Goal: Information Seeking & Learning: Learn about a topic

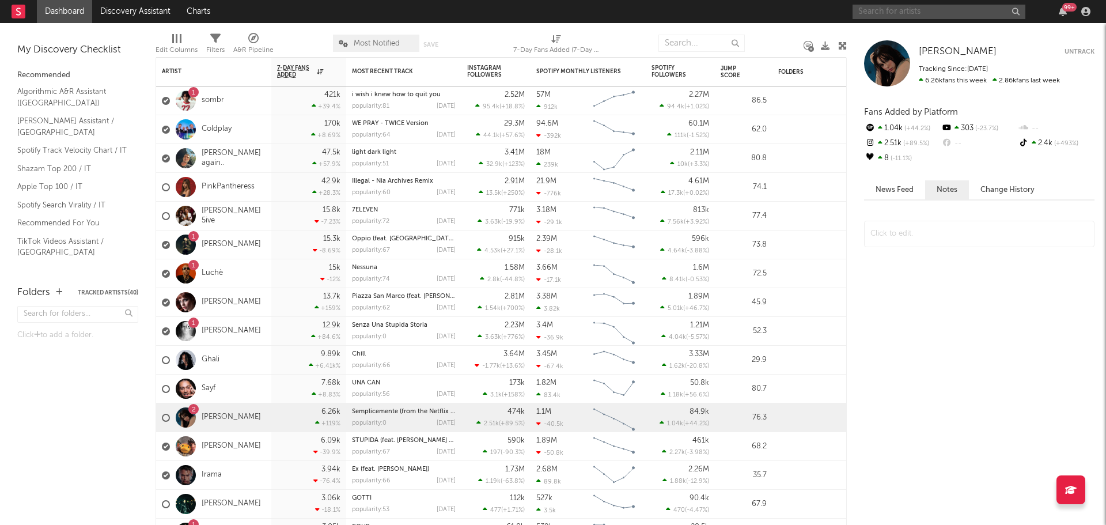
click at [984, 9] on input "text" at bounding box center [938, 12] width 173 height 14
click at [1057, 33] on div "Sarah Toscano Sarah Toscano Untrack Tracking Since: July 1, 2025 6.26k fans thi…" at bounding box center [976, 274] width 259 height 502
click at [965, 48] on span "[PERSON_NAME]" at bounding box center [958, 52] width 78 height 10
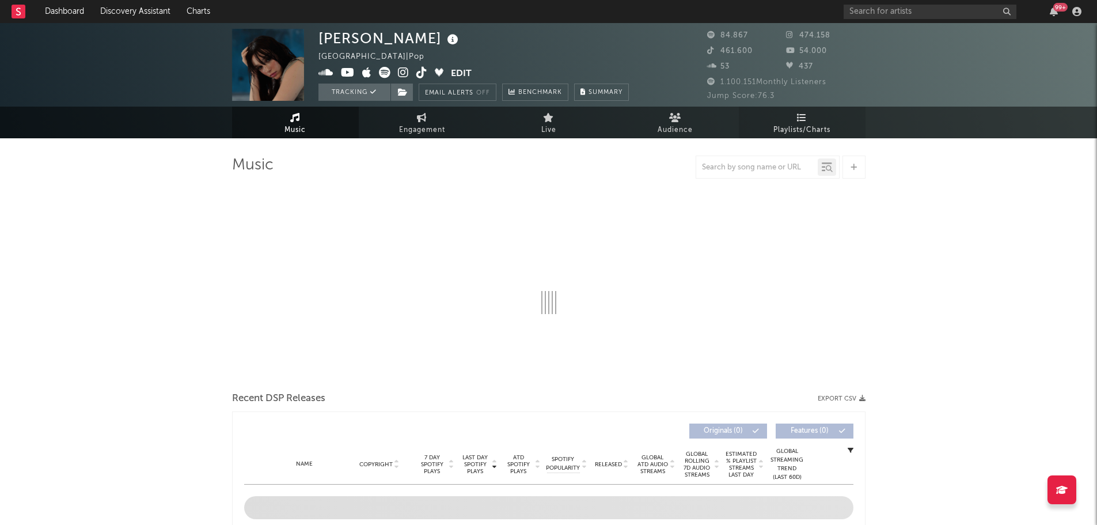
click at [820, 122] on link "Playlists/Charts" at bounding box center [802, 123] width 127 height 32
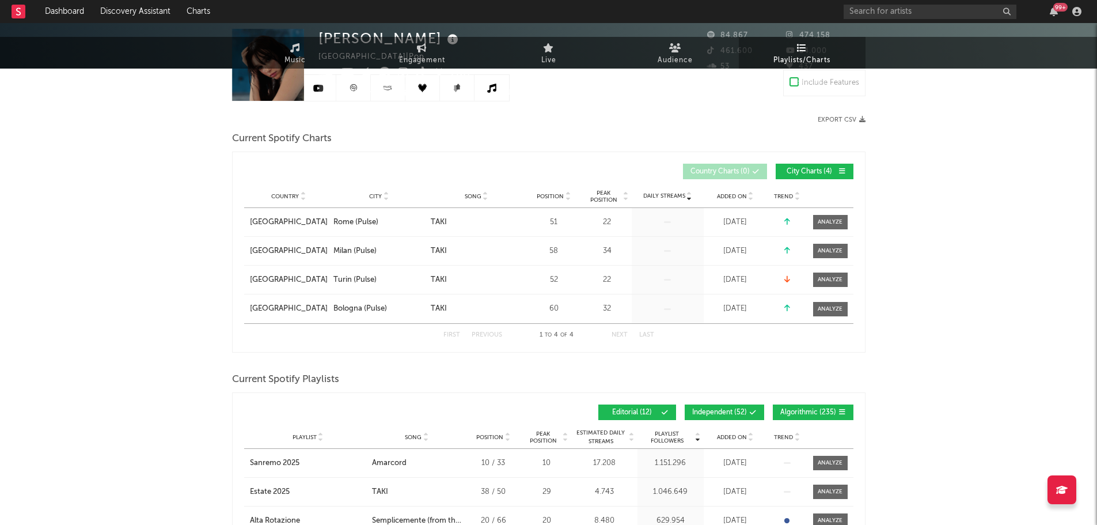
scroll to position [230, 0]
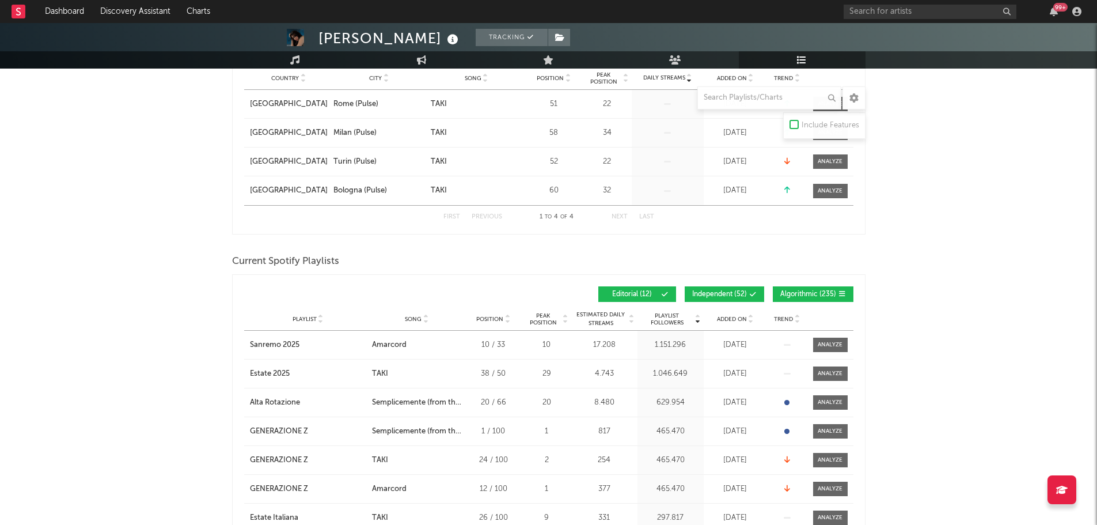
click at [732, 298] on button "Independent ( 52 )" at bounding box center [724, 294] width 79 height 16
click at [815, 292] on span "Algorithmic ( 235 )" at bounding box center [808, 294] width 56 height 7
click at [734, 325] on div "Playlist City Song Position Peak Position Estimated Daily Streams Playlist Foll…" at bounding box center [548, 319] width 609 height 23
click at [735, 316] on span "Added On" at bounding box center [732, 319] width 30 height 7
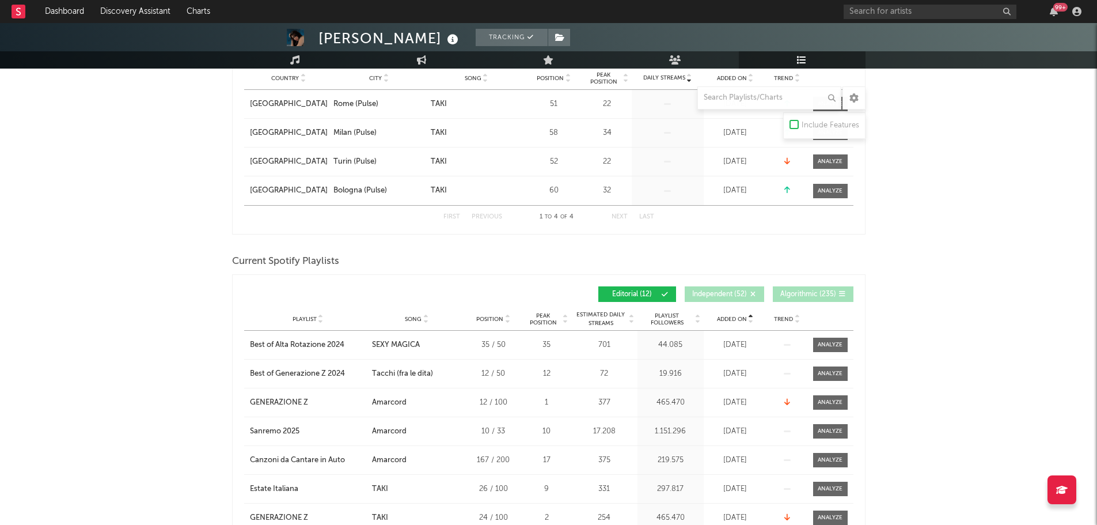
click at [735, 316] on span "Added On" at bounding box center [732, 319] width 30 height 7
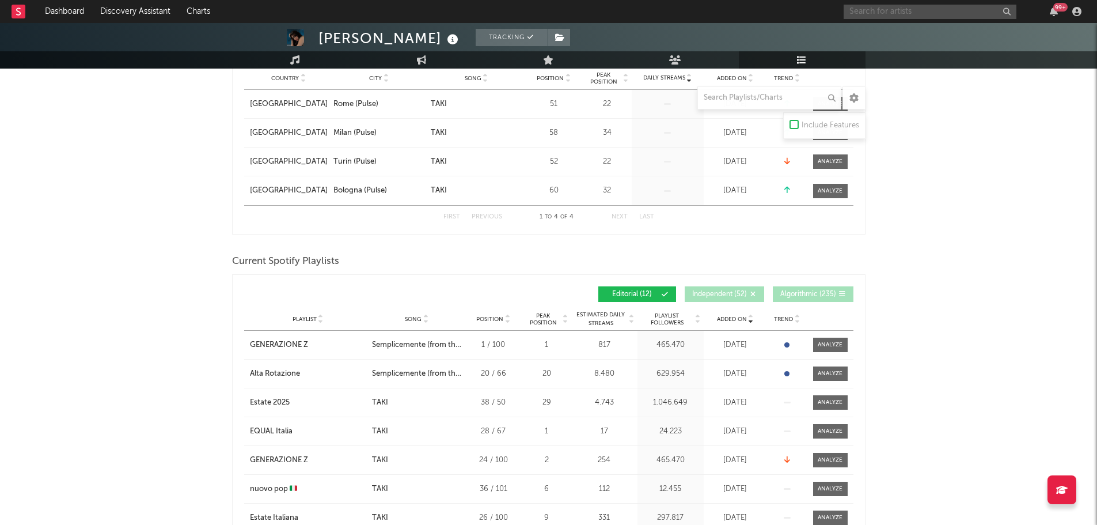
click at [901, 14] on input "text" at bounding box center [930, 12] width 173 height 14
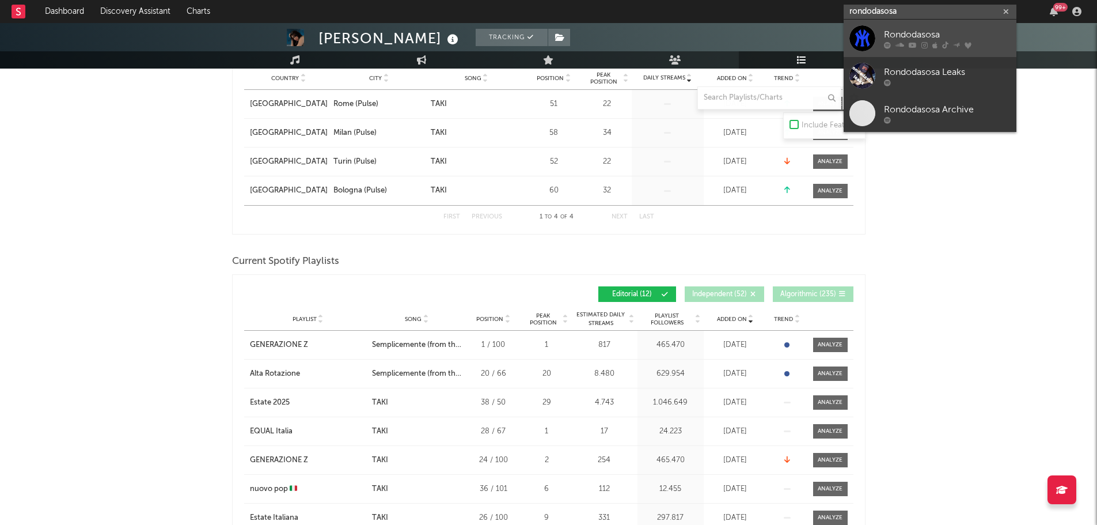
type input "rondodasosa"
drag, startPoint x: 924, startPoint y: 30, endPoint x: 256, endPoint y: 5, distance: 669.2
click at [924, 30] on div "Rondodasosa" at bounding box center [947, 35] width 127 height 14
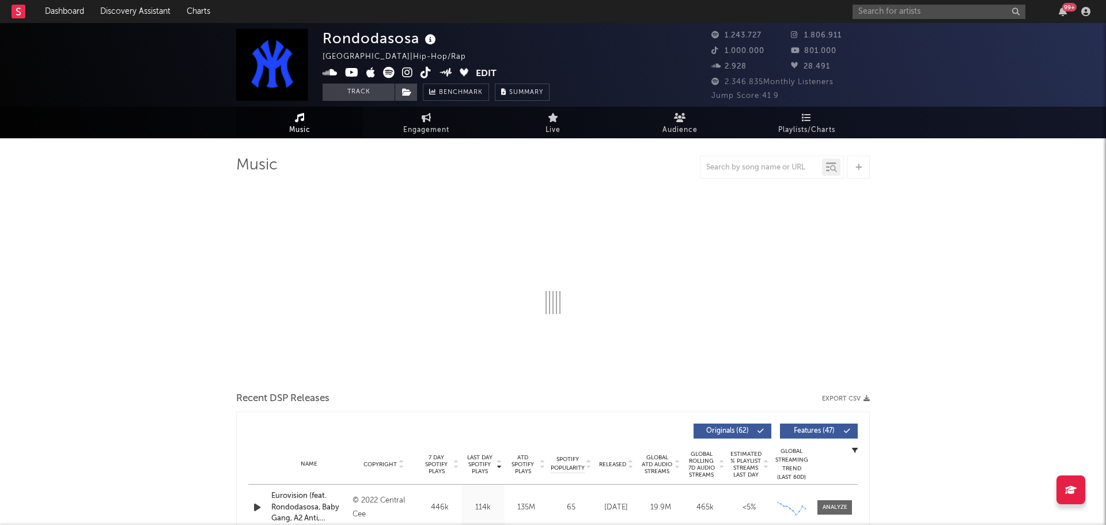
select select "6m"
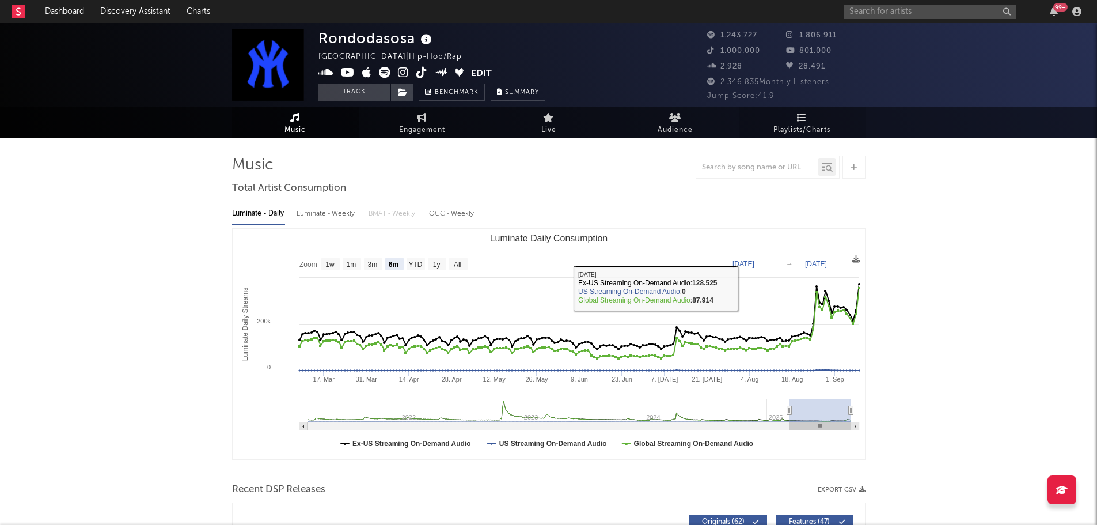
click at [806, 119] on icon at bounding box center [802, 117] width 10 height 9
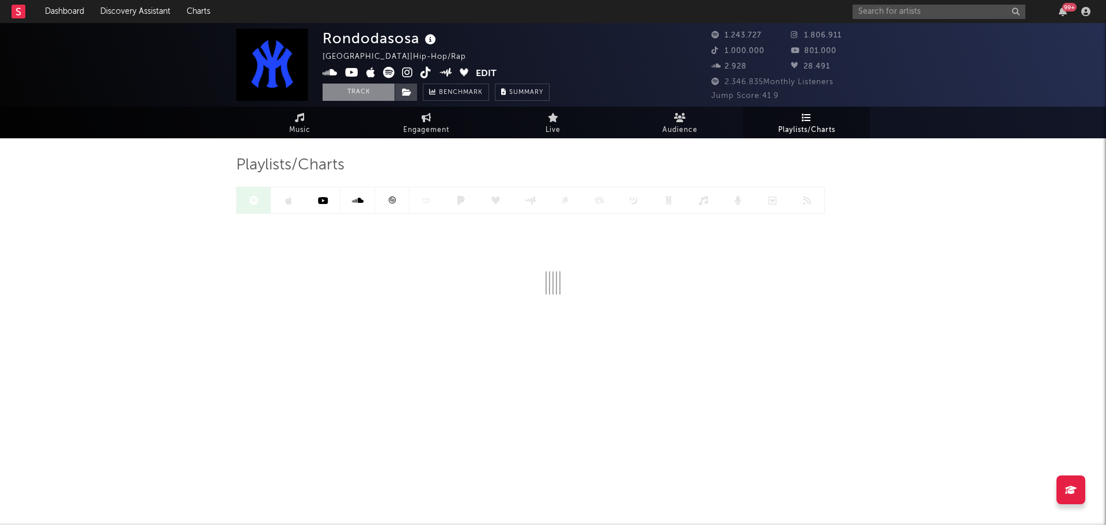
click at [358, 90] on button "Track" at bounding box center [359, 92] width 72 height 17
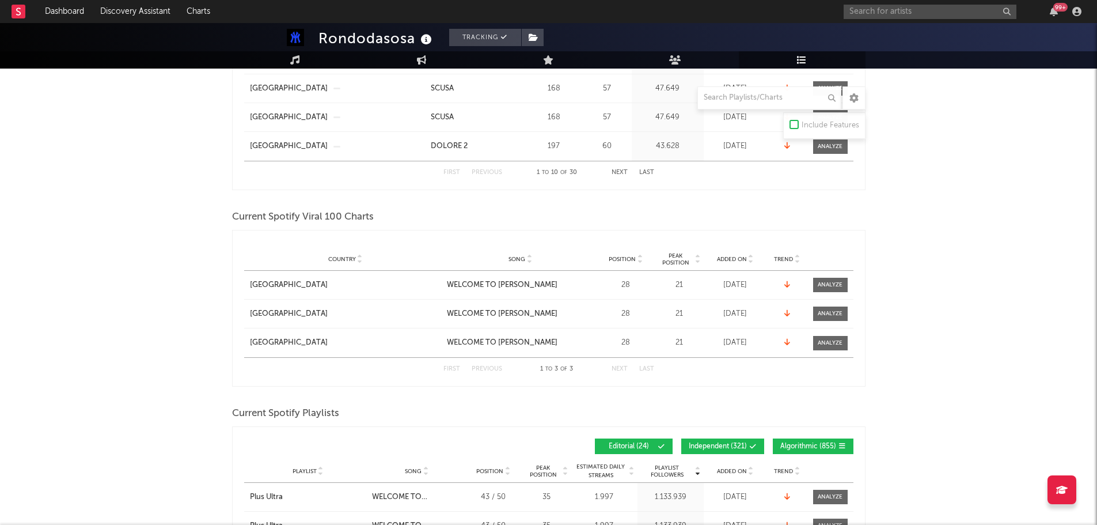
scroll to position [576, 0]
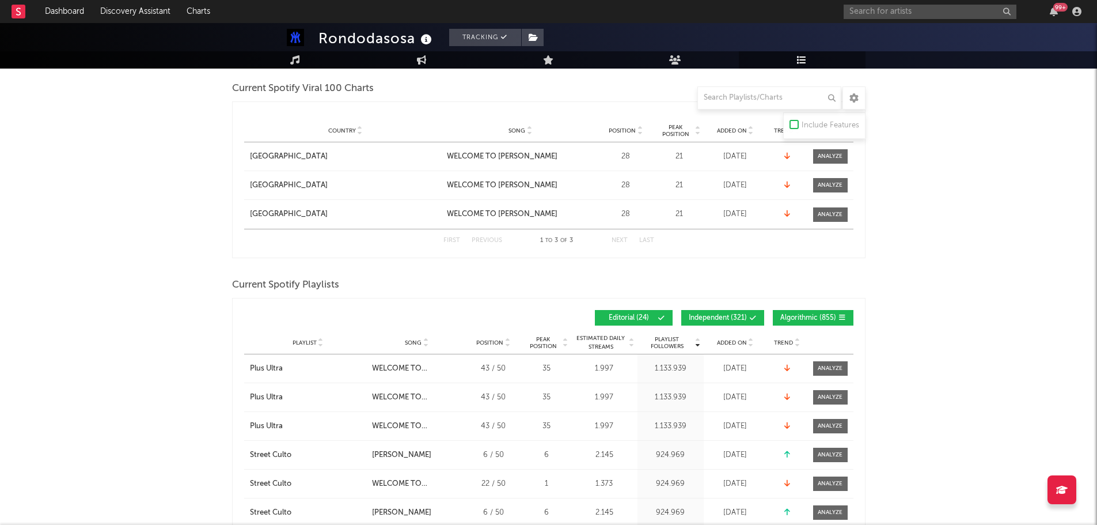
click at [730, 319] on span at bounding box center [730, 317] width 2 height 7
click at [785, 323] on button "Algorithmic ( 855 )" at bounding box center [813, 318] width 81 height 16
click at [738, 342] on span "Added On" at bounding box center [732, 342] width 30 height 7
click at [761, 94] on input "text" at bounding box center [769, 97] width 144 height 23
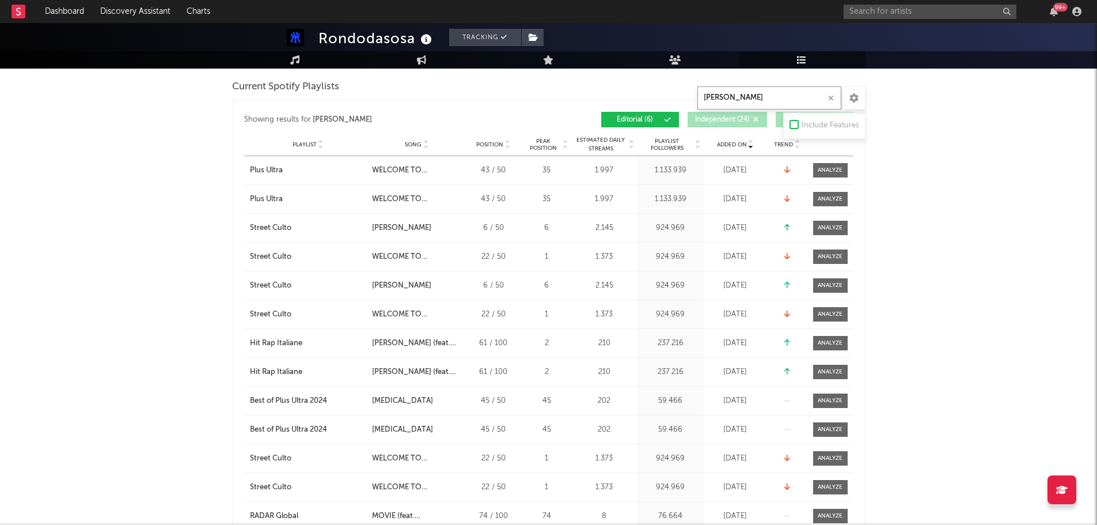
scroll to position [518, 0]
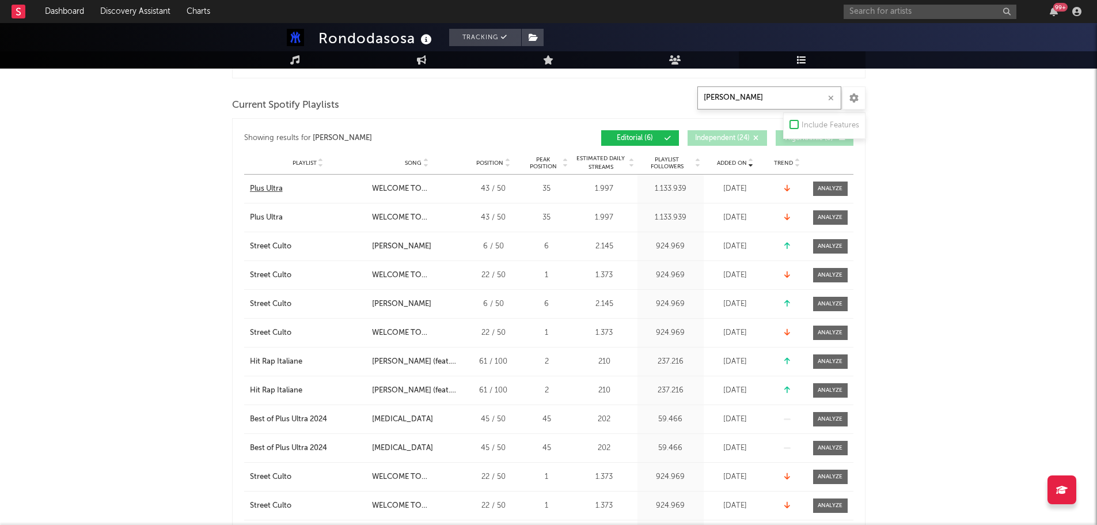
type input "al pacino"
click at [733, 94] on input "al pacino" at bounding box center [769, 97] width 144 height 23
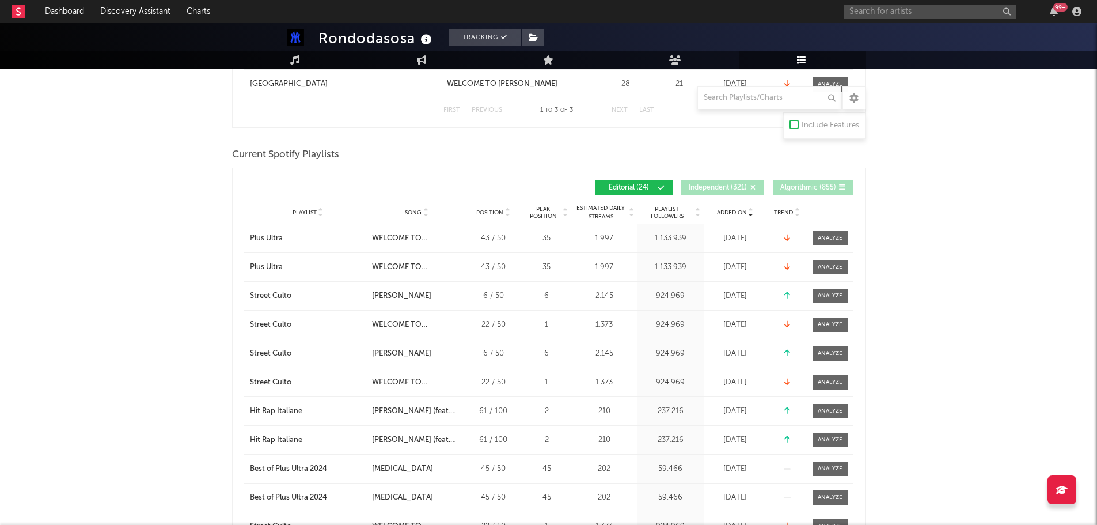
click at [790, 210] on span "Trend" at bounding box center [783, 212] width 19 height 7
click div "Trend"
click input "text"
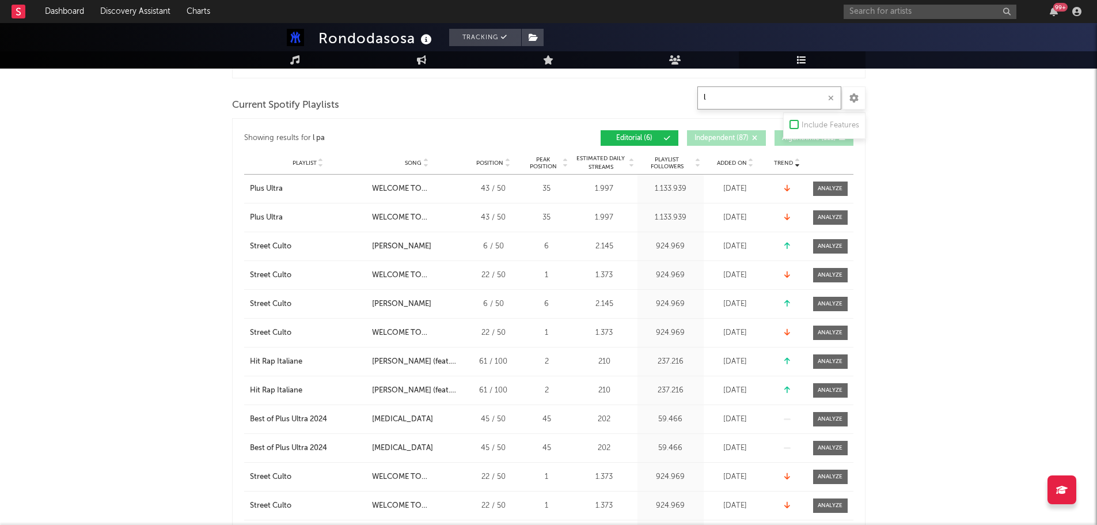
type input "l"
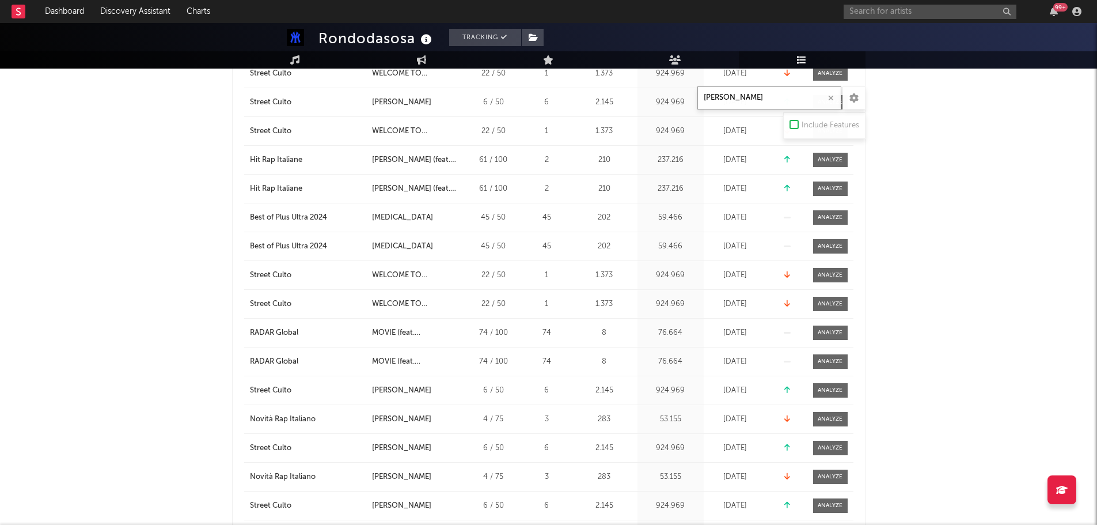
scroll to position [518, 0]
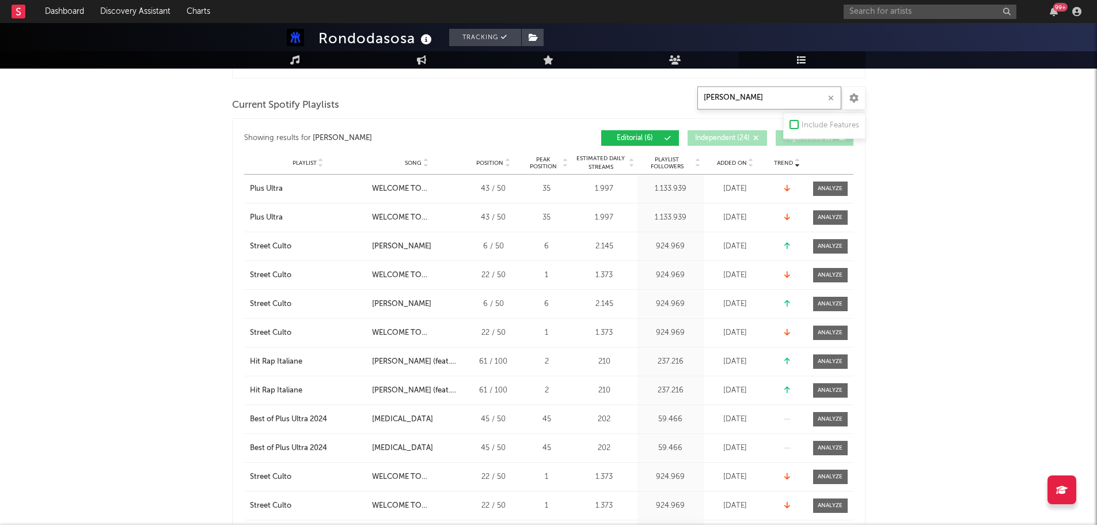
type input "al pacino"
click div
click input "Include Features"
click div
click input "Include Features"
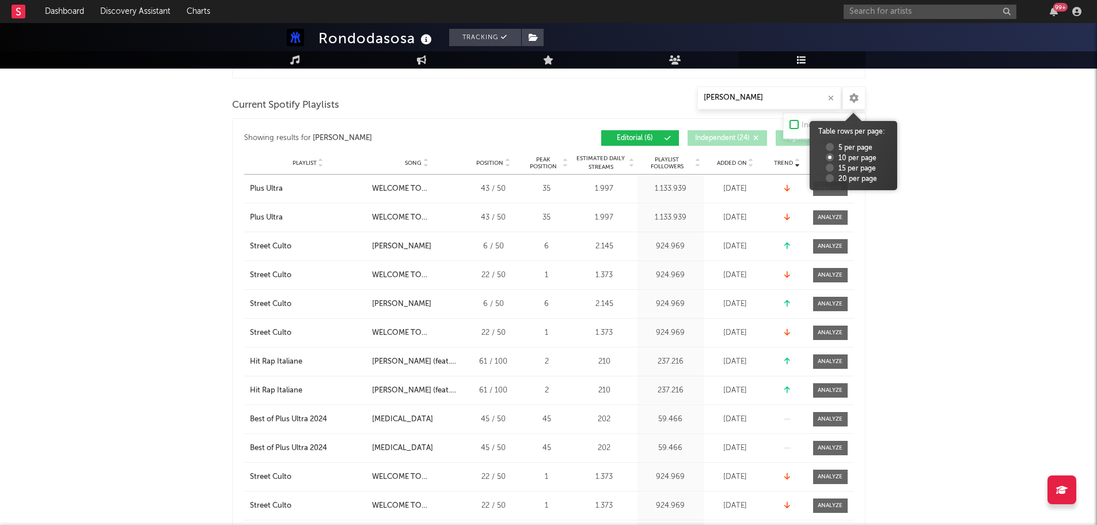
click icon
click label "20 per page"
click input "20 per page"
radio input "true"
click div "Rondodasosa Tracking Italy | Hip-Hop/Rap Edit Tracking Email Alerts On Benchmar…"
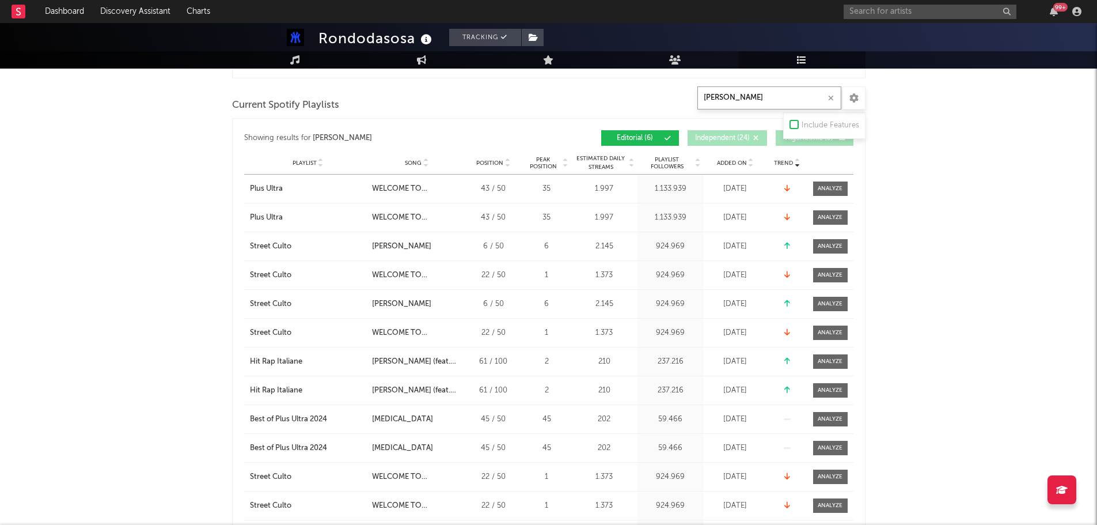
click input "al pacino"
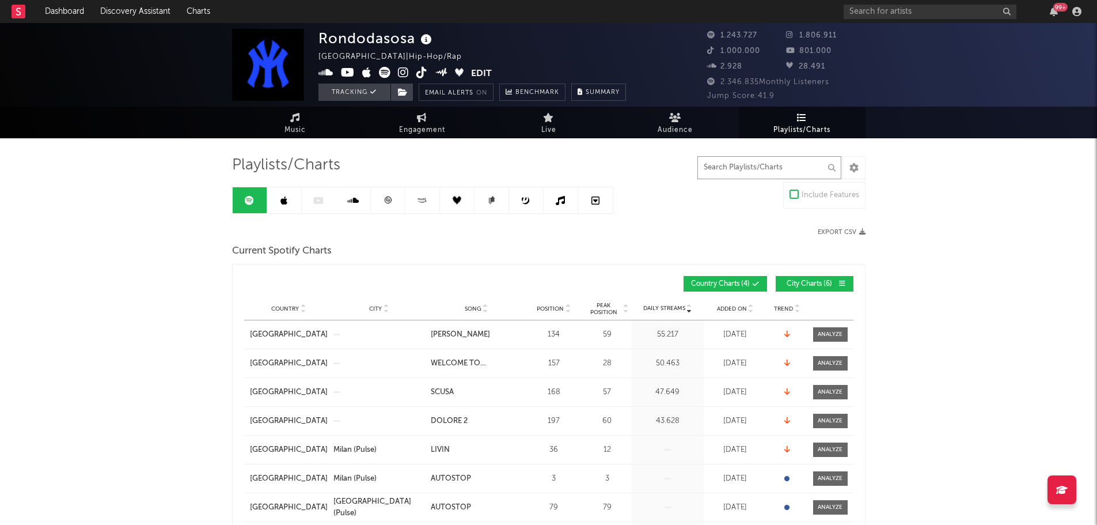
click at [761, 166] on input "text" at bounding box center [769, 167] width 144 height 23
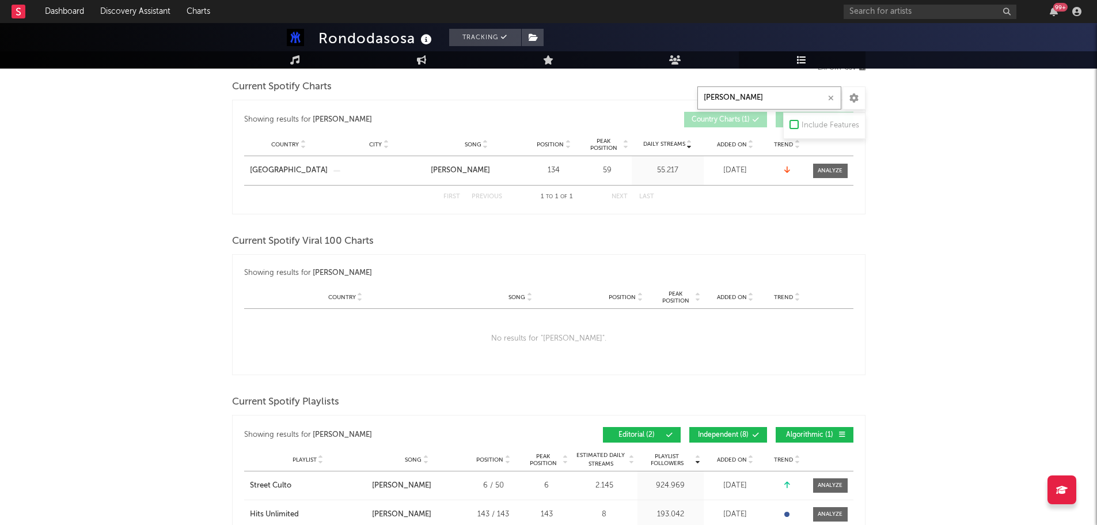
scroll to position [346, 0]
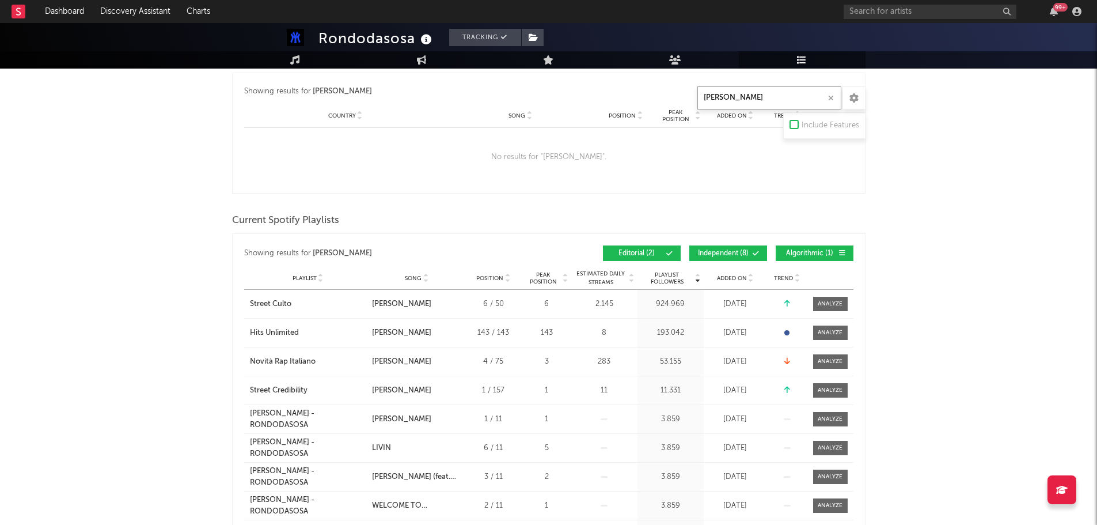
type input "al pacino"
click at [743, 258] on button "Independent ( 8 )" at bounding box center [728, 253] width 78 height 16
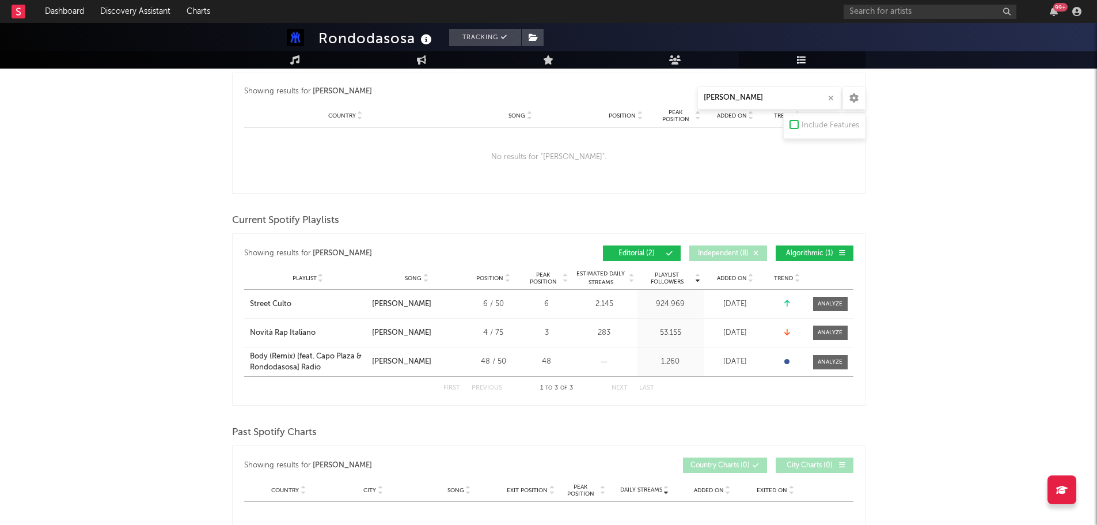
click at [825, 248] on button "Algorithmic ( 1 )" at bounding box center [815, 253] width 78 height 16
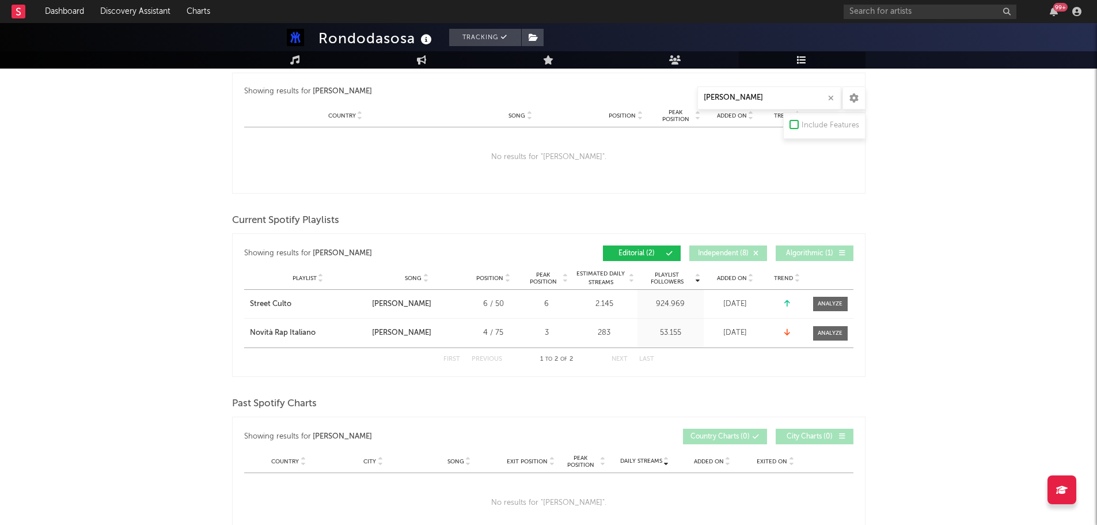
click at [737, 279] on span "Added On" at bounding box center [732, 278] width 30 height 7
drag, startPoint x: 240, startPoint y: 300, endPoint x: 364, endPoint y: 338, distance: 130.1
click at [364, 338] on div "Showing results for al pacino Added On Playlist Song Position Peak Position Pla…" at bounding box center [549, 304] width 634 height 143
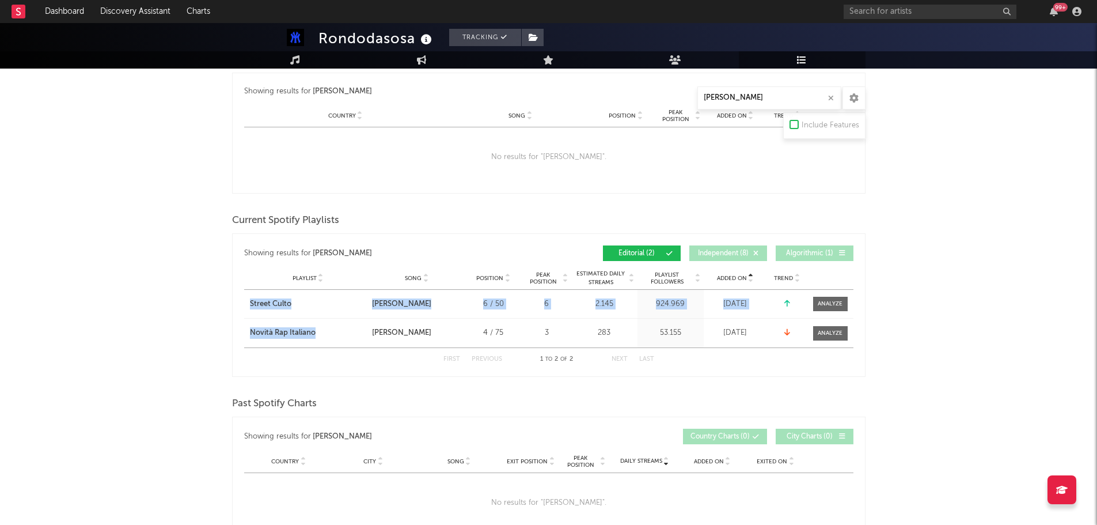
copy div "Street Culto City Song AL PACINO Position 6 / 50 Peak Position 6 Estimated Dail…"
click at [759, 93] on input "al pacino" at bounding box center [769, 97] width 144 height 23
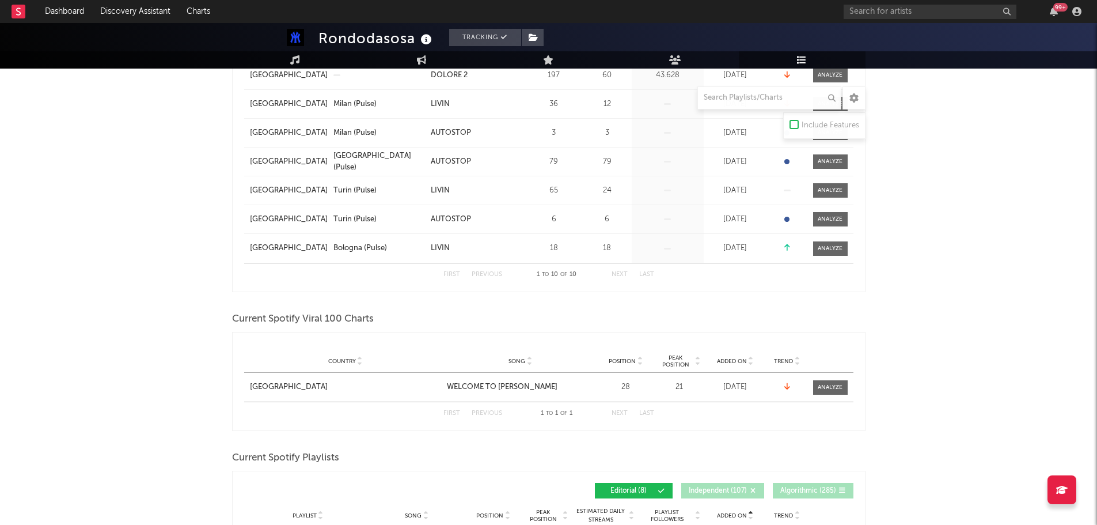
click at [648, 196] on div "Daily Streams" at bounding box center [668, 190] width 72 height 28
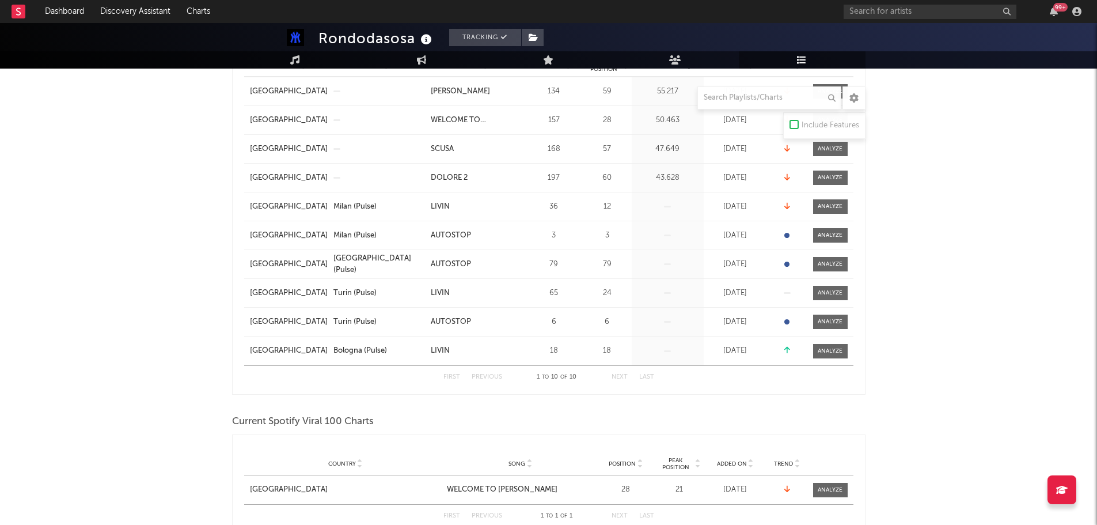
scroll to position [115, 0]
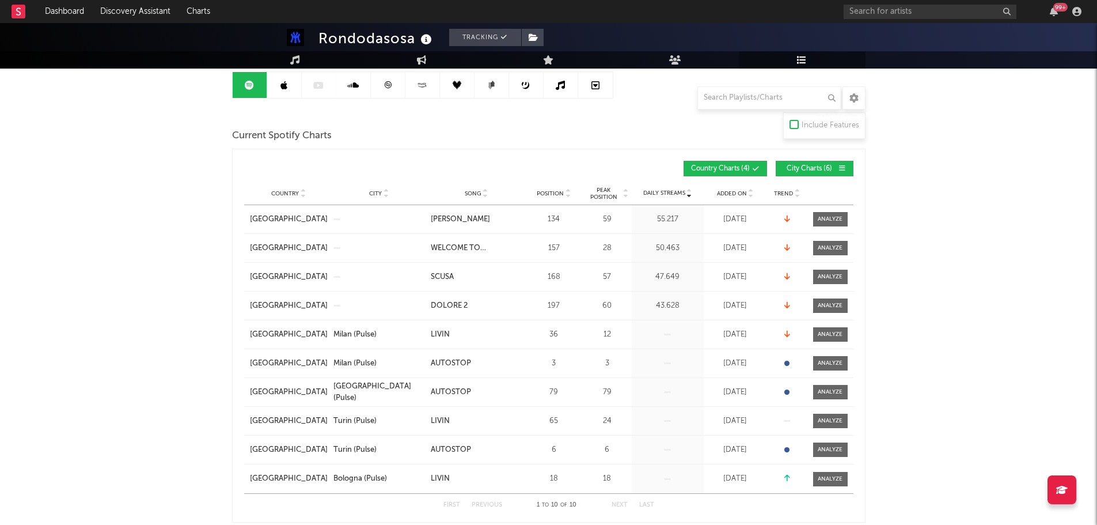
click at [779, 192] on span "Trend" at bounding box center [783, 193] width 19 height 7
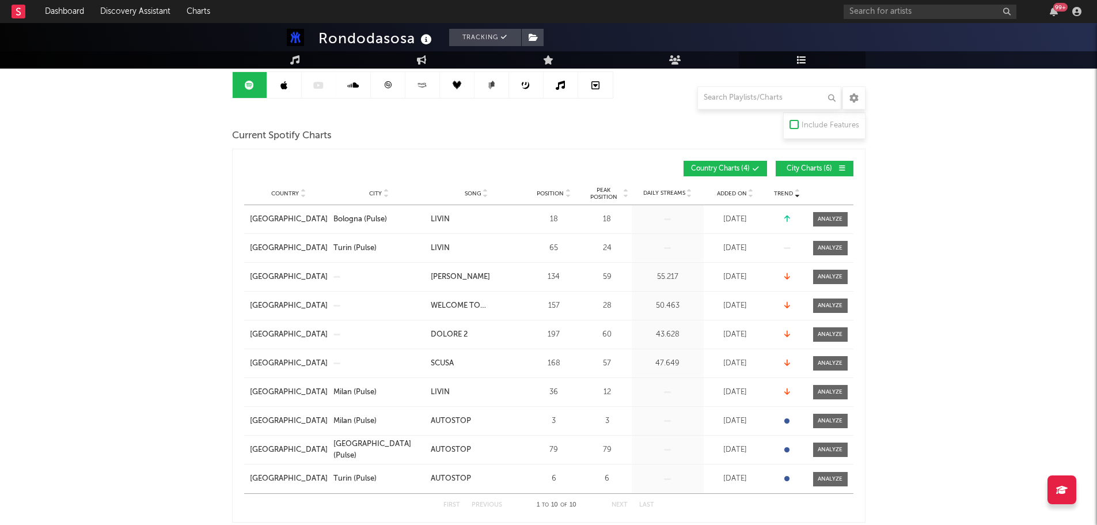
click at [779, 192] on span "Trend" at bounding box center [783, 193] width 19 height 7
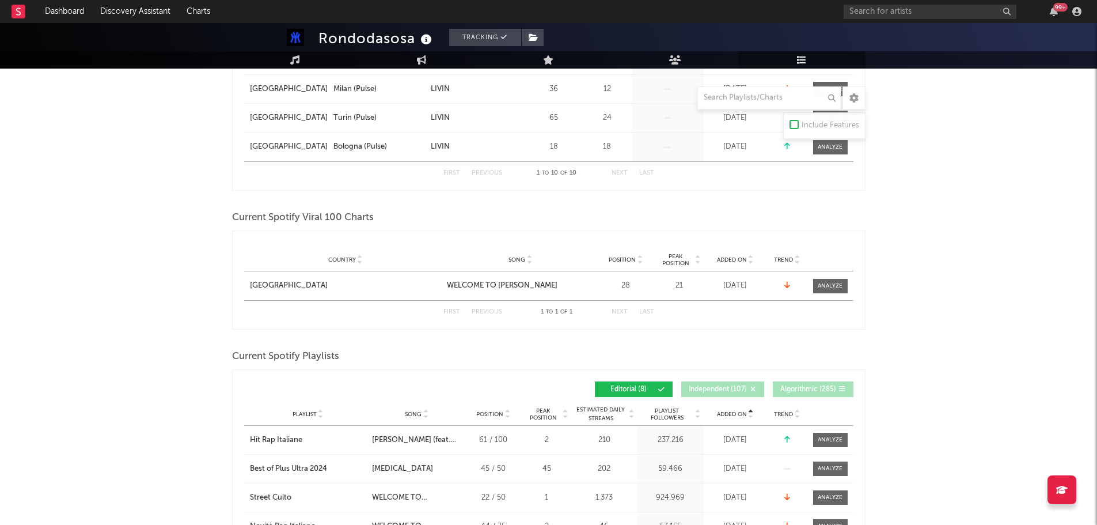
scroll to position [576, 0]
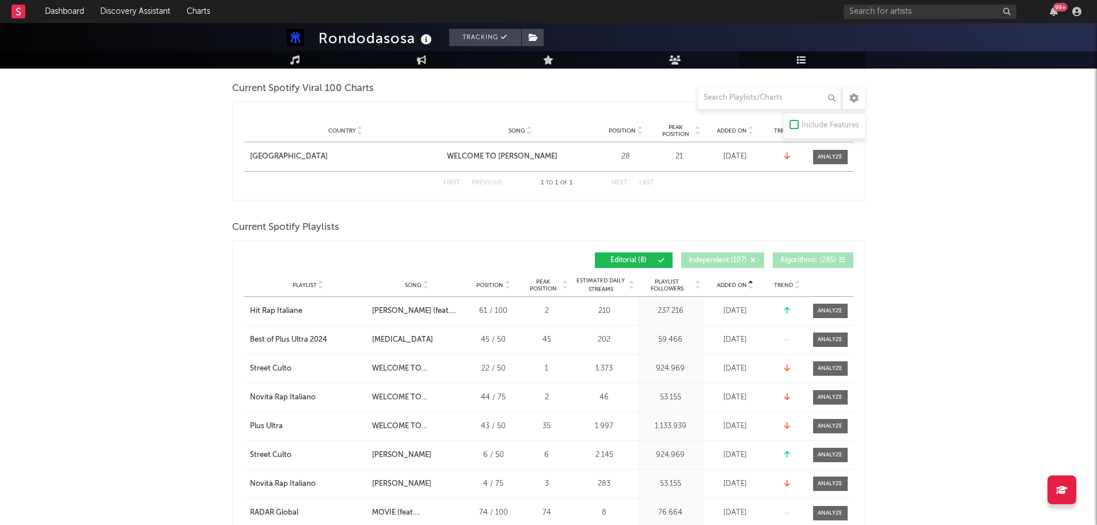
click at [780, 285] on span "Trend" at bounding box center [783, 285] width 19 height 7
click at [746, 283] on span "Added On" at bounding box center [732, 285] width 30 height 7
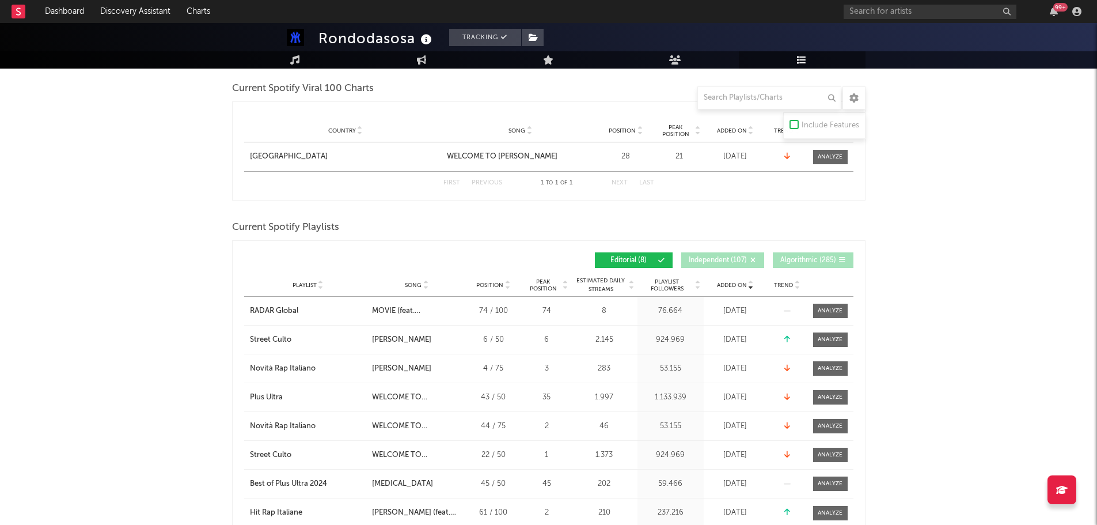
click at [746, 283] on span "Added On" at bounding box center [732, 285] width 30 height 7
click at [741, 277] on div "Playlist City Song Position Peak Position Estimated Daily Streams Playlist Foll…" at bounding box center [548, 285] width 609 height 23
click at [751, 278] on div "Playlist City Song Position Peak Position Estimated Daily Streams Playlist Foll…" at bounding box center [548, 285] width 609 height 23
click at [750, 281] on icon at bounding box center [751, 282] width 6 height 5
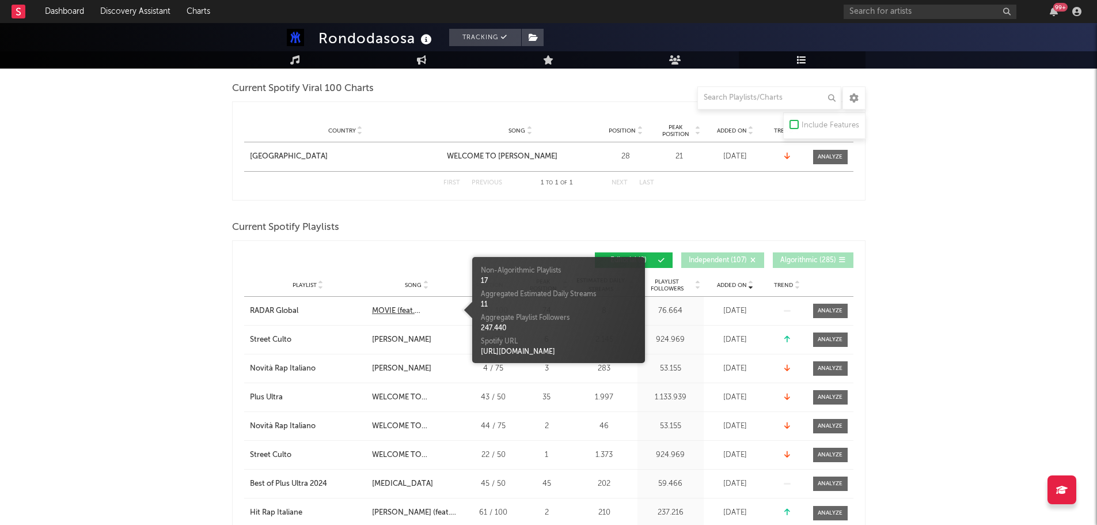
click at [411, 313] on div "MOVIE (feat. Central Cee)" at bounding box center [417, 311] width 90 height 12
click at [555, 353] on link "https://open.spotify.com/track/5CnjFQT0Yr5WxIwfLpzRhc" at bounding box center [518, 351] width 74 height 7
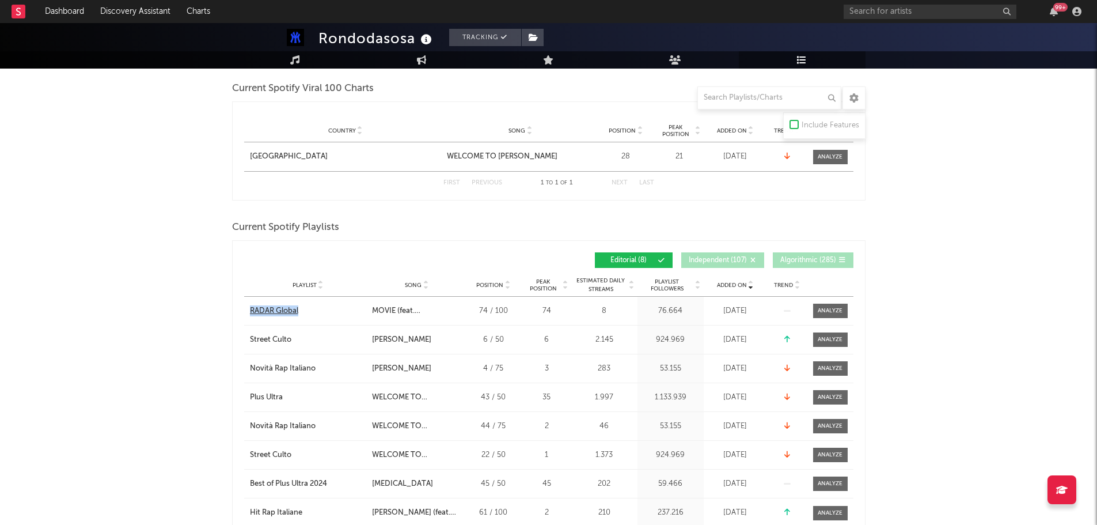
drag, startPoint x: 246, startPoint y: 311, endPoint x: 346, endPoint y: 313, distance: 100.2
click at [329, 313] on div "Playlist RADAR Global" at bounding box center [306, 311] width 125 height 12
click at [863, 20] on div "99 +" at bounding box center [965, 11] width 242 height 23
click at [866, 14] on input "text" at bounding box center [930, 12] width 173 height 14
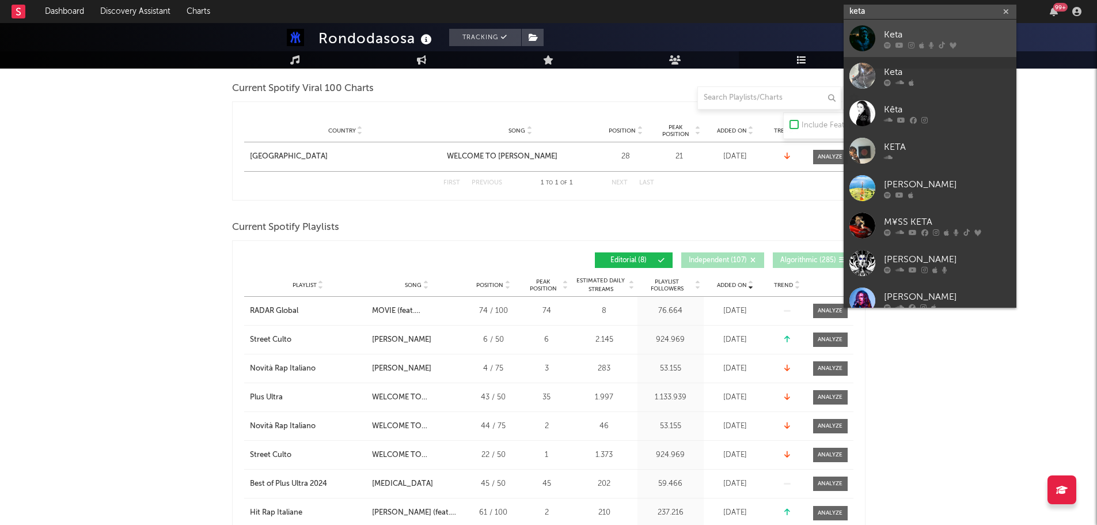
type input "keta"
click at [941, 31] on div "Keta" at bounding box center [947, 35] width 127 height 14
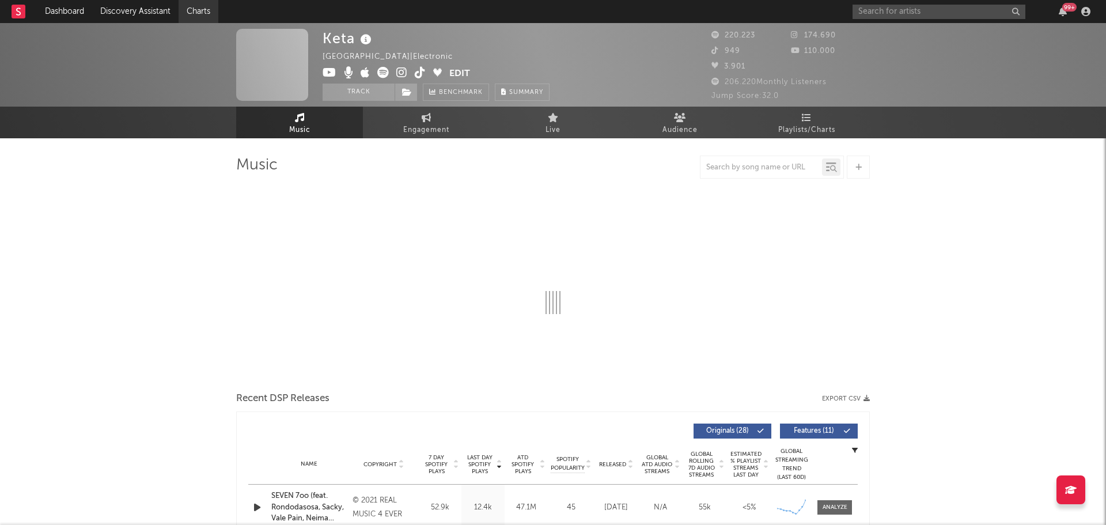
select select "6m"
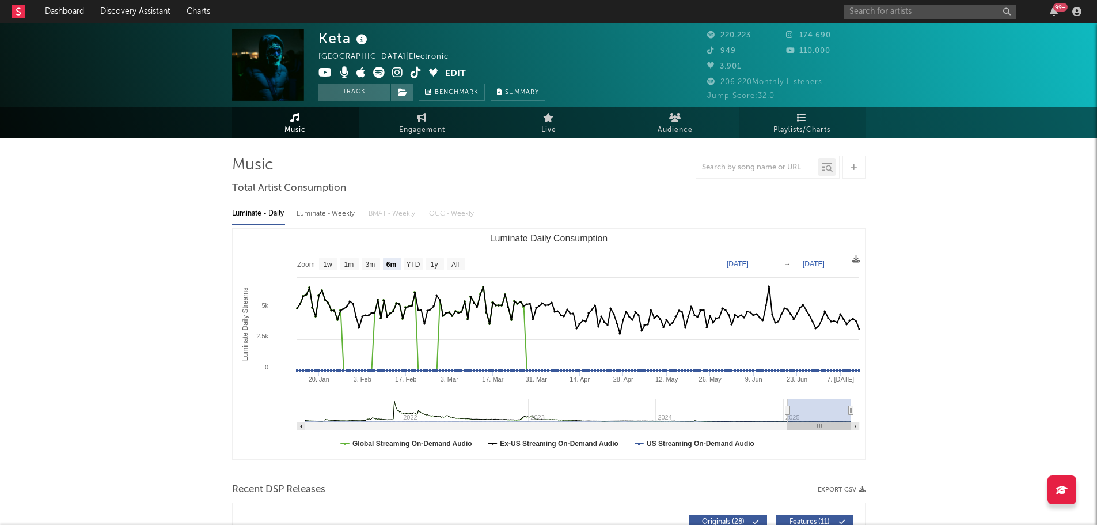
click at [803, 126] on span "Playlists/Charts" at bounding box center [802, 130] width 57 height 14
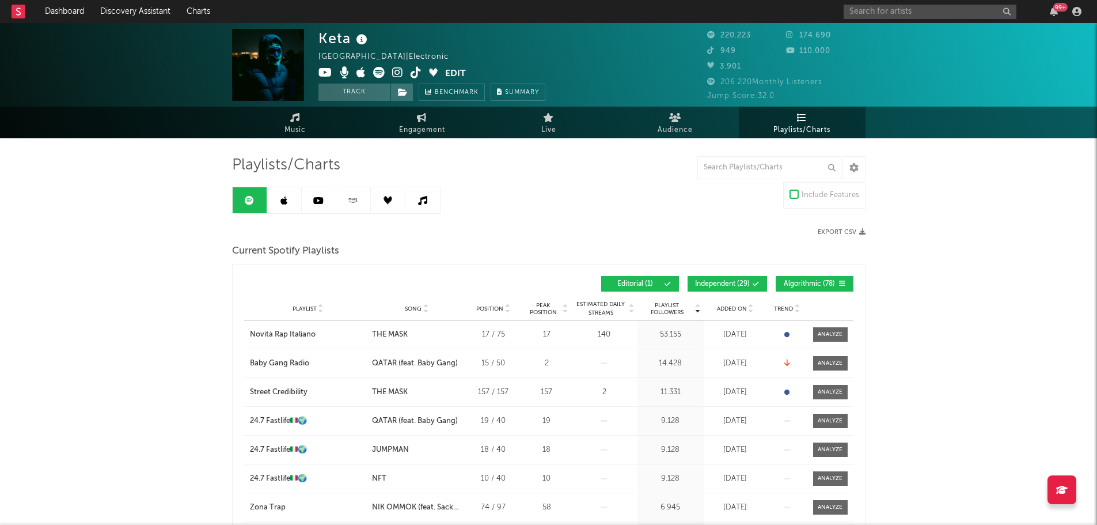
click at [733, 305] on span "Added On" at bounding box center [732, 308] width 30 height 7
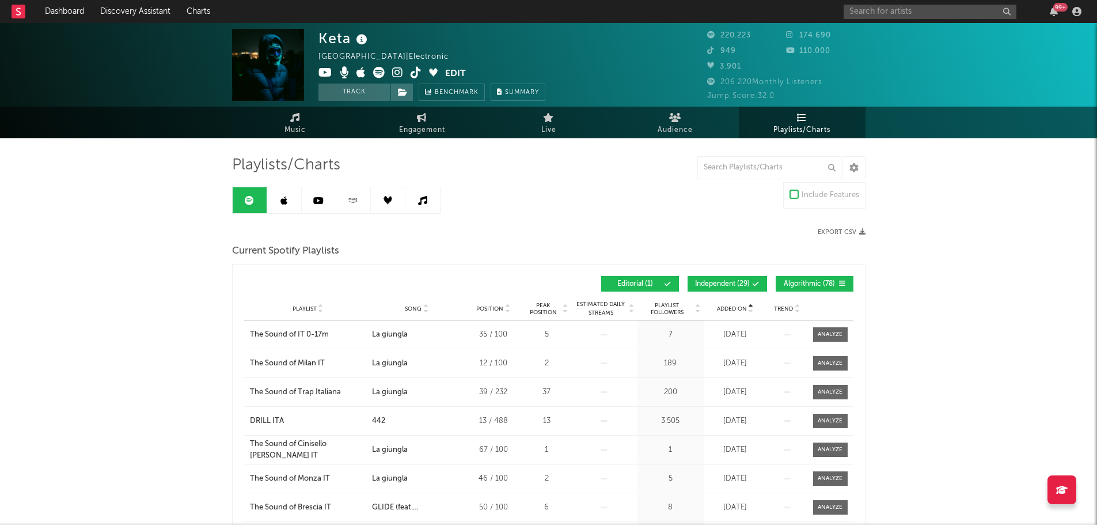
click at [733, 305] on span "Added On" at bounding box center [732, 308] width 30 height 7
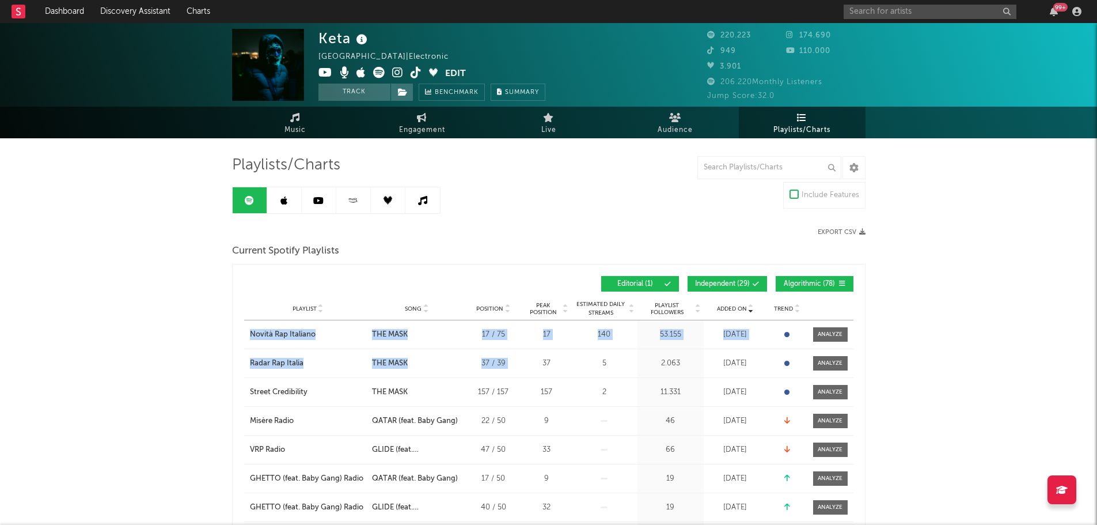
drag, startPoint x: 238, startPoint y: 331, endPoint x: 600, endPoint y: 306, distance: 363.1
click at [707, 282] on span "Independent ( 29 )" at bounding box center [722, 283] width 55 height 7
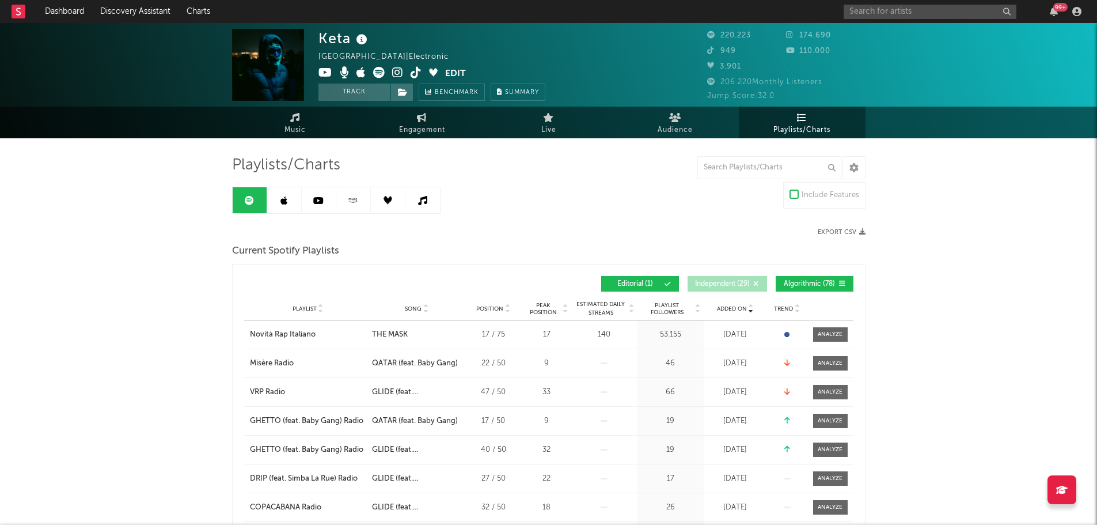
drag, startPoint x: 788, startPoint y: 272, endPoint x: 795, endPoint y: 278, distance: 9.4
click at [788, 272] on div "Added On Playlist Song Position Peak Position Playlist Followers Added On Trend…" at bounding box center [548, 283] width 609 height 27
click at [795, 278] on button "Algorithmic ( 78 )" at bounding box center [815, 284] width 78 height 16
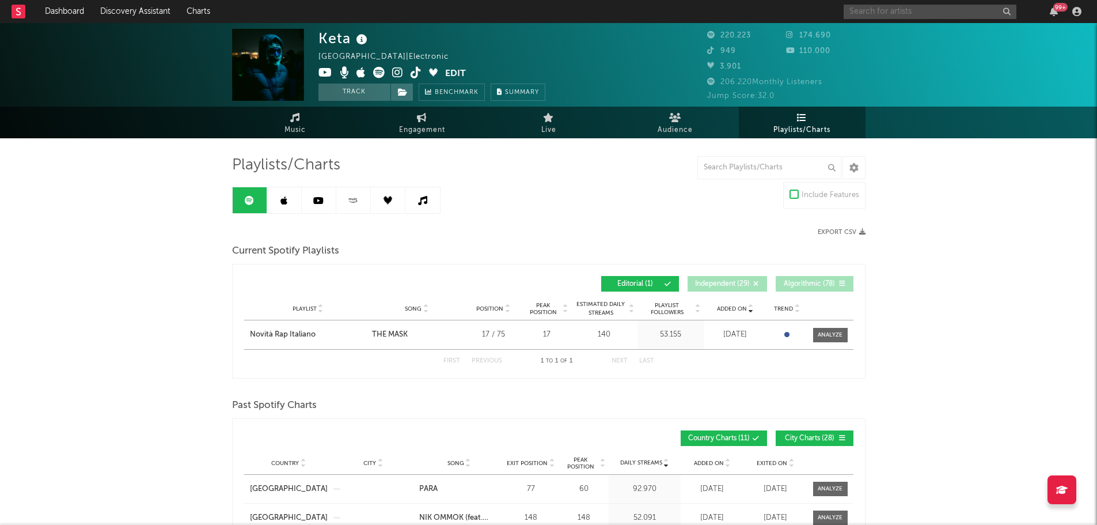
click at [860, 7] on input "text" at bounding box center [930, 12] width 173 height 14
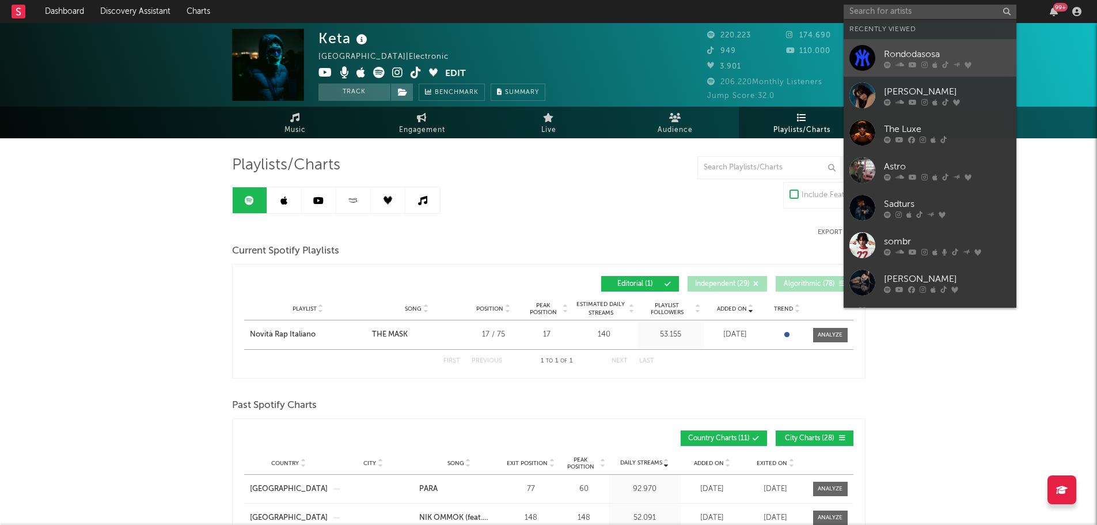
click at [881, 54] on link "Rondodasosa" at bounding box center [930, 57] width 173 height 37
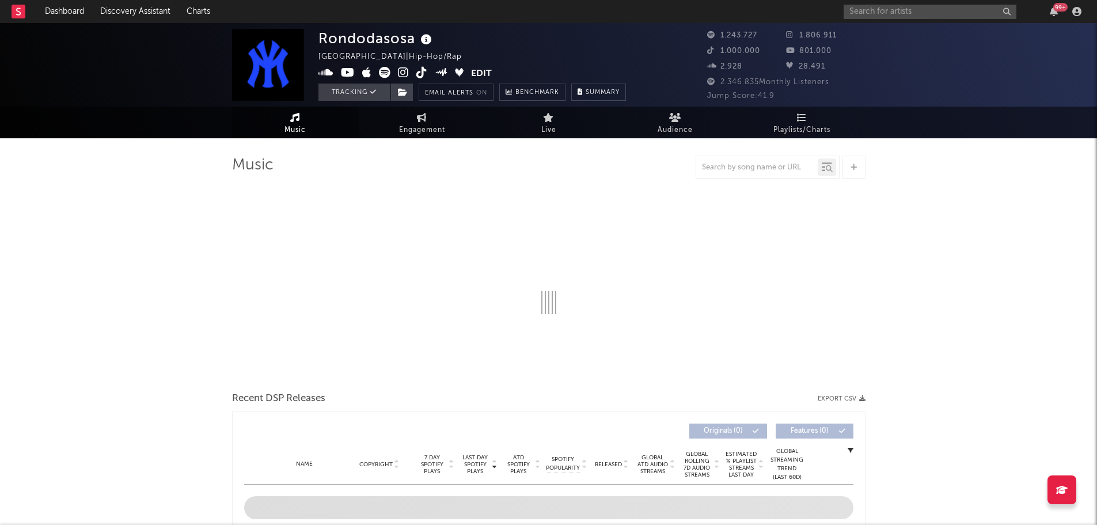
select select "6m"
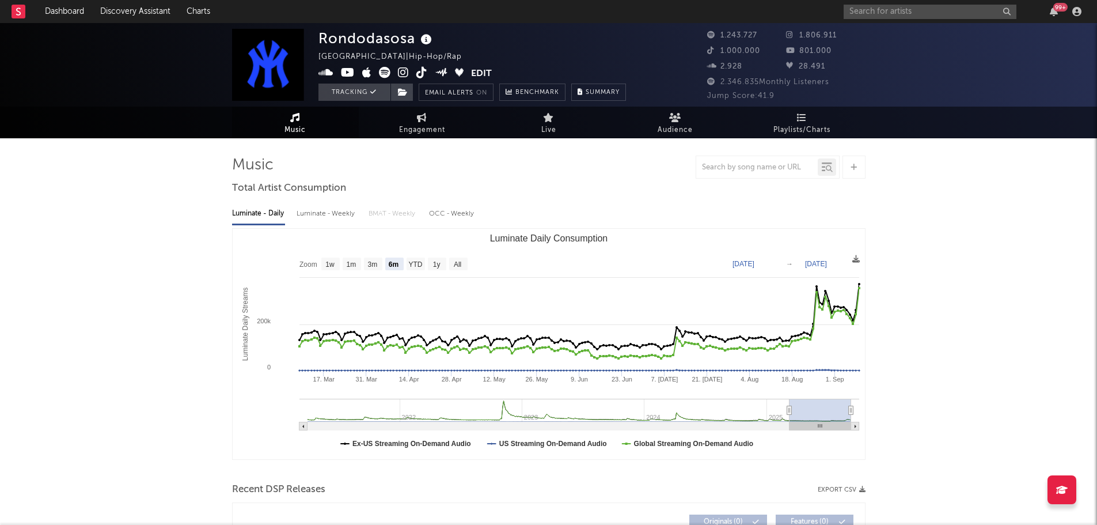
select select "6m"
click at [825, 120] on link "Playlists/Charts" at bounding box center [802, 123] width 127 height 32
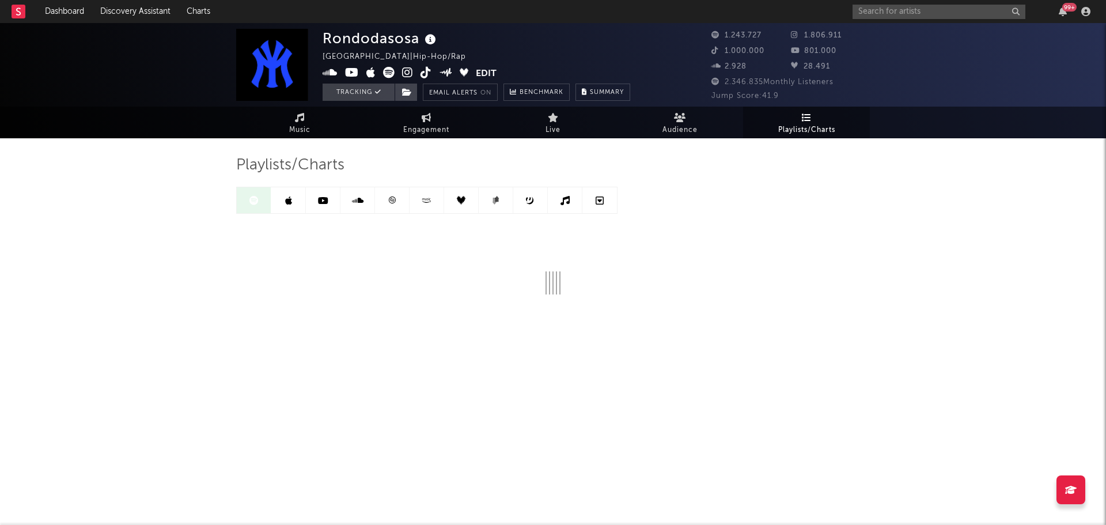
click at [298, 203] on link at bounding box center [288, 200] width 35 height 26
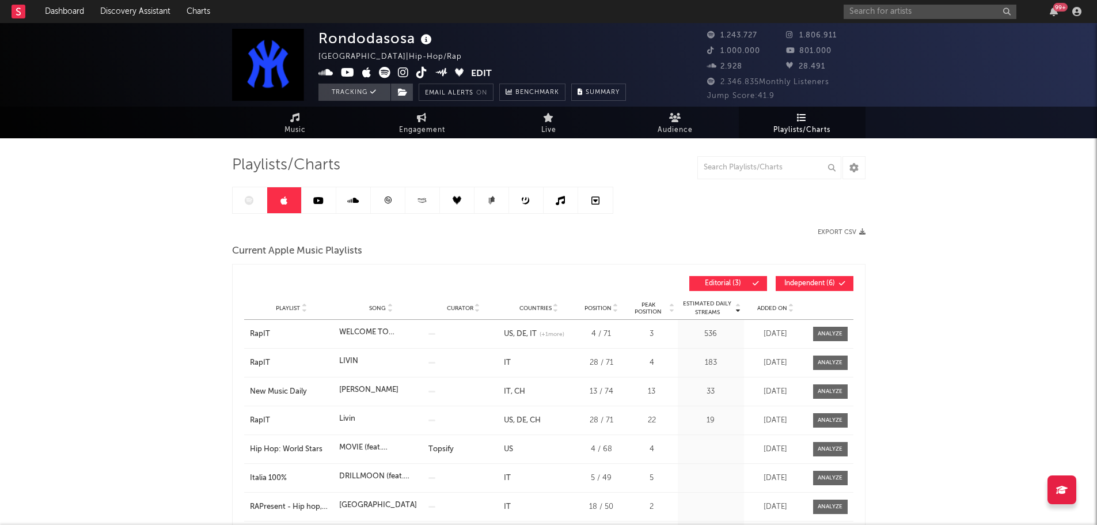
click at [771, 305] on span "Added On" at bounding box center [772, 308] width 30 height 7
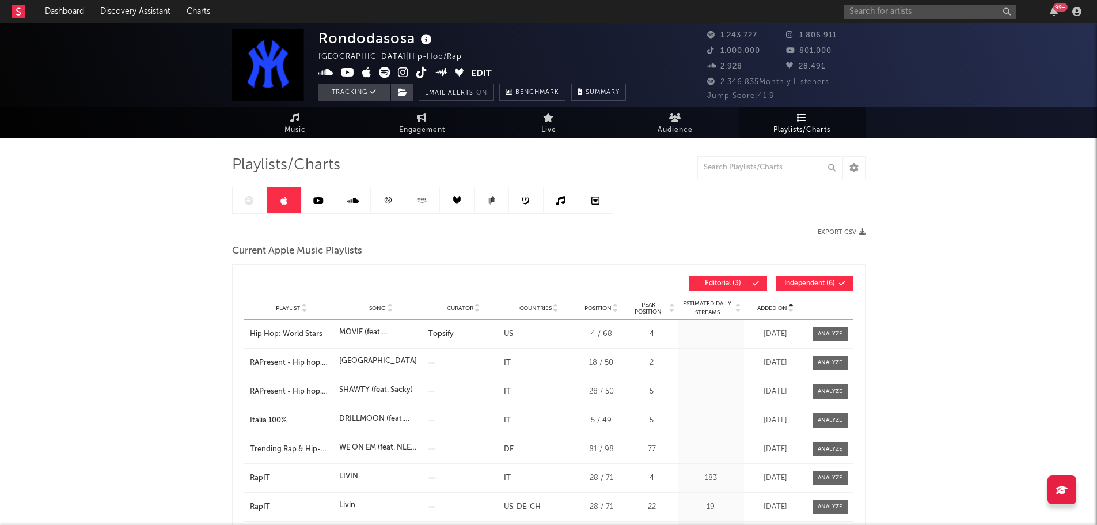
click at [771, 305] on span "Added On" at bounding box center [772, 308] width 30 height 7
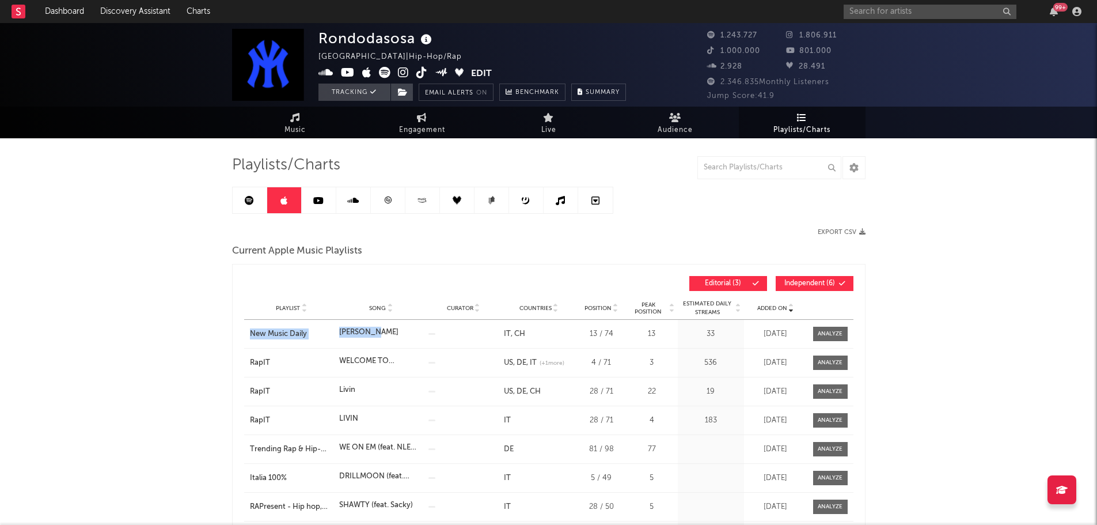
drag, startPoint x: 244, startPoint y: 331, endPoint x: 389, endPoint y: 328, distance: 145.7
click at [389, 328] on div "Playlist New Music Daily Song AL PACINO Curator Genre Countries IT CH Country C…" at bounding box center [548, 334] width 609 height 28
click at [890, 5] on input "text" at bounding box center [930, 12] width 173 height 14
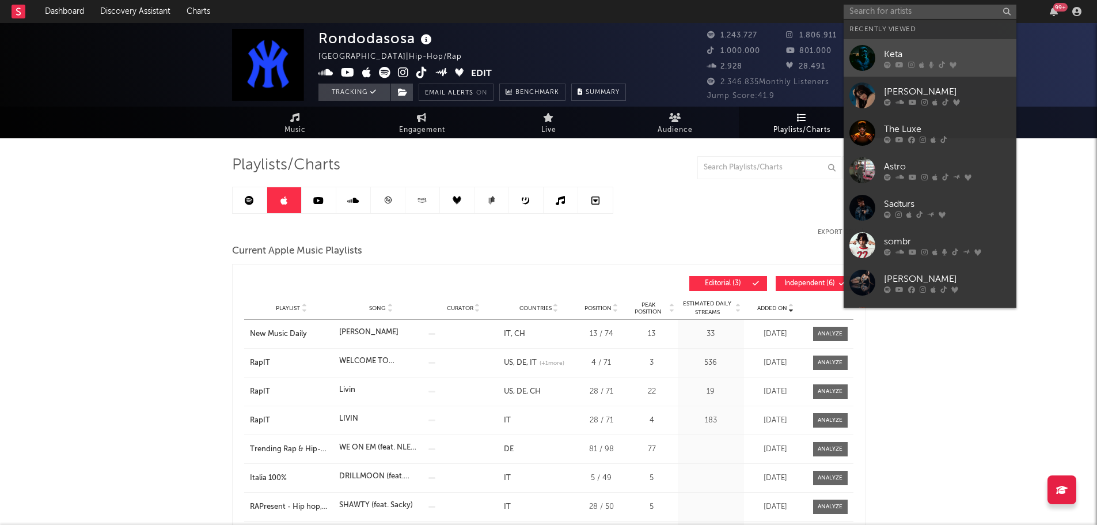
click at [896, 47] on link "Keta" at bounding box center [930, 57] width 173 height 37
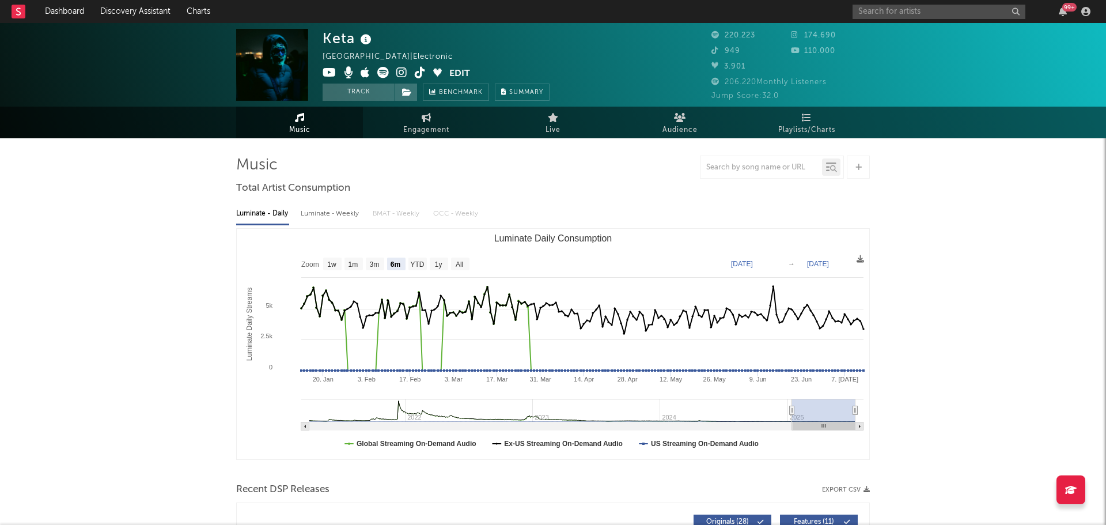
select select "6m"
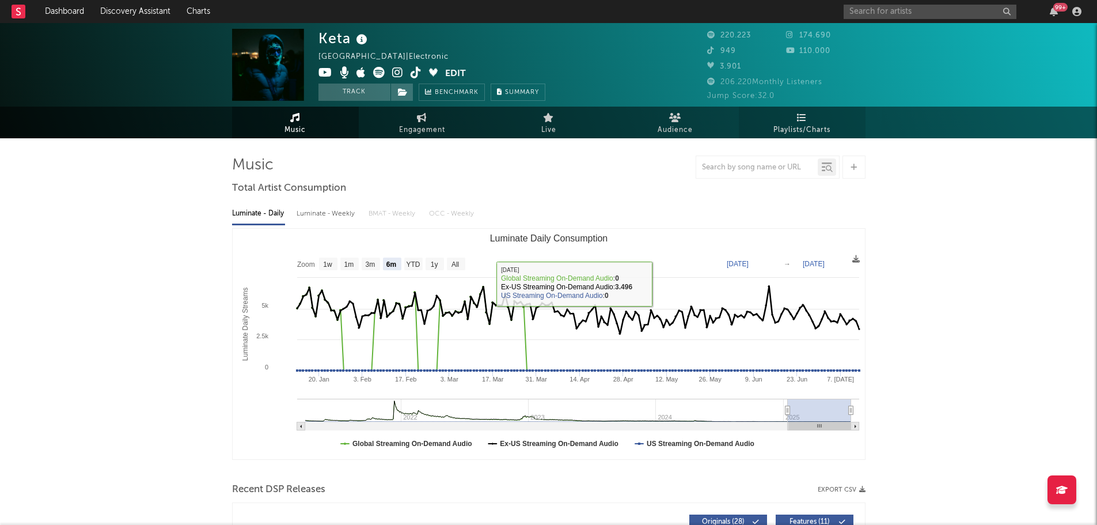
click at [812, 123] on span "Playlists/Charts" at bounding box center [802, 130] width 57 height 14
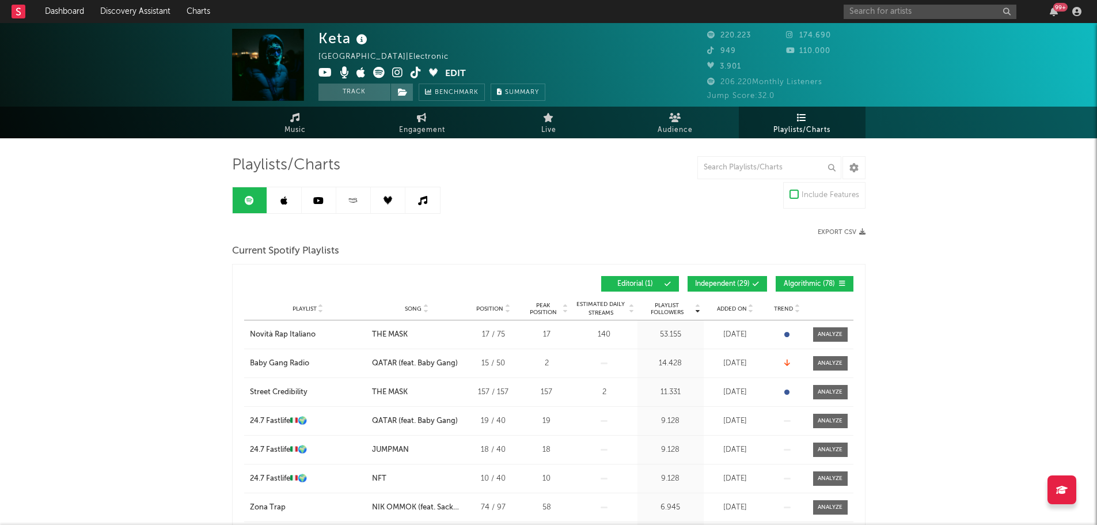
click at [275, 204] on link at bounding box center [284, 200] width 35 height 26
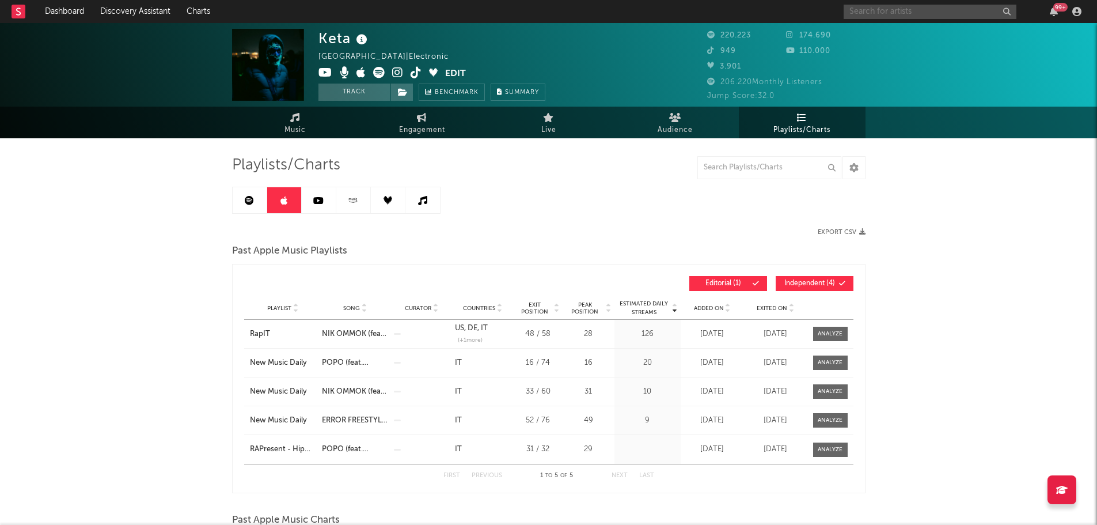
click at [938, 10] on input "text" at bounding box center [930, 12] width 173 height 14
type input "achille lauro"
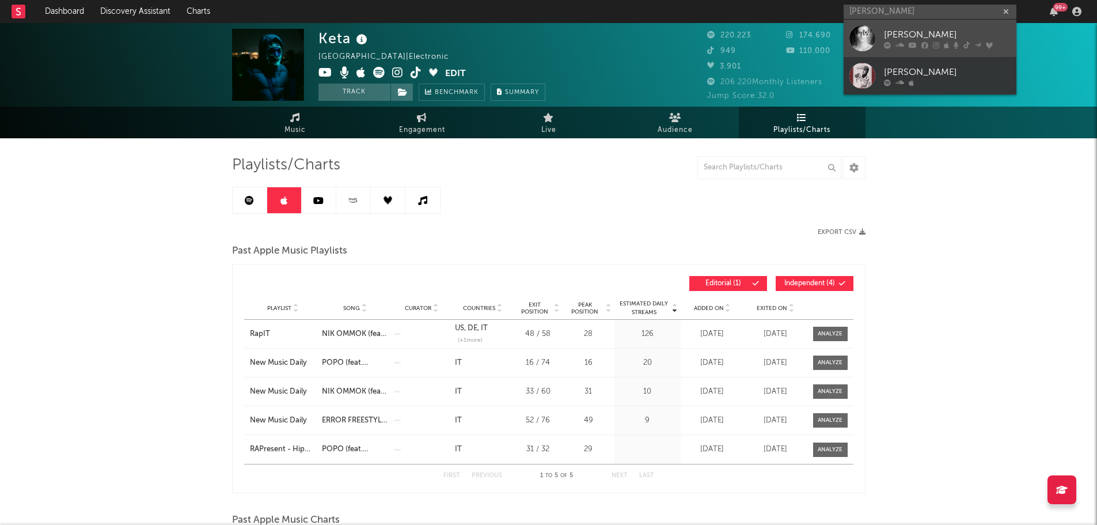
click at [901, 32] on div "[PERSON_NAME]" at bounding box center [947, 35] width 127 height 14
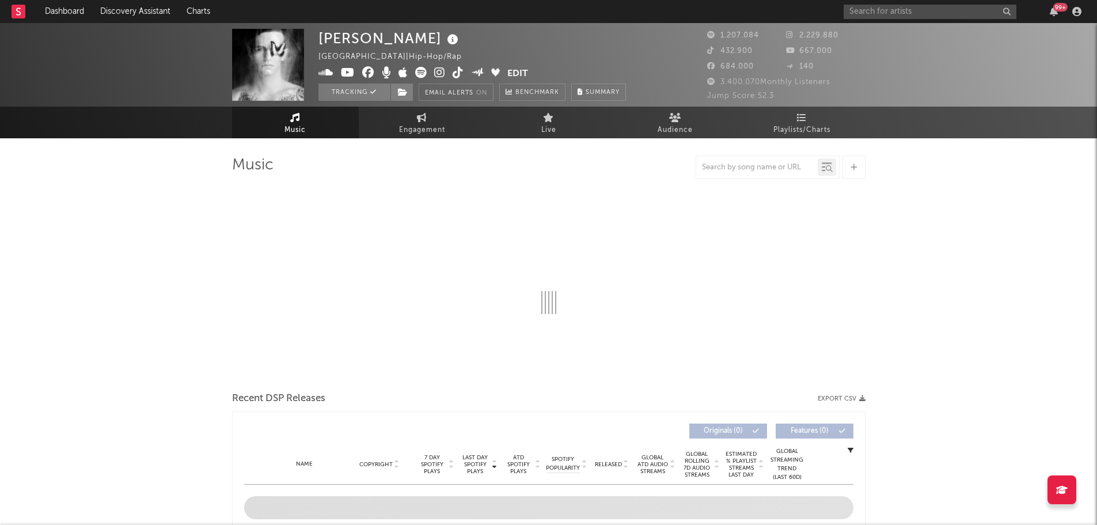
select select "6m"
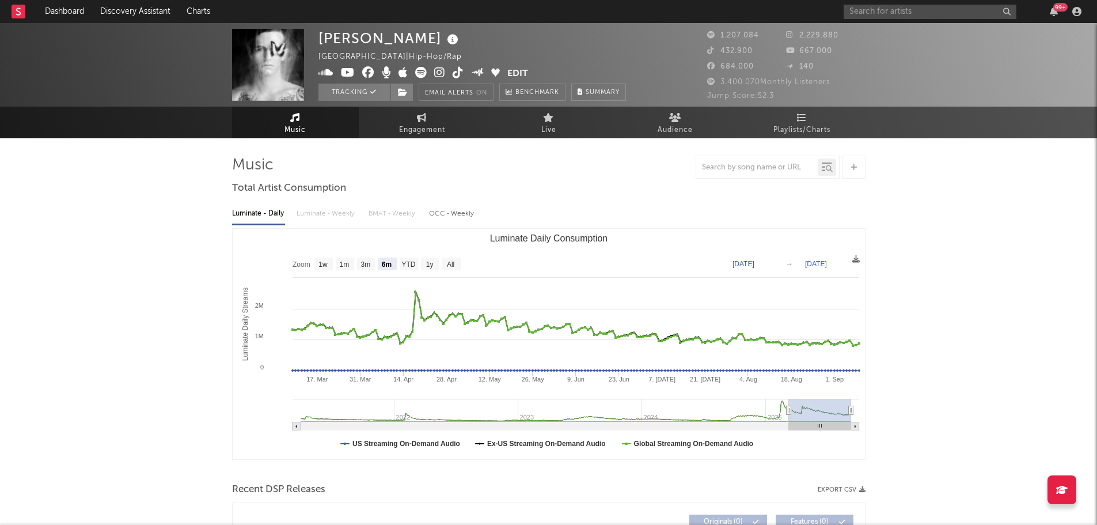
select select "6m"
click at [803, 126] on span "Playlists/Charts" at bounding box center [802, 130] width 57 height 14
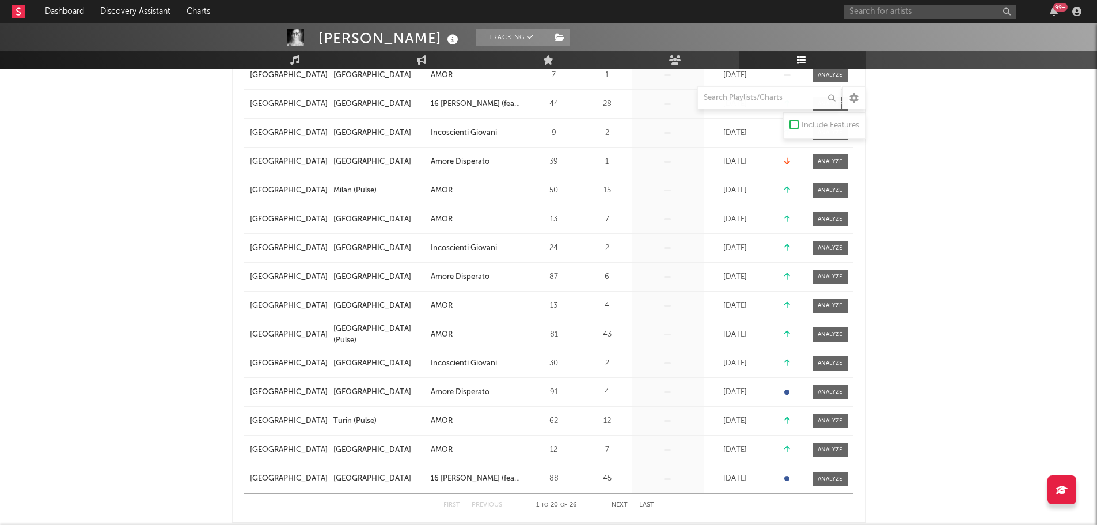
scroll to position [691, 0]
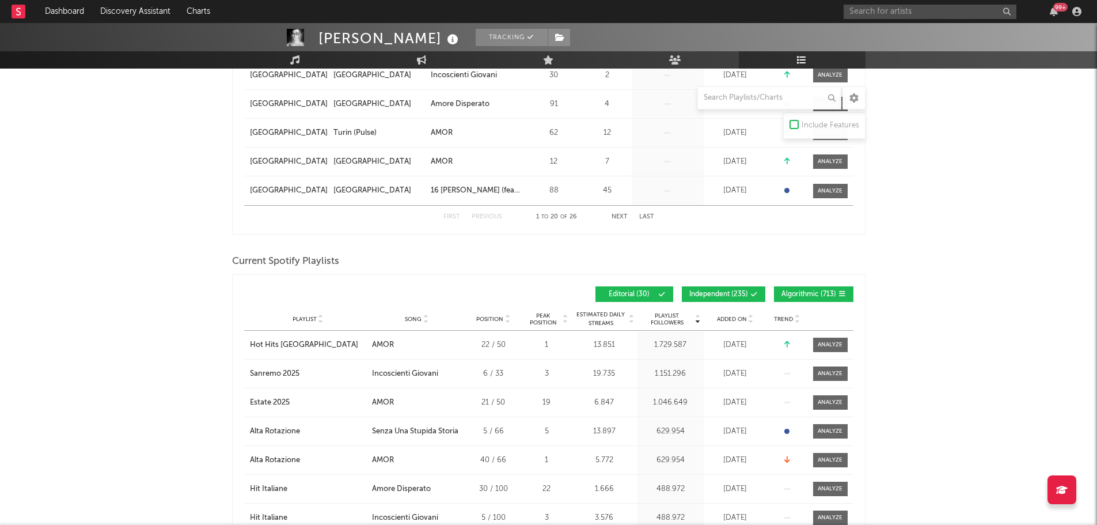
click at [754, 288] on button "Independent ( 235 )" at bounding box center [724, 294] width 84 height 16
click at [799, 292] on span "Algorithmic ( 713 )" at bounding box center [809, 294] width 55 height 7
click at [748, 316] on icon at bounding box center [751, 316] width 6 height 5
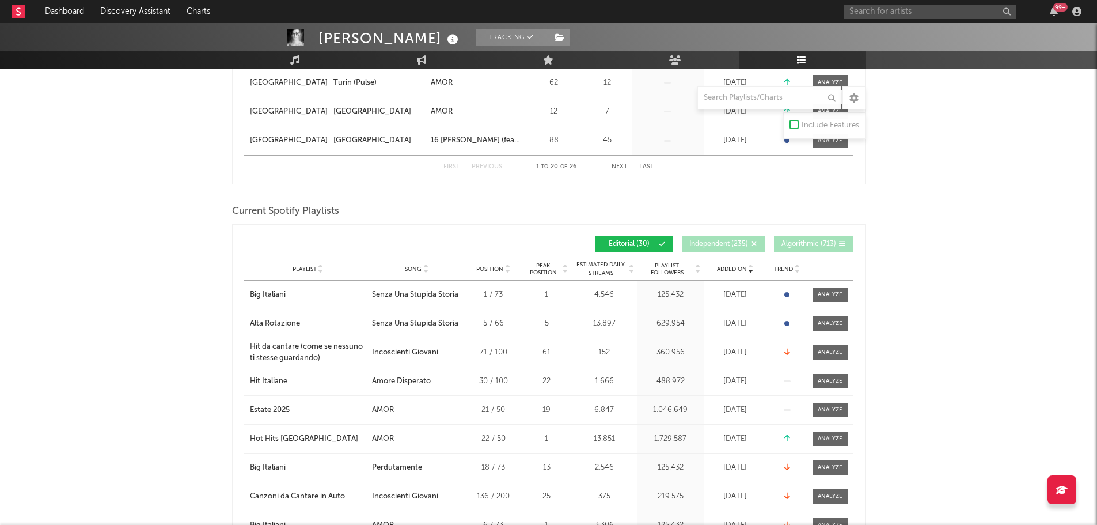
scroll to position [806, 0]
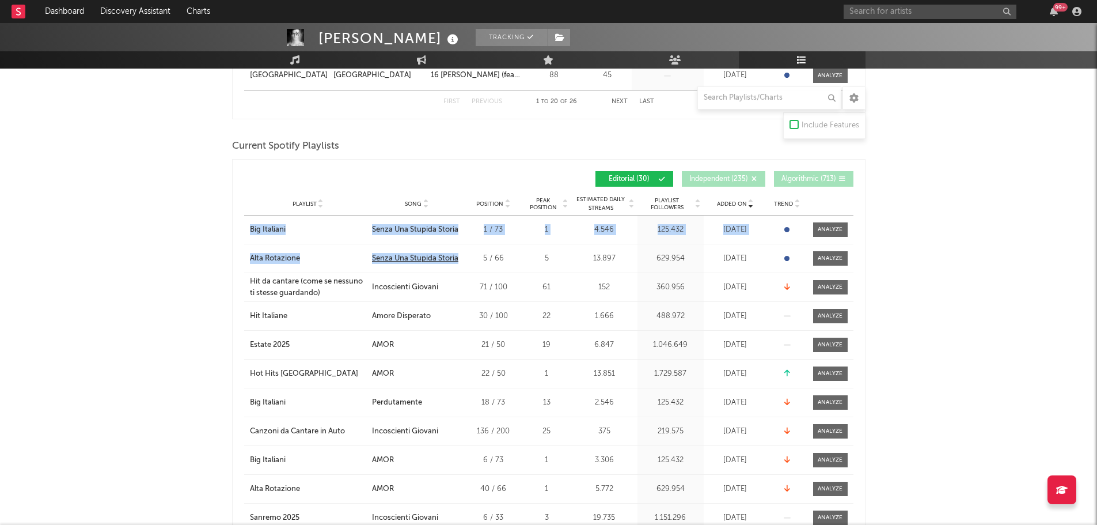
drag, startPoint x: 260, startPoint y: 225, endPoint x: 457, endPoint y: 259, distance: 200.0
click at [457, 259] on div "Added On Playlist Song Position Peak Position Playlist Followers Added On Trend…" at bounding box center [549, 490] width 634 height 662
copy div "Big Italiani City Song Senza Una Stupida Storia Position 1 / 73 Peak Position 1…"
click at [509, 259] on div "5 / 66" at bounding box center [494, 259] width 52 height 12
copy div "Big Italiani City Song Senza Una Stupida Storia Position 1 / 73 Peak Position 1…"
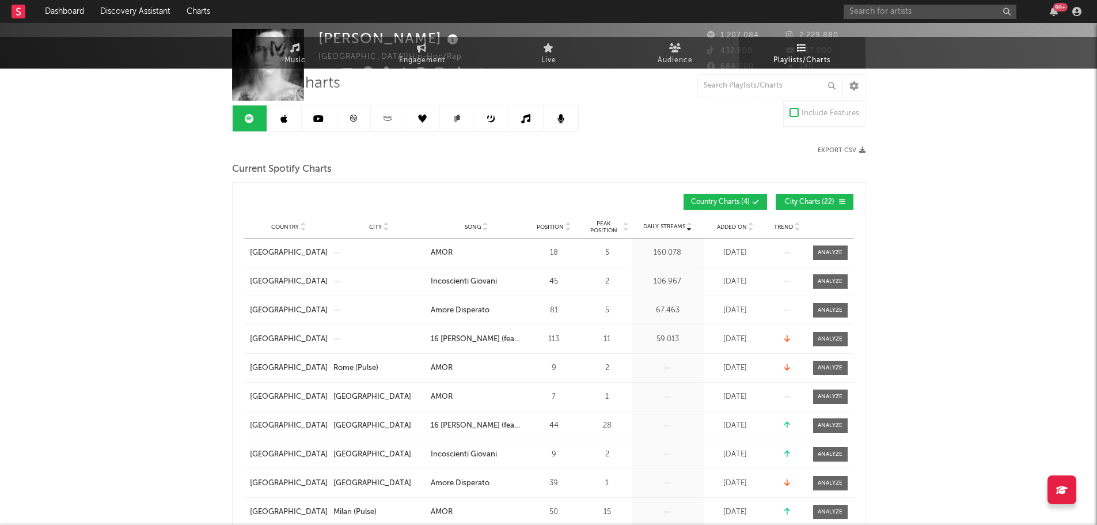
scroll to position [0, 0]
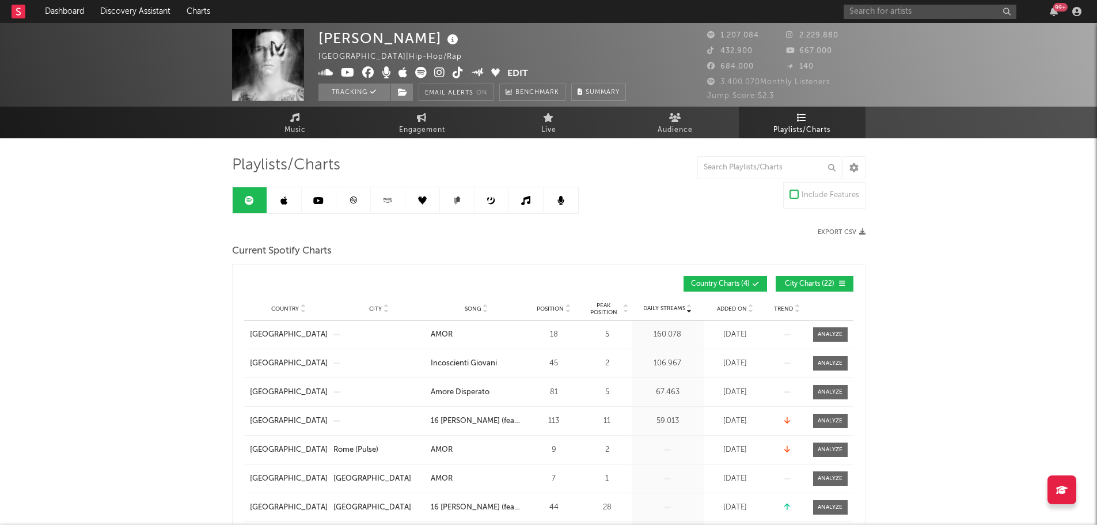
click at [287, 194] on link at bounding box center [284, 200] width 35 height 26
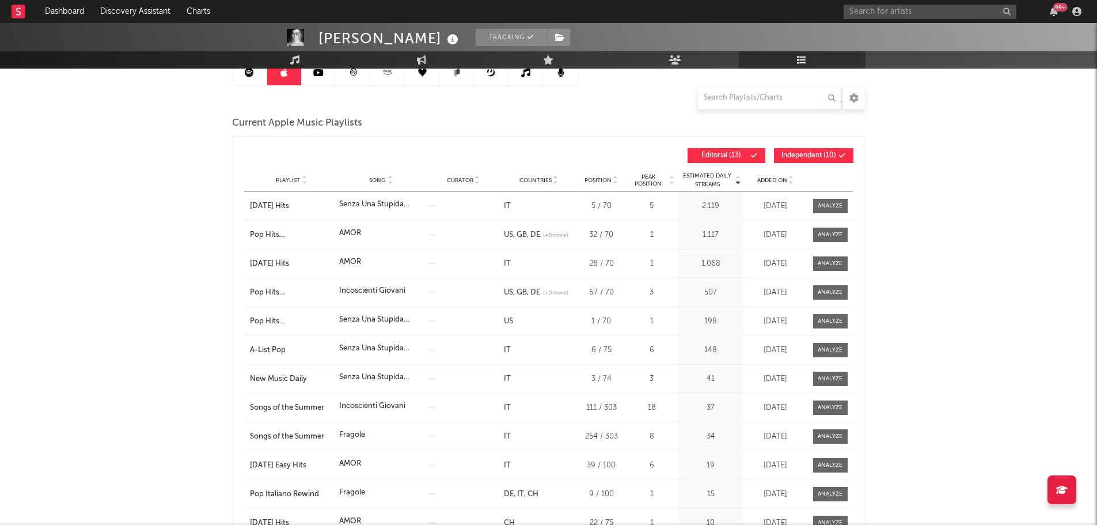
scroll to position [58, 0]
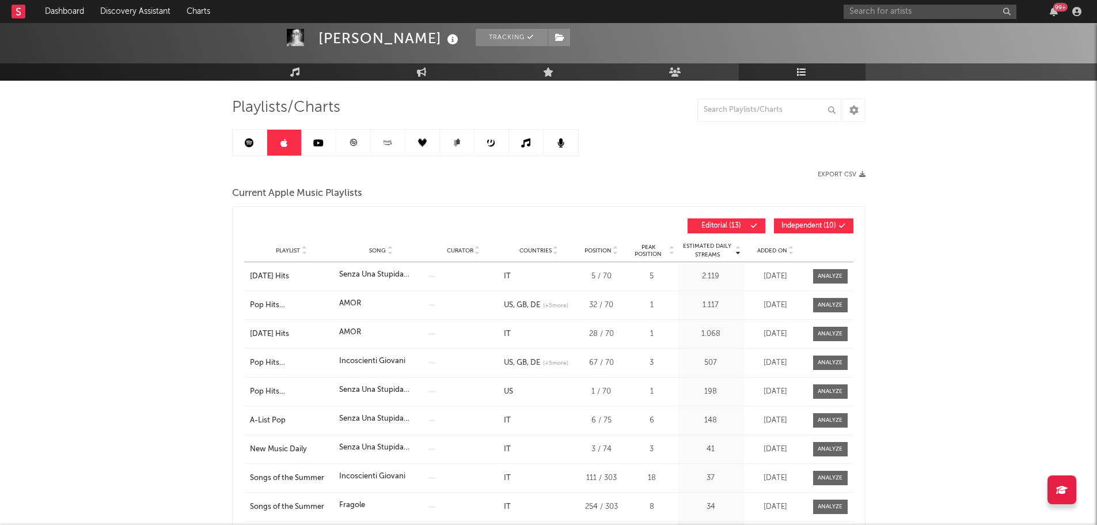
click at [776, 253] on span "Added On" at bounding box center [772, 250] width 30 height 7
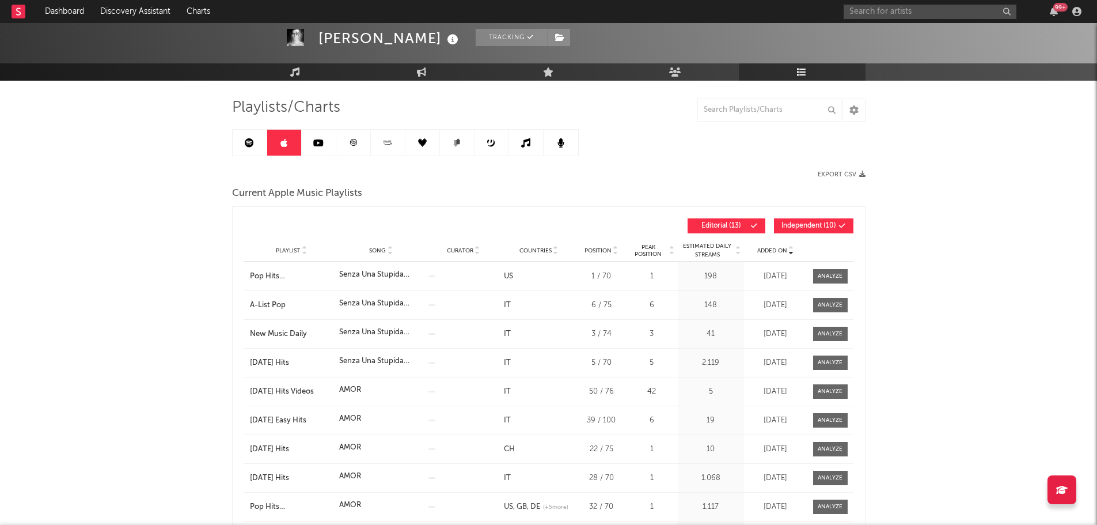
click at [776, 251] on span "Added On" at bounding box center [772, 250] width 30 height 7
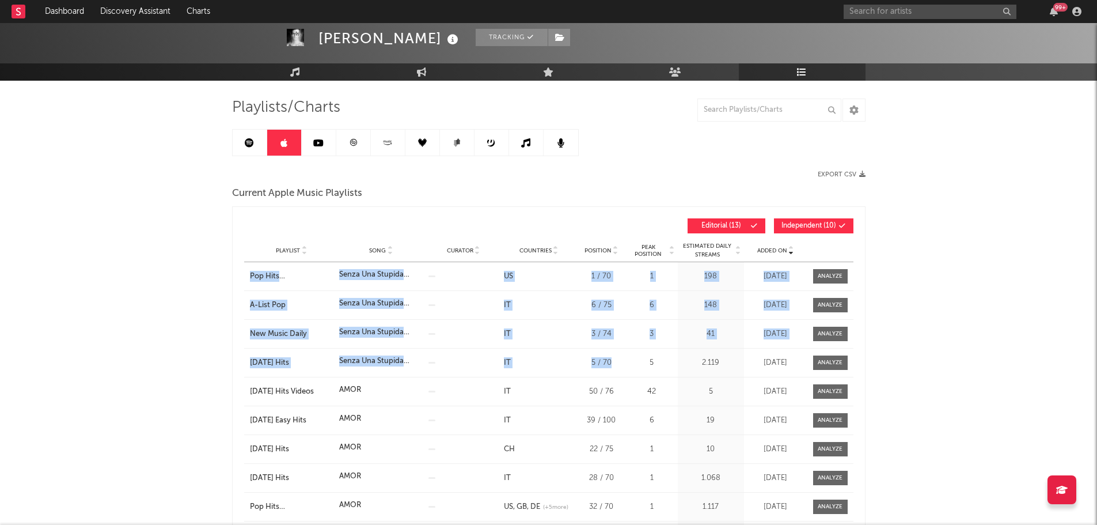
drag, startPoint x: 285, startPoint y: 275, endPoint x: 609, endPoint y: 361, distance: 335.4
copy div "Pop Hits Italia Song Senza Una Stupida Storia Curator Genre Countries US Countr…"
click at [287, 361] on div "Today’s Hits" at bounding box center [292, 363] width 84 height 12
drag, startPoint x: 256, startPoint y: 139, endPoint x: 697, endPoint y: 104, distance: 443.2
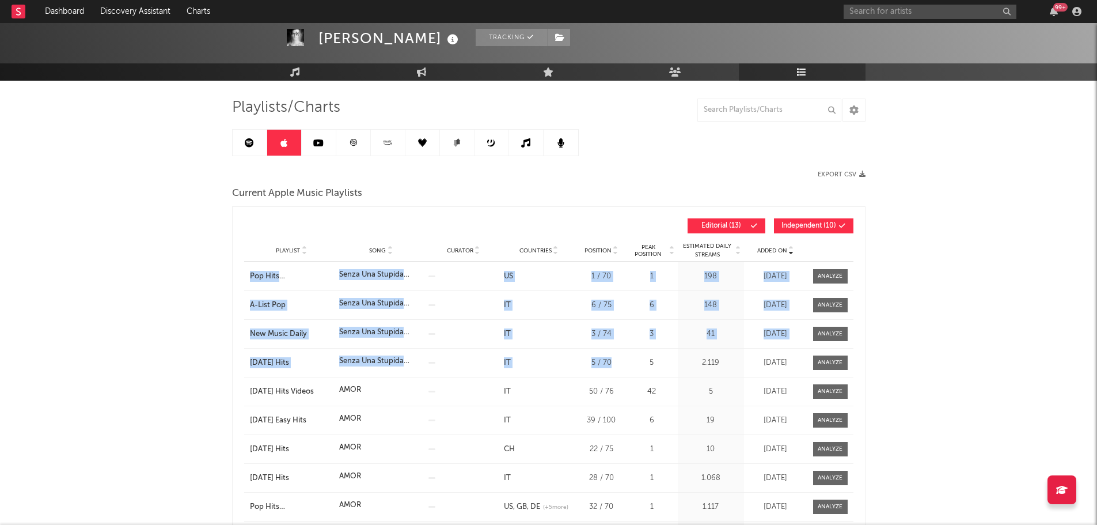
click at [256, 139] on link at bounding box center [250, 143] width 35 height 26
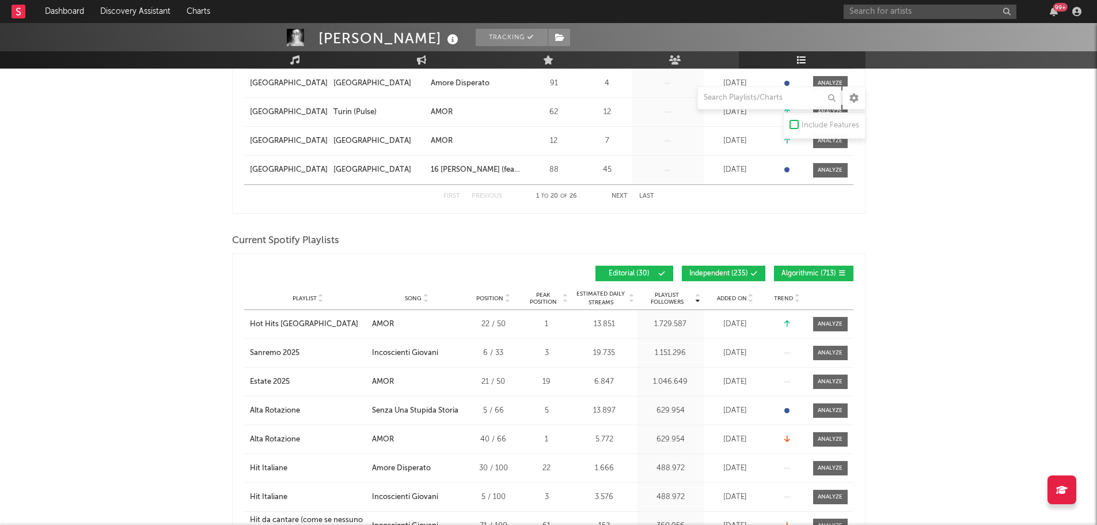
scroll to position [749, 0]
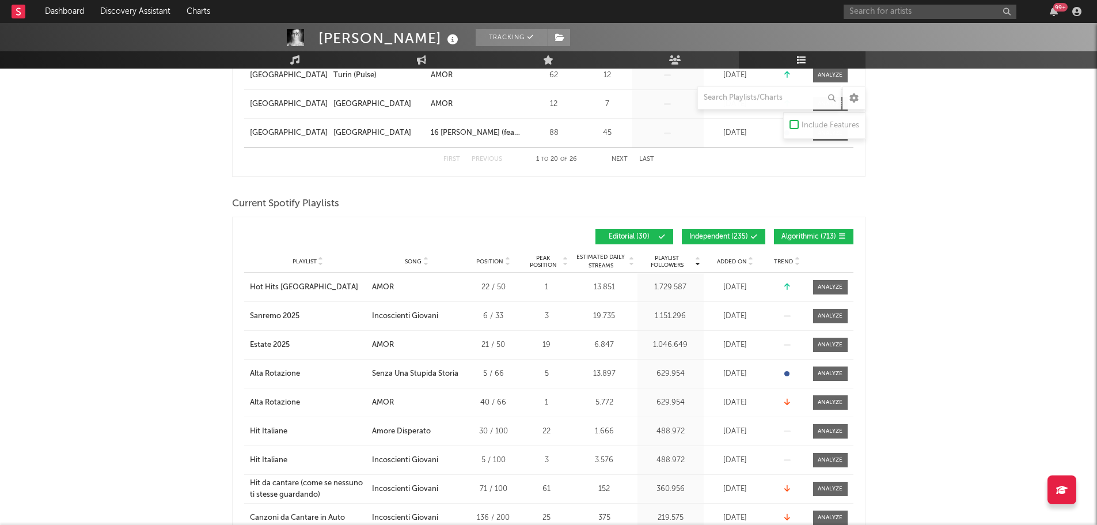
drag, startPoint x: 735, startPoint y: 240, endPoint x: 755, endPoint y: 234, distance: 21.1
click at [734, 240] on button "Independent ( 235 )" at bounding box center [724, 237] width 84 height 16
click at [812, 234] on span "Algorithmic ( 713 )" at bounding box center [809, 236] width 55 height 7
click at [742, 255] on div "Playlist City Song Position Peak Position Estimated Daily Streams Playlist Foll…" at bounding box center [548, 261] width 609 height 23
click at [742, 257] on div "Added On" at bounding box center [736, 261] width 58 height 9
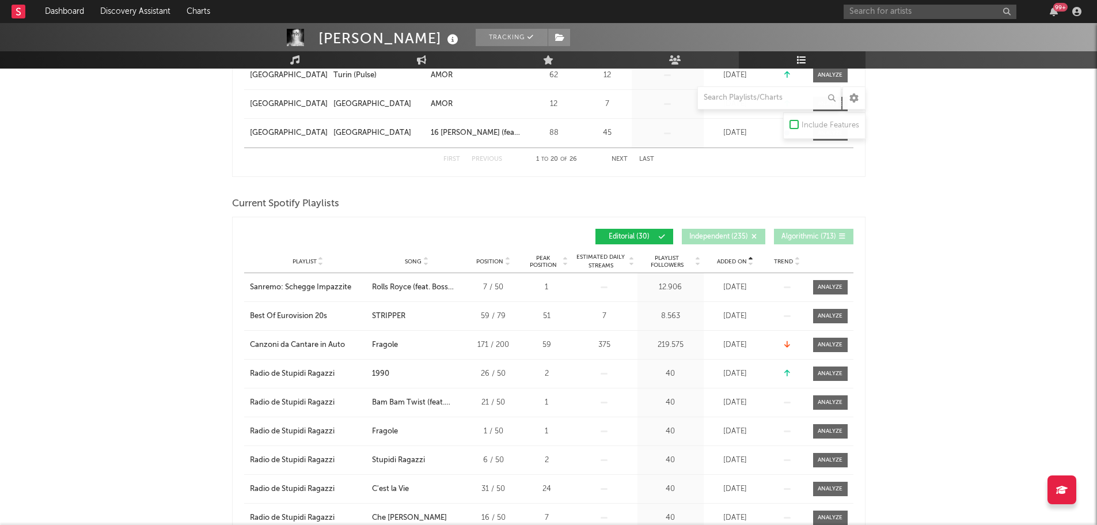
click at [742, 258] on span "Added On" at bounding box center [732, 261] width 30 height 7
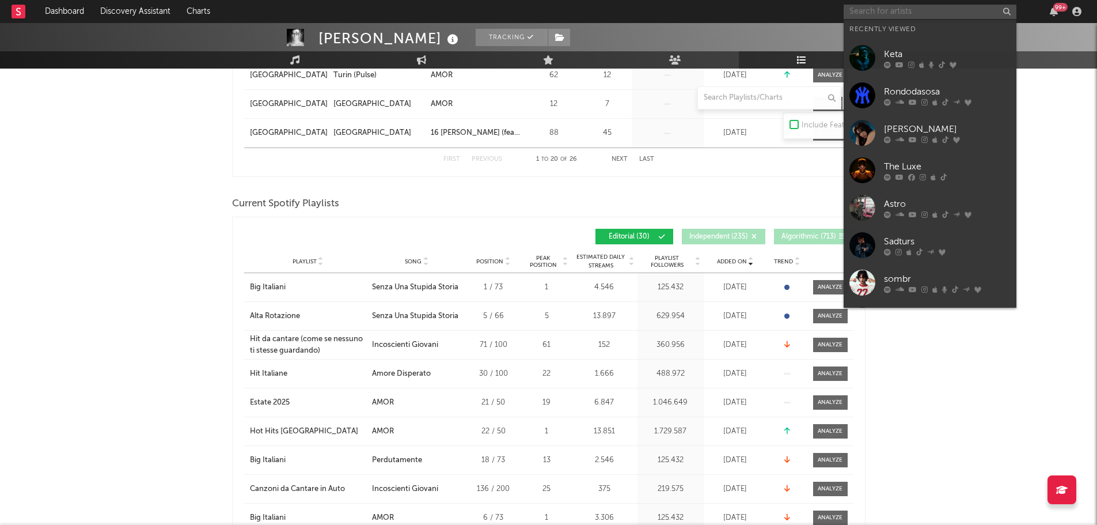
click at [886, 12] on input "text" at bounding box center [930, 12] width 173 height 14
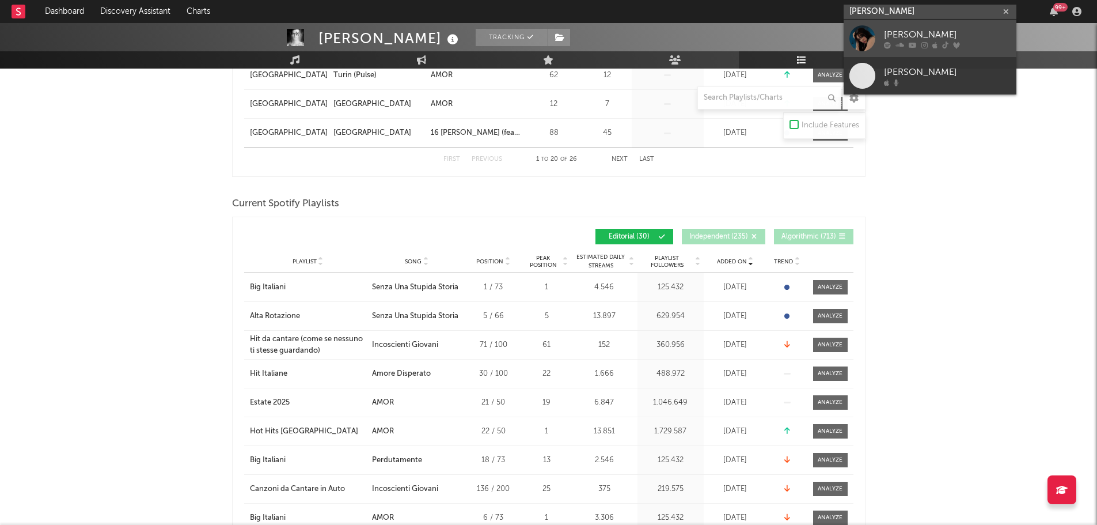
type input "sarah toscano"
click at [917, 36] on div "[PERSON_NAME]" at bounding box center [947, 35] width 127 height 14
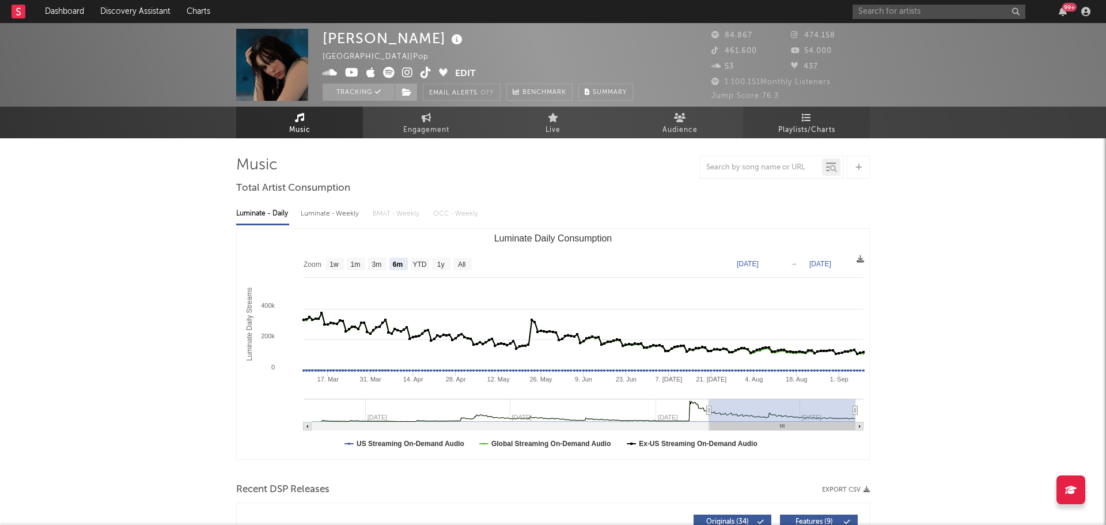
select select "6m"
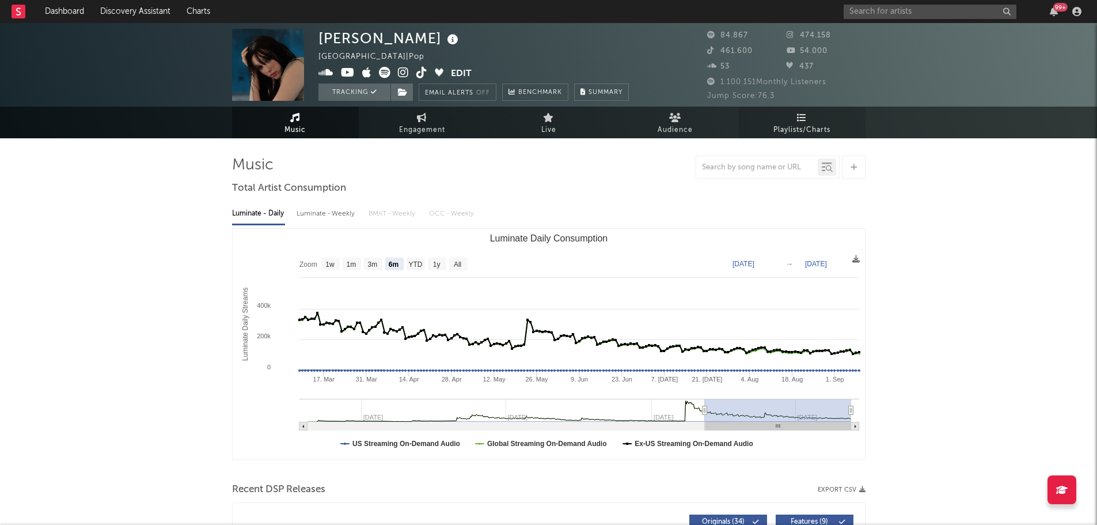
click at [797, 120] on icon at bounding box center [802, 117] width 10 height 9
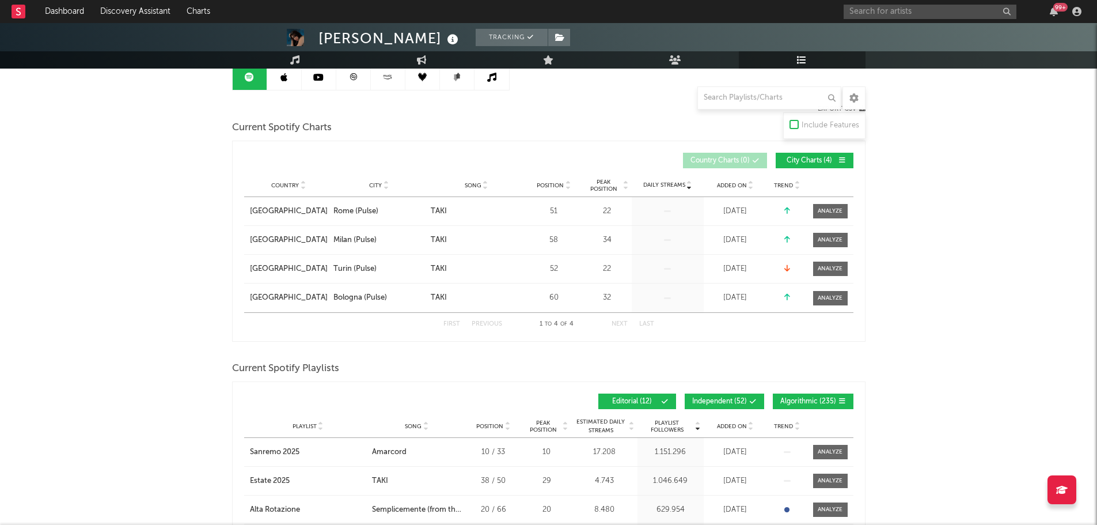
scroll to position [288, 0]
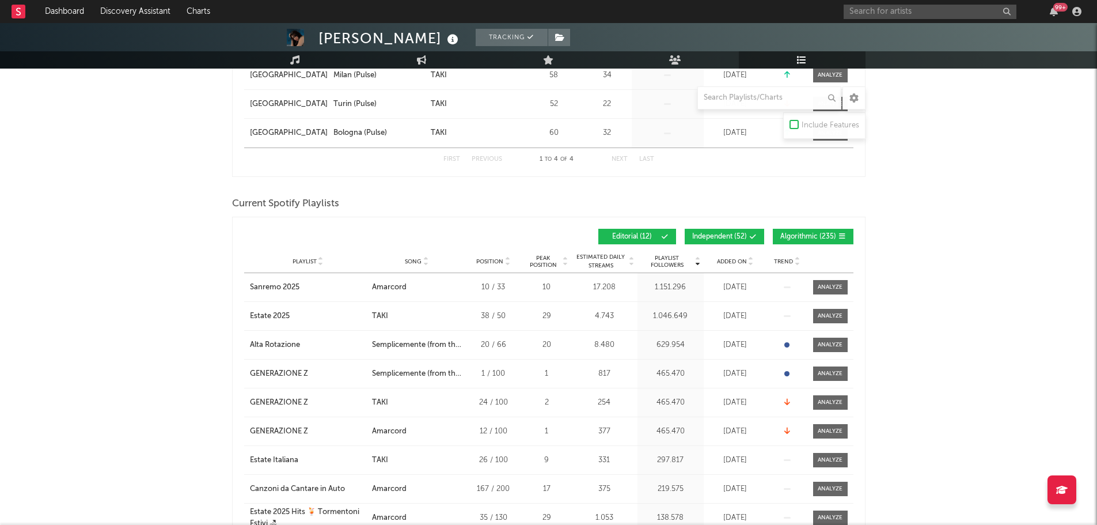
click at [740, 230] on button "Independent ( 52 )" at bounding box center [724, 237] width 79 height 16
click at [812, 229] on button "Algorithmic ( 235 )" at bounding box center [813, 237] width 81 height 16
click at [741, 261] on span "Added On" at bounding box center [732, 261] width 30 height 7
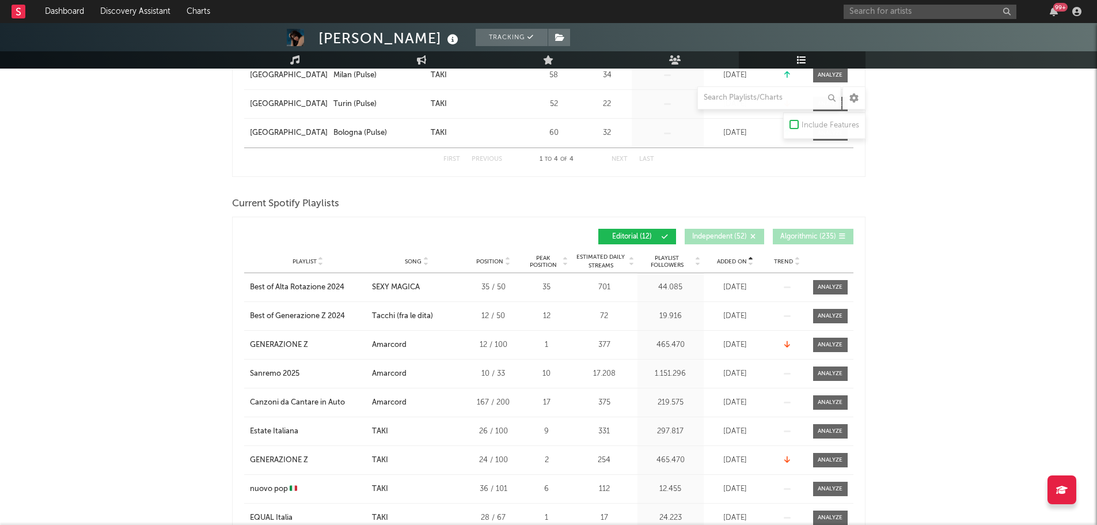
click at [741, 261] on span "Added On" at bounding box center [732, 261] width 30 height 7
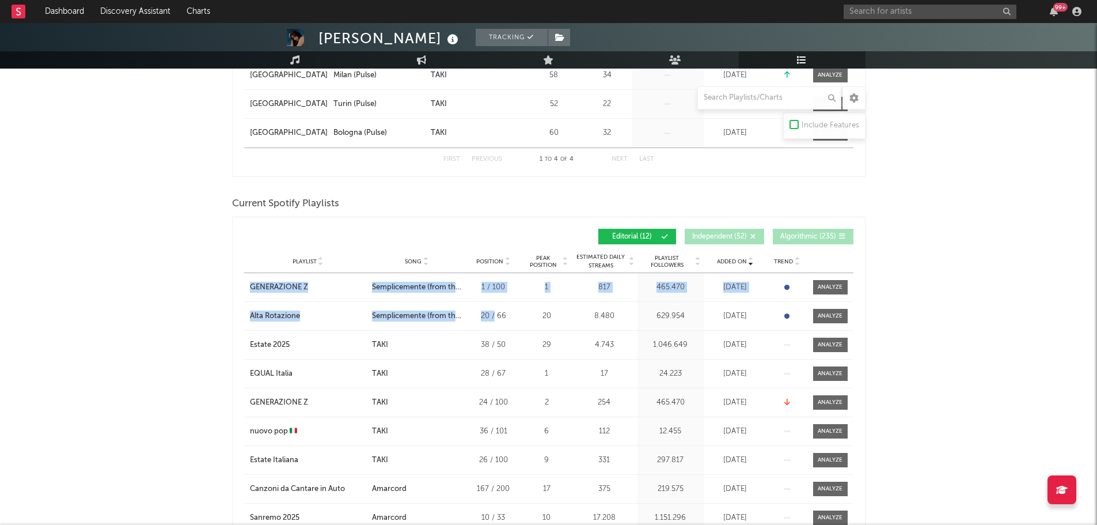
drag, startPoint x: 240, startPoint y: 282, endPoint x: 495, endPoint y: 316, distance: 257.5
click at [495, 316] on div "Added On Playlist Song Position Peak Position Playlist Followers Added On Trend…" at bounding box center [549, 432] width 634 height 431
copy div "GENERAZIONE Z City Song Semplicemente (from the Netflix Series "RIV4LI") Positi…"
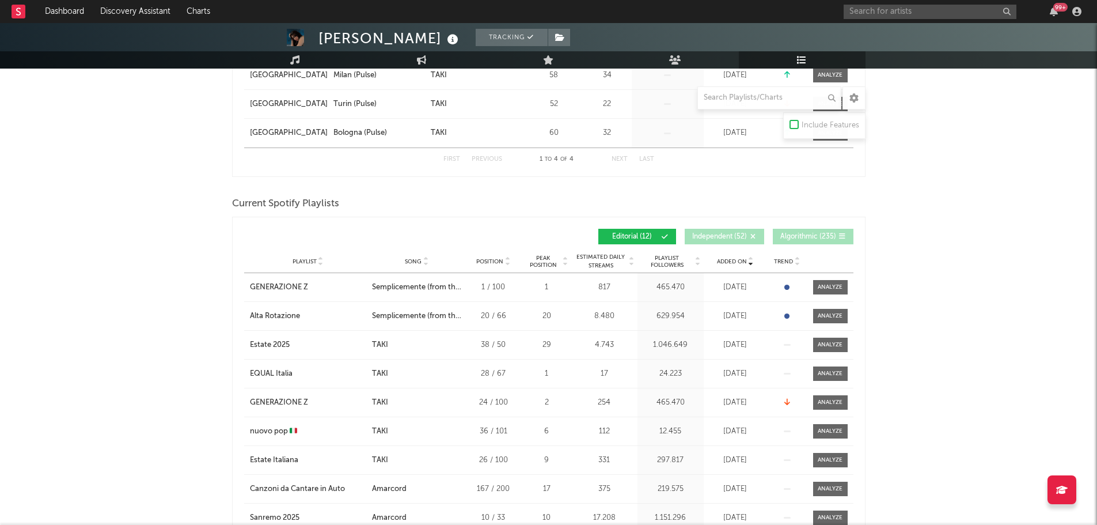
click at [720, 202] on div "Current Spotify Playlists" at bounding box center [549, 204] width 634 height 20
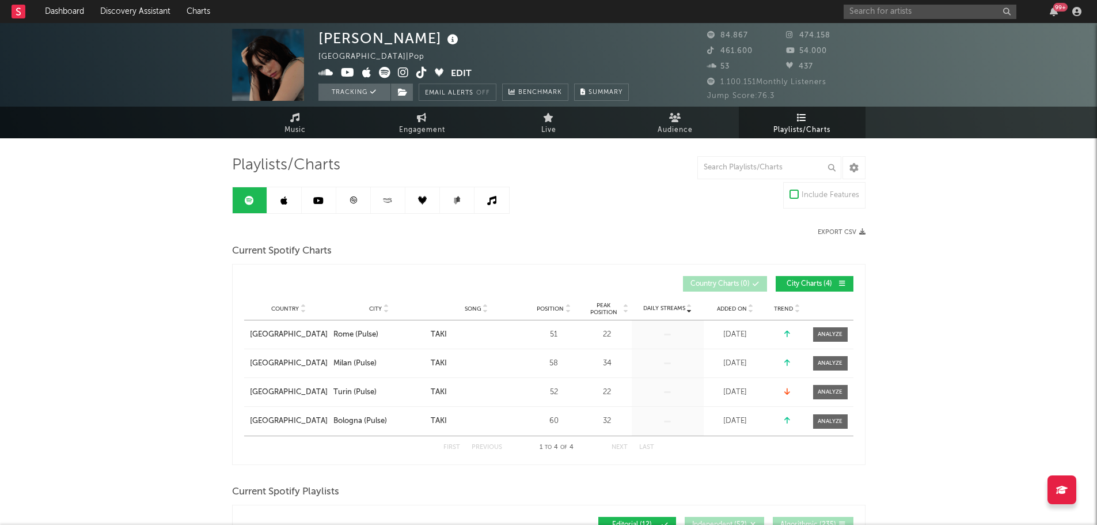
click at [289, 204] on link at bounding box center [284, 200] width 35 height 26
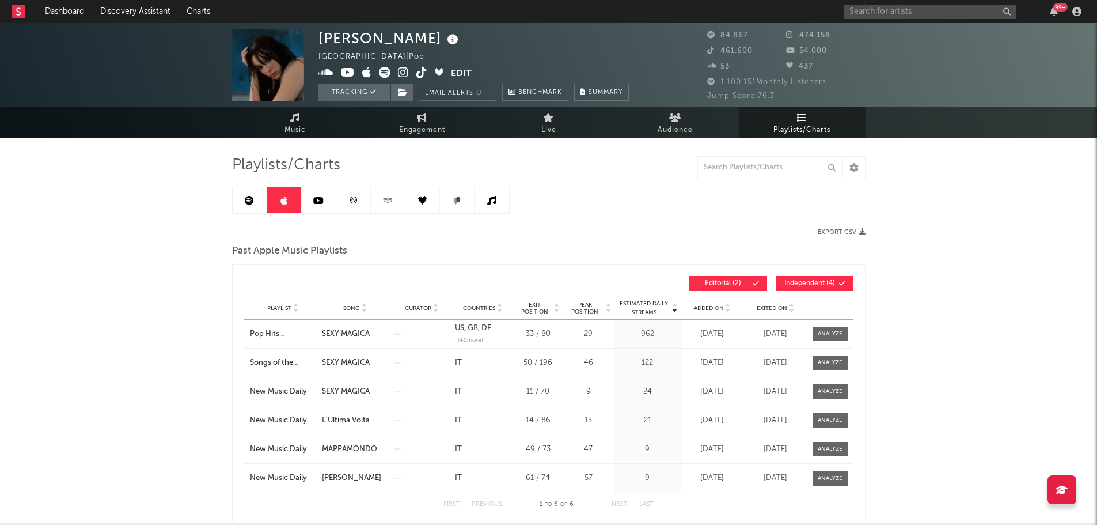
click at [768, 308] on span "Exited On" at bounding box center [772, 308] width 31 height 7
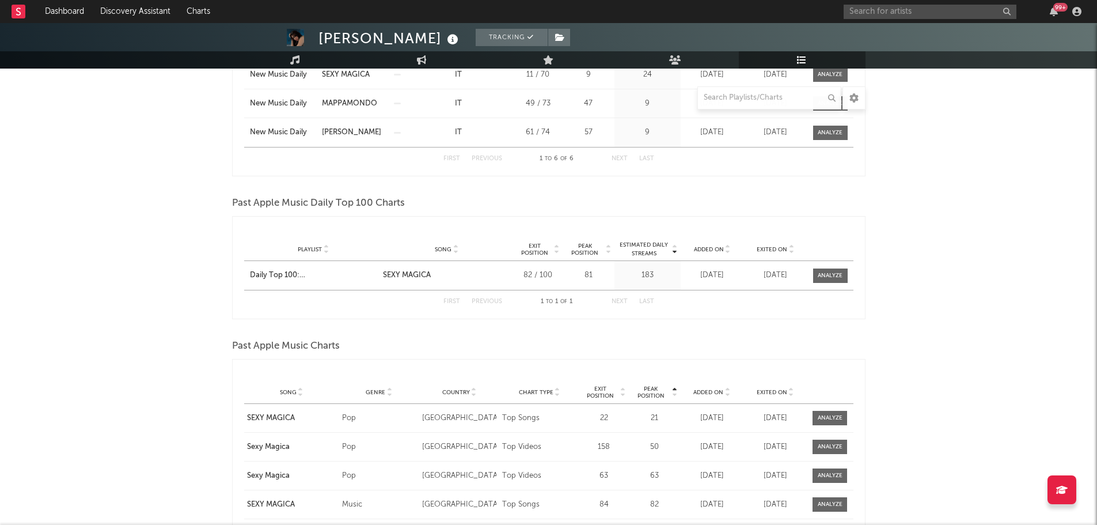
scroll to position [576, 0]
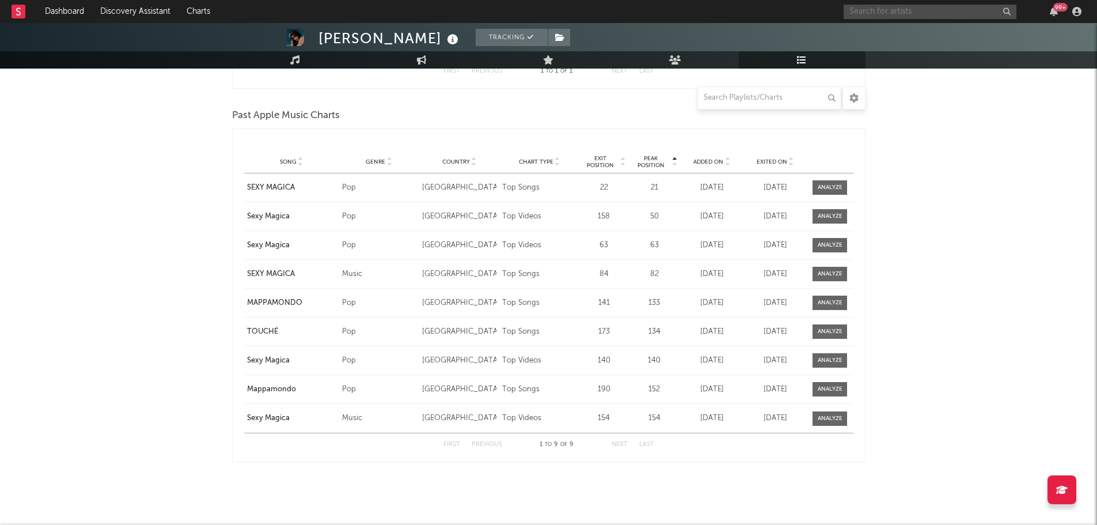
click at [878, 10] on input "text" at bounding box center [930, 12] width 173 height 14
click at [878, 12] on input "no broke boys" at bounding box center [930, 12] width 173 height 14
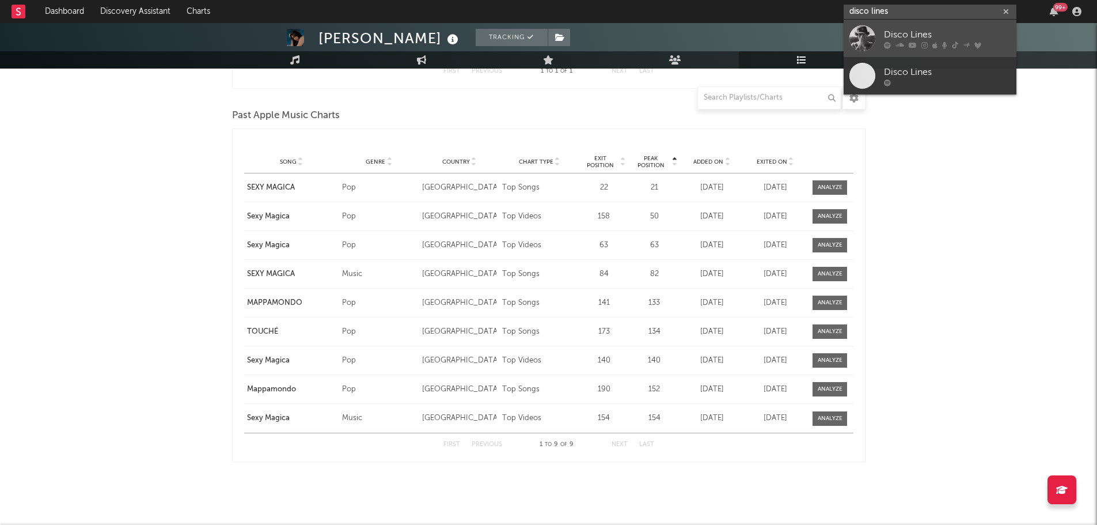
type input "disco lines"
click at [903, 32] on div "Disco Lines" at bounding box center [947, 35] width 127 height 14
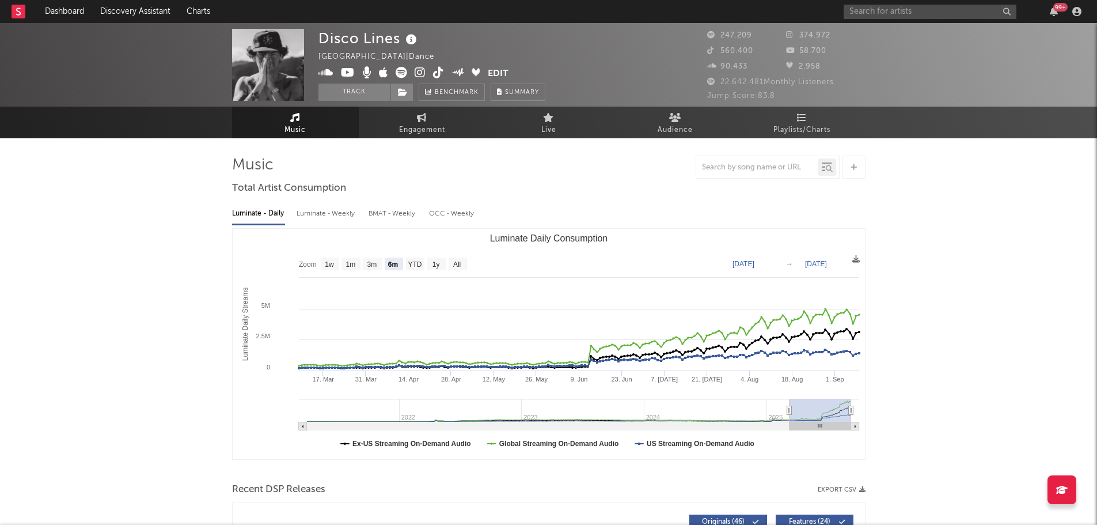
select select "6m"
click at [821, 131] on span "Playlists/Charts" at bounding box center [802, 130] width 57 height 14
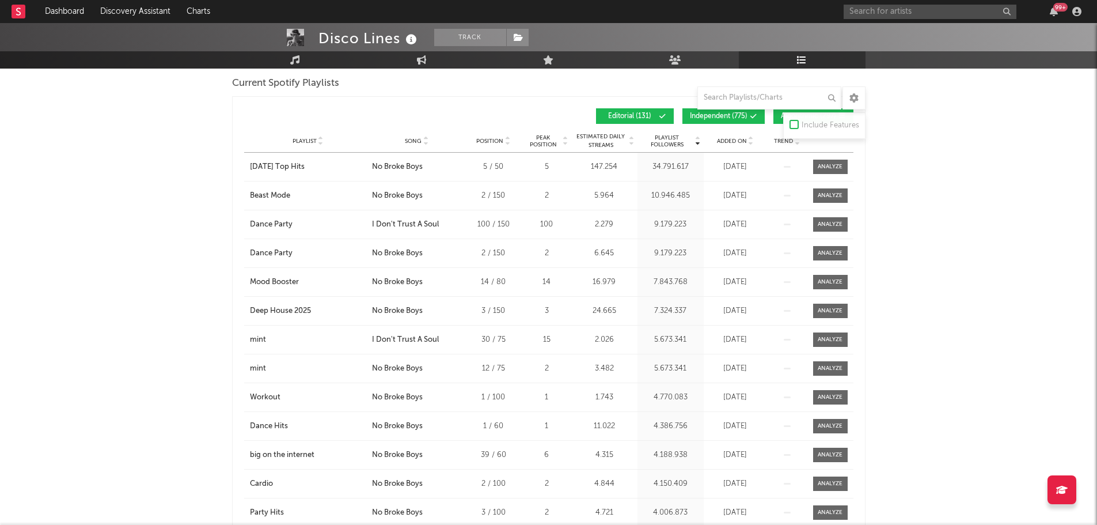
click at [727, 117] on span "Independent ( 775 )" at bounding box center [719, 116] width 58 height 7
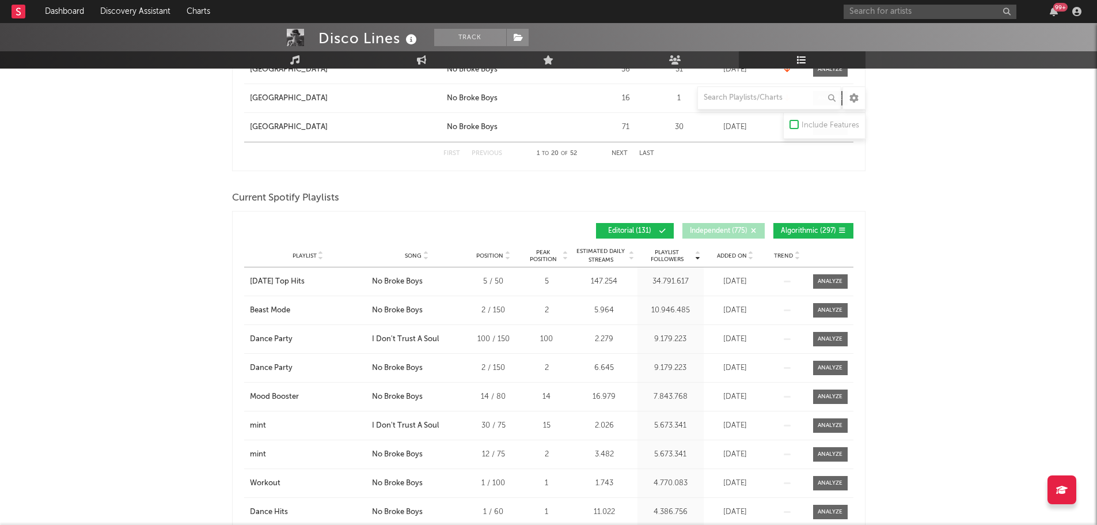
scroll to position [1440, 0]
click at [794, 225] on button "Algorithmic ( 297 )" at bounding box center [814, 231] width 80 height 16
click at [742, 254] on span "Added On" at bounding box center [732, 256] width 30 height 7
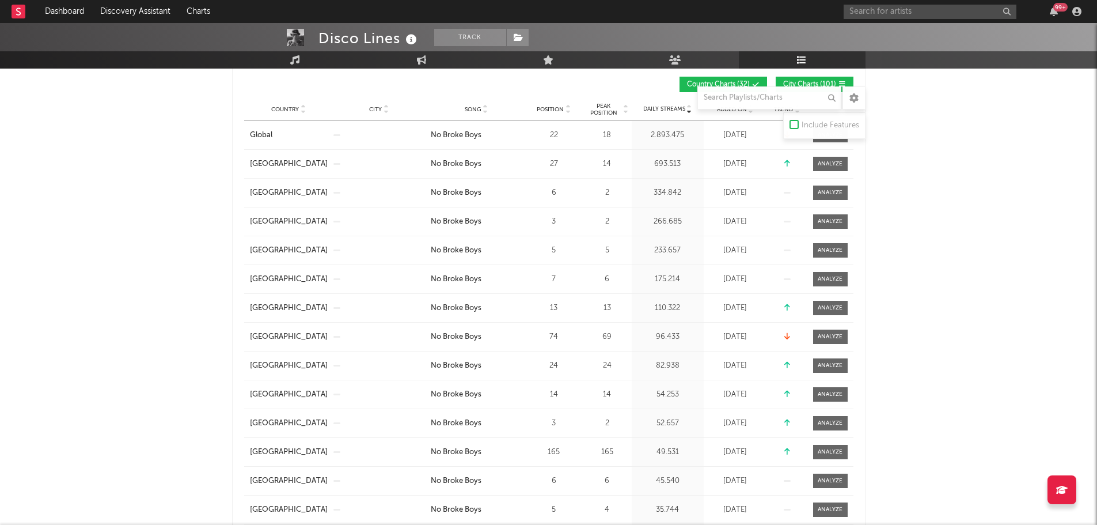
scroll to position [58, 0]
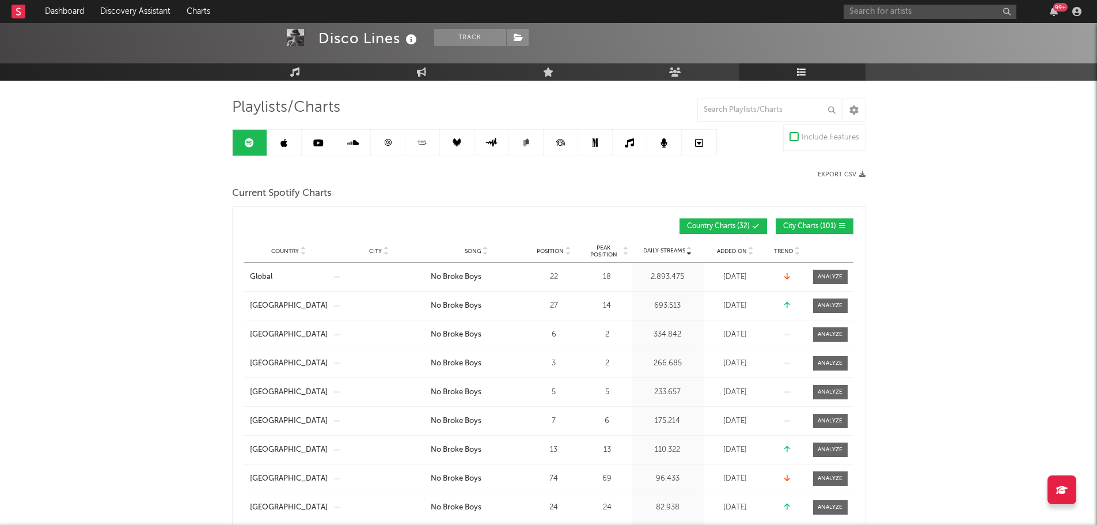
click at [289, 149] on link at bounding box center [284, 143] width 35 height 26
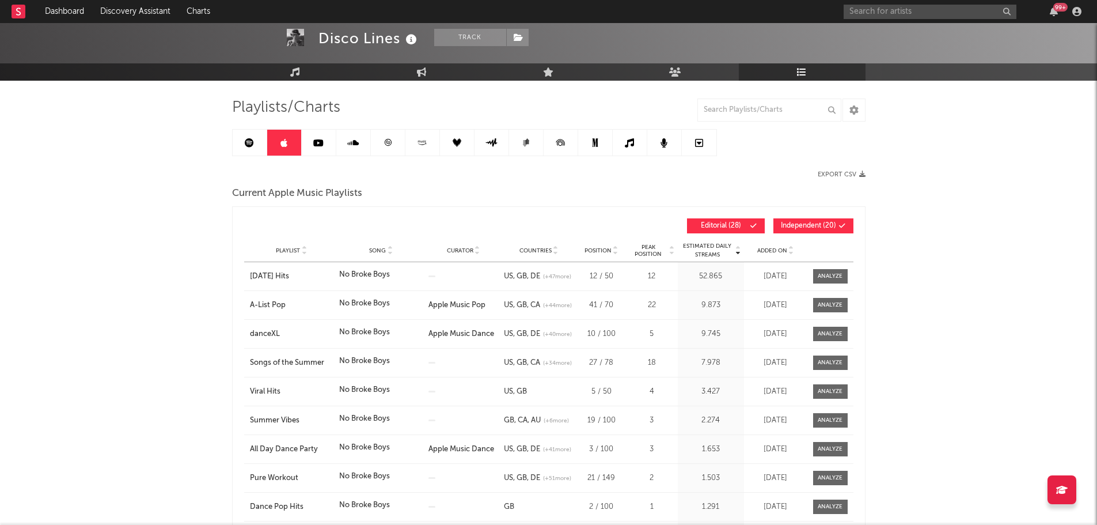
click at [783, 227] on span "Independent ( 20 )" at bounding box center [808, 225] width 55 height 7
click at [771, 251] on span "Added On" at bounding box center [772, 250] width 30 height 7
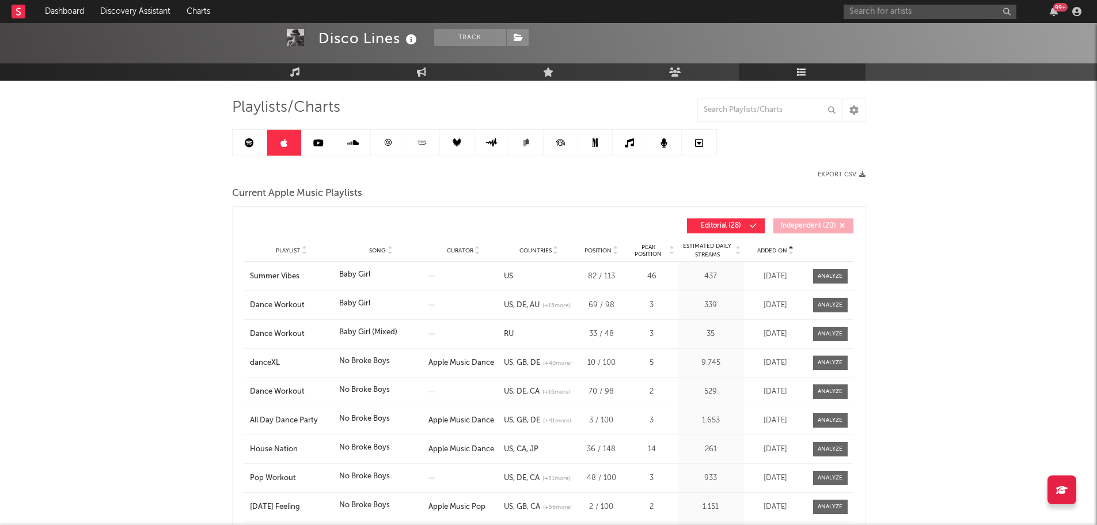
click at [771, 251] on span "Added On" at bounding box center [772, 250] width 30 height 7
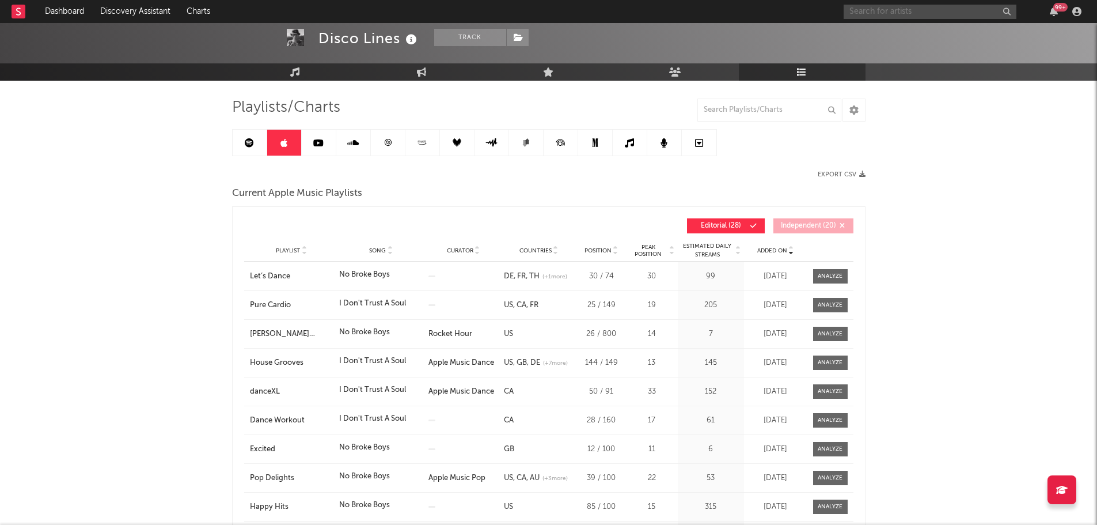
click at [945, 11] on input "text" at bounding box center [930, 12] width 173 height 14
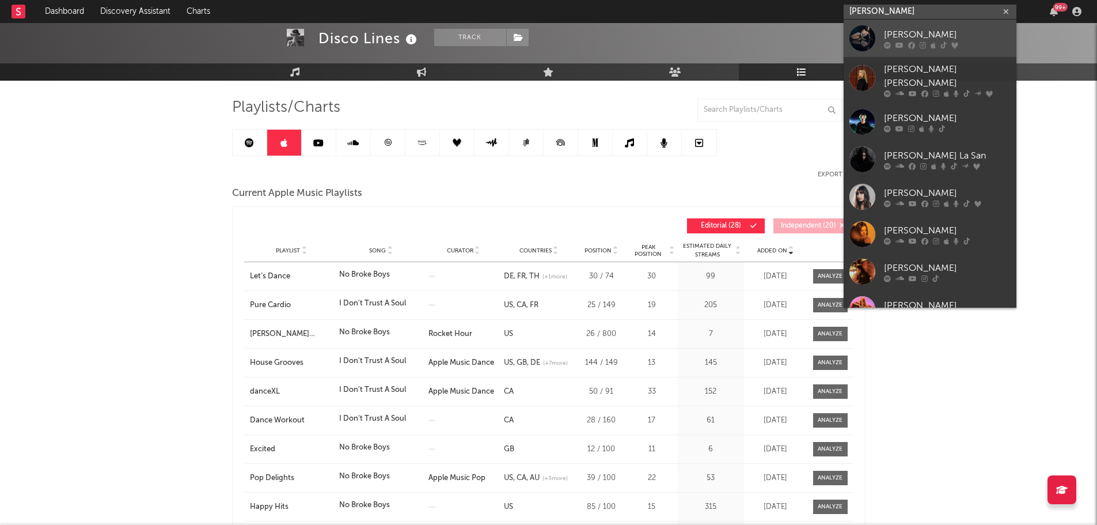
type input "clara"
click at [927, 29] on div "[PERSON_NAME]" at bounding box center [947, 35] width 127 height 14
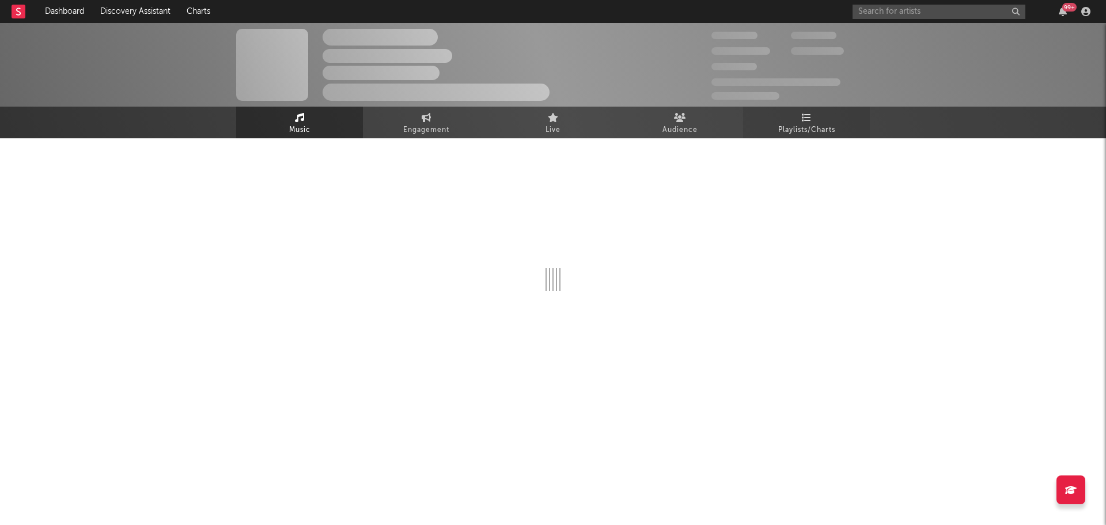
click at [806, 111] on link "Playlists/Charts" at bounding box center [806, 123] width 127 height 32
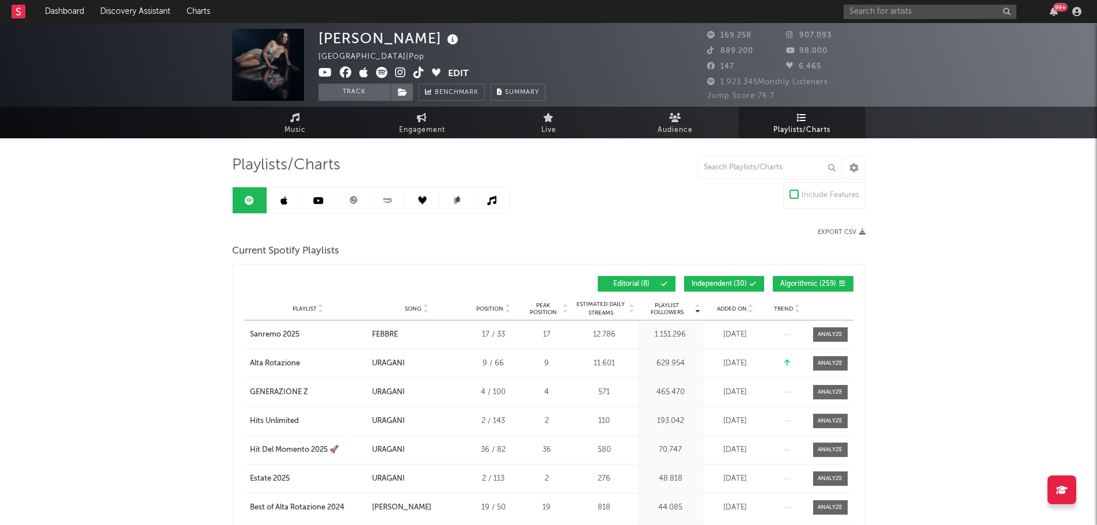
click at [733, 312] on div "Added On" at bounding box center [736, 308] width 58 height 9
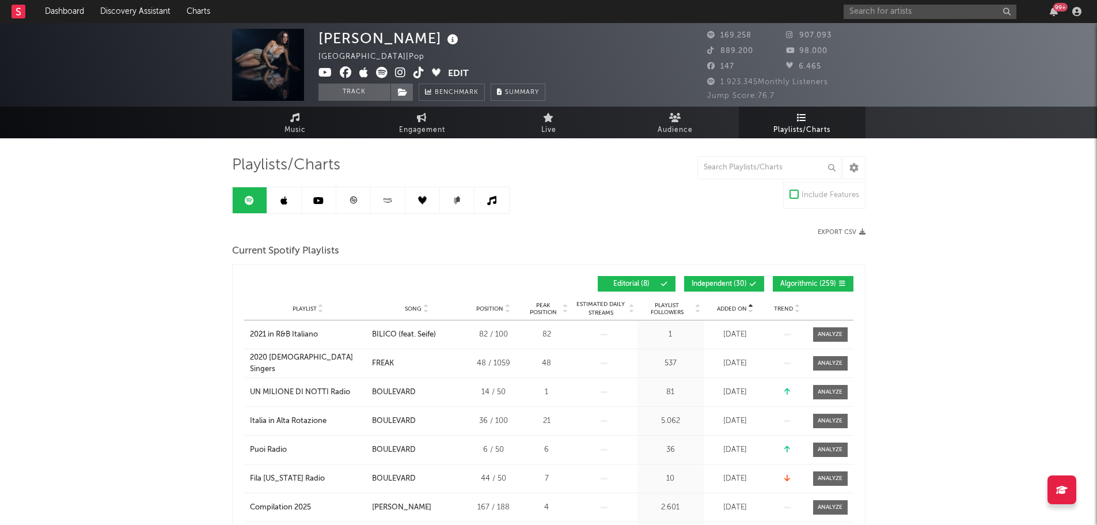
click at [733, 312] on div "Added On" at bounding box center [736, 308] width 58 height 9
click at [740, 277] on button "Independent ( 30 )" at bounding box center [724, 284] width 80 height 16
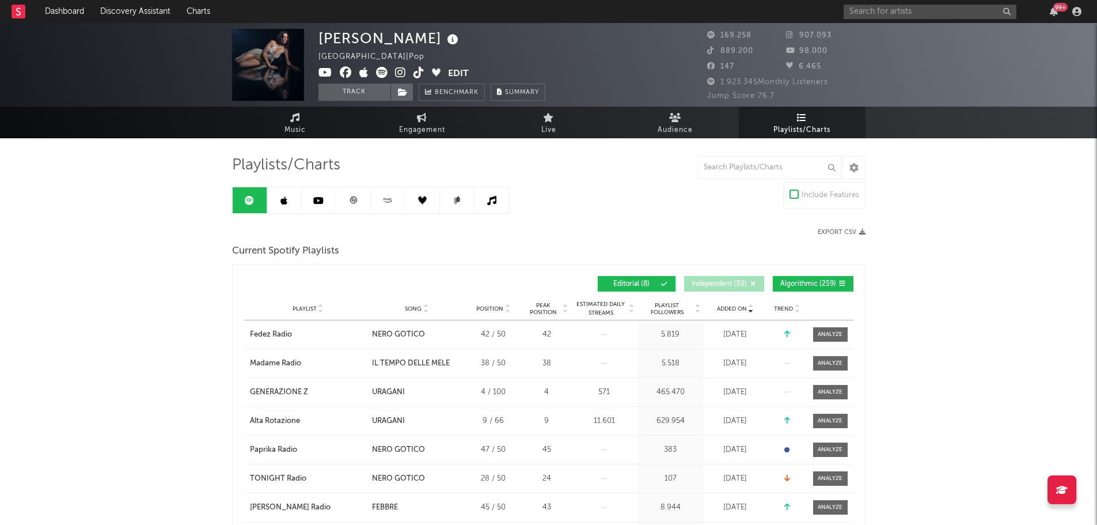
click at [786, 281] on span "Algorithmic ( 259 )" at bounding box center [808, 283] width 56 height 7
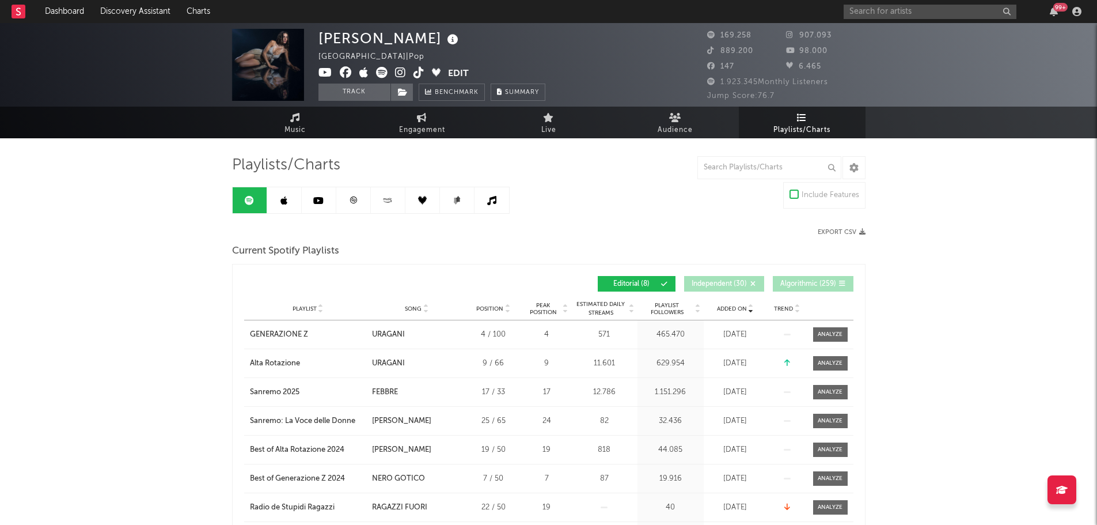
click at [269, 204] on link at bounding box center [284, 200] width 35 height 26
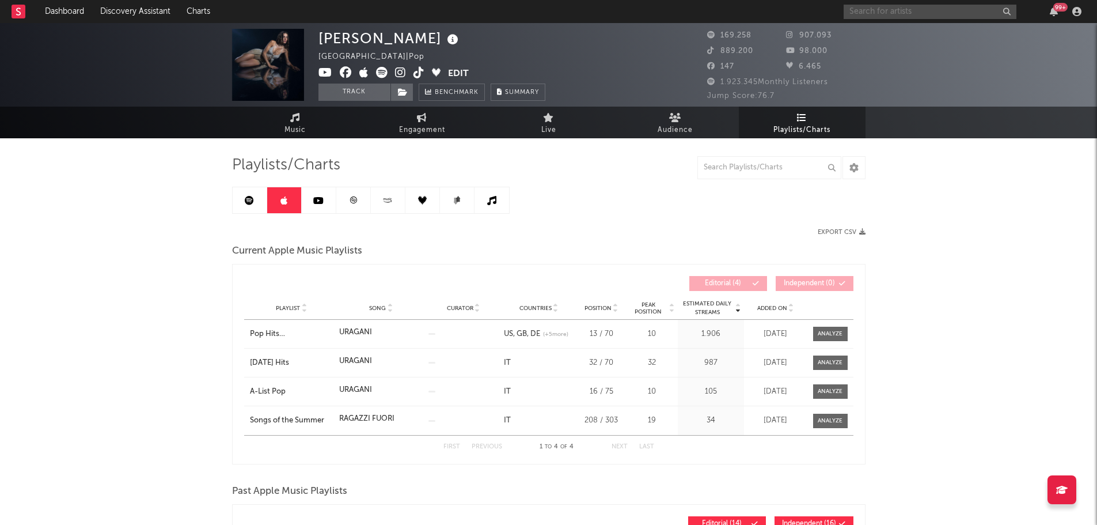
click at [940, 8] on input "text" at bounding box center [930, 12] width 173 height 14
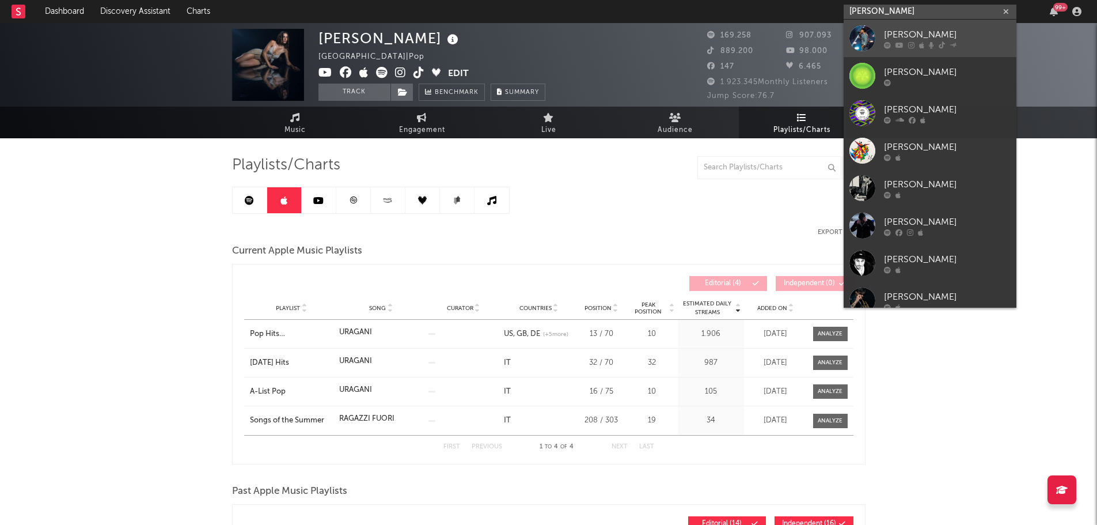
type input "[PERSON_NAME]"
click at [922, 26] on link "[PERSON_NAME]" at bounding box center [930, 38] width 173 height 37
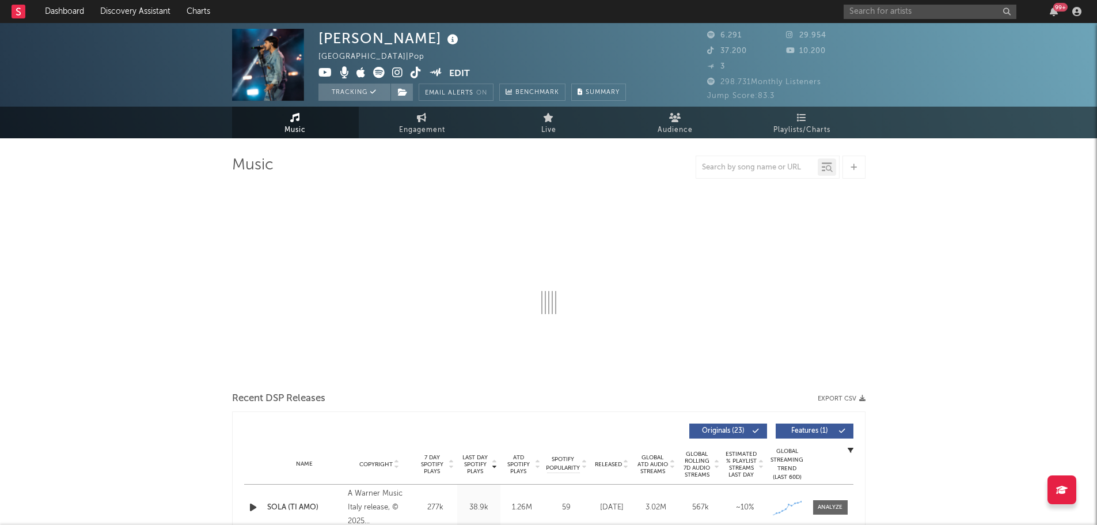
select select "6m"
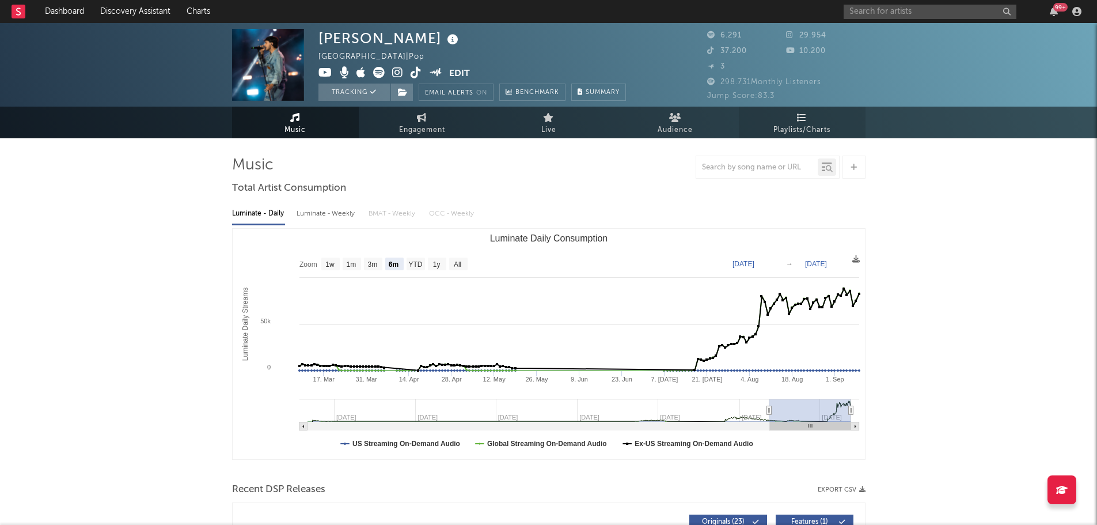
click at [816, 123] on span "Playlists/Charts" at bounding box center [802, 130] width 57 height 14
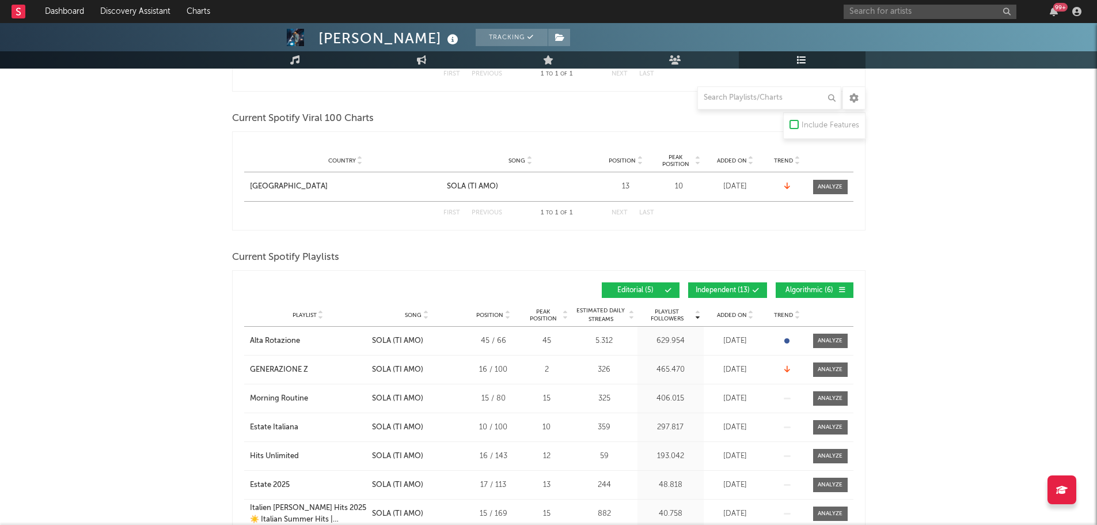
scroll to position [288, 0]
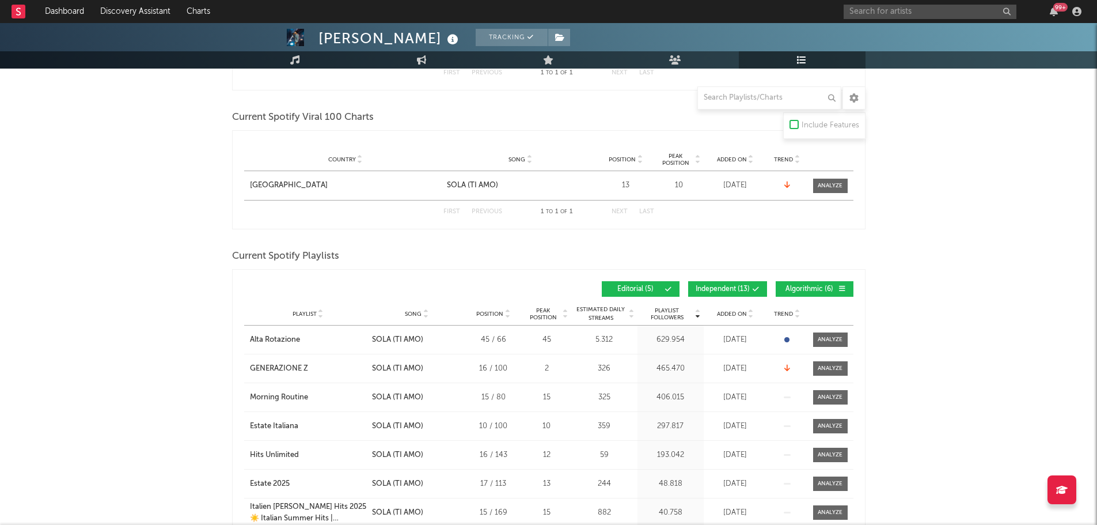
click at [721, 311] on span "Added On" at bounding box center [732, 313] width 30 height 7
click at [742, 292] on button "Independent ( 13 )" at bounding box center [727, 289] width 79 height 16
click at [800, 289] on span "Algorithmic ( 6 )" at bounding box center [809, 289] width 53 height 7
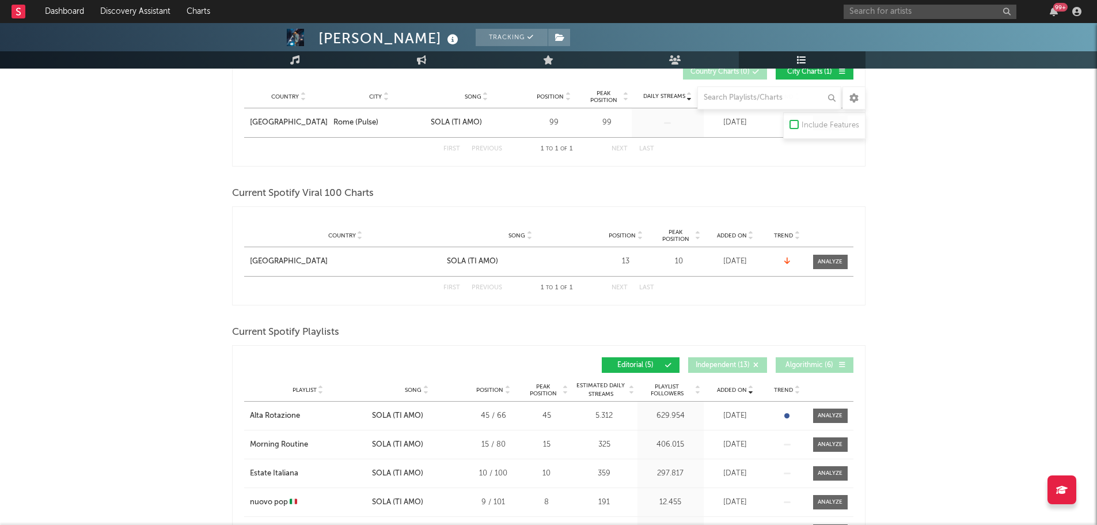
scroll to position [115, 0]
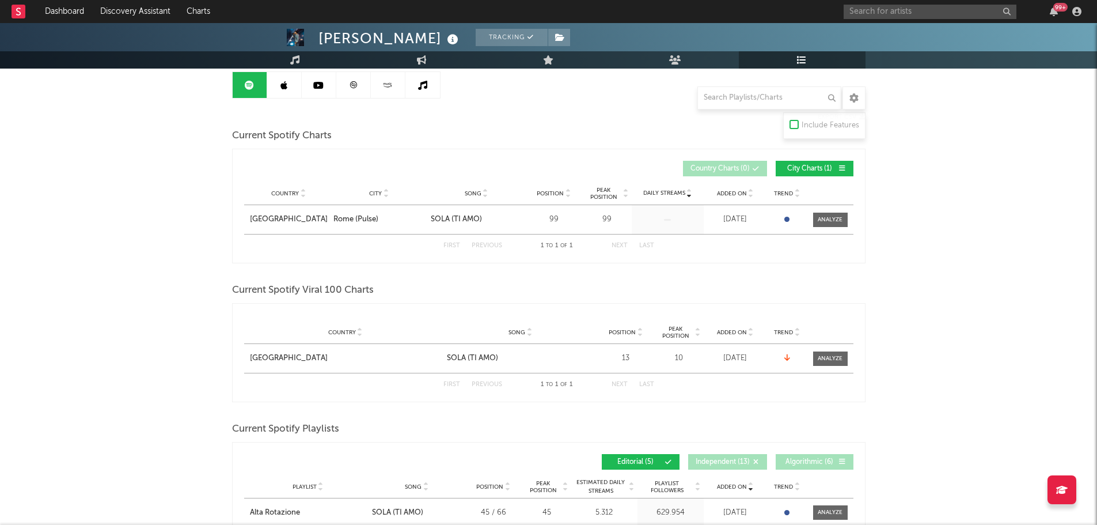
click at [291, 97] on link at bounding box center [284, 85] width 35 height 26
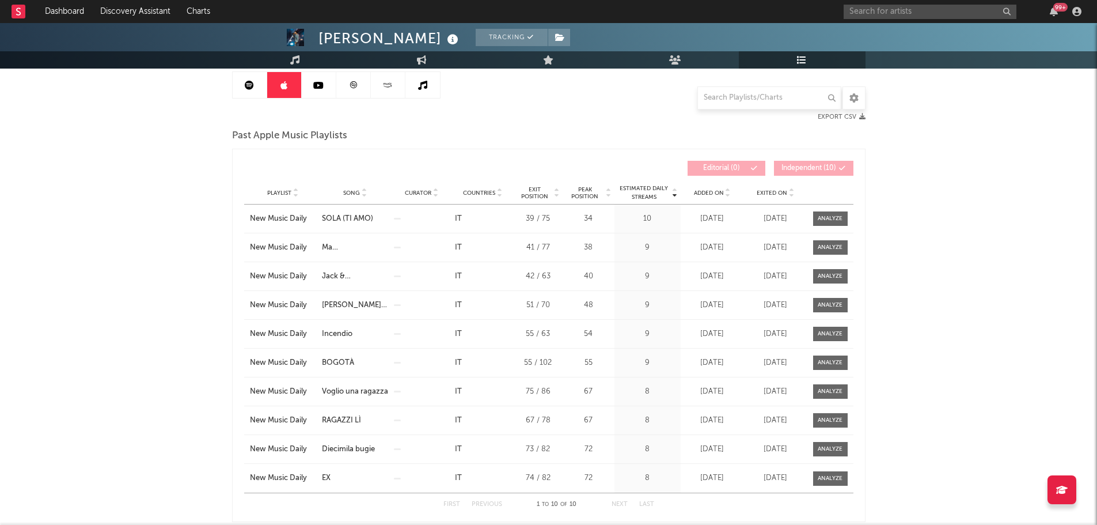
click at [754, 197] on div "Exited On" at bounding box center [776, 192] width 58 height 9
click at [754, 194] on div "Exited On" at bounding box center [776, 192] width 58 height 9
click at [725, 193] on icon at bounding box center [728, 195] width 6 height 5
click at [711, 192] on span "Added On" at bounding box center [709, 192] width 30 height 7
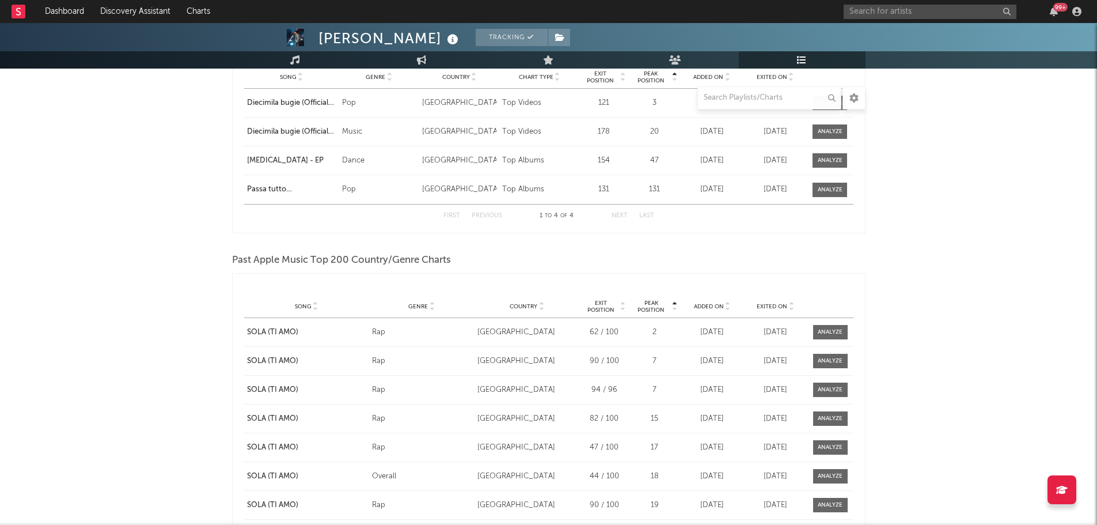
scroll to position [634, 0]
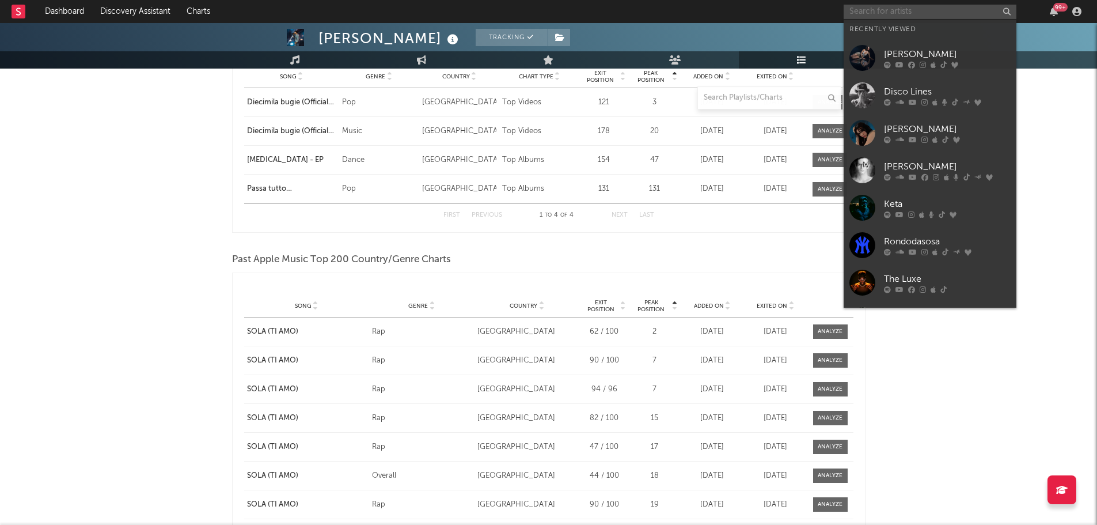
click at [947, 16] on input "text" at bounding box center [930, 12] width 173 height 14
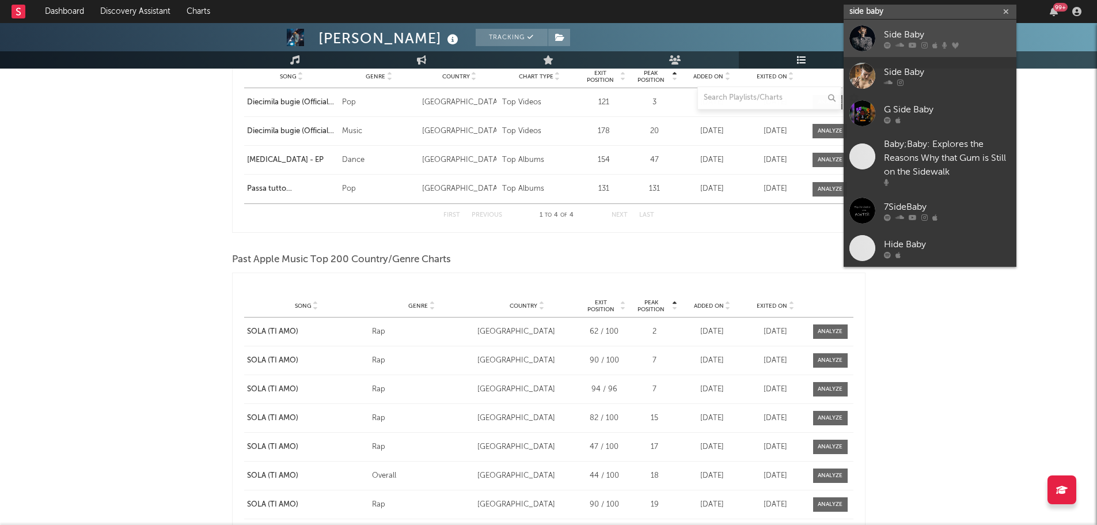
type input "side baby"
drag, startPoint x: 923, startPoint y: 32, endPoint x: 907, endPoint y: 5, distance: 32.0
click at [923, 32] on div "Side Baby" at bounding box center [947, 35] width 127 height 14
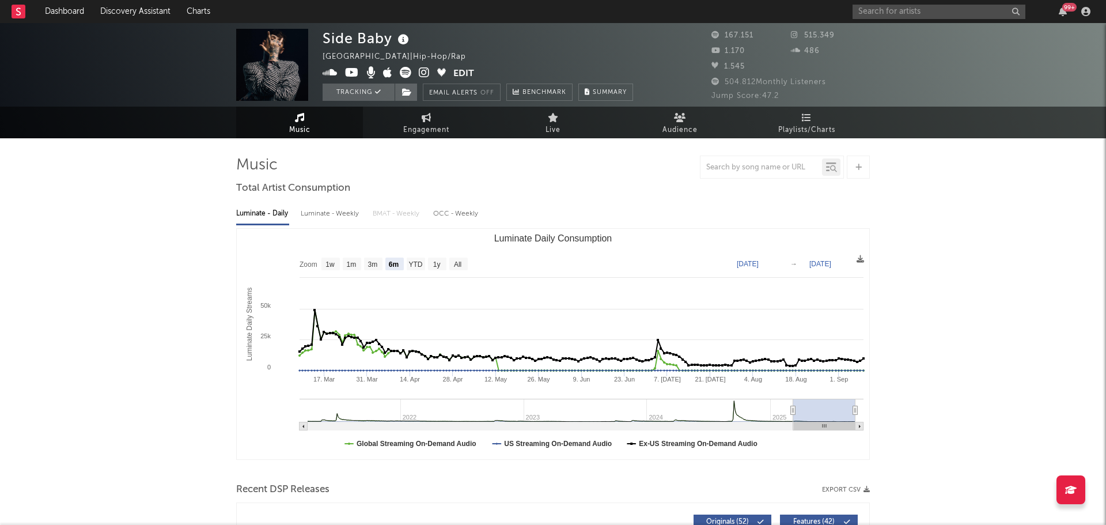
select select "6m"
click at [794, 128] on span "Playlists/Charts" at bounding box center [802, 130] width 57 height 14
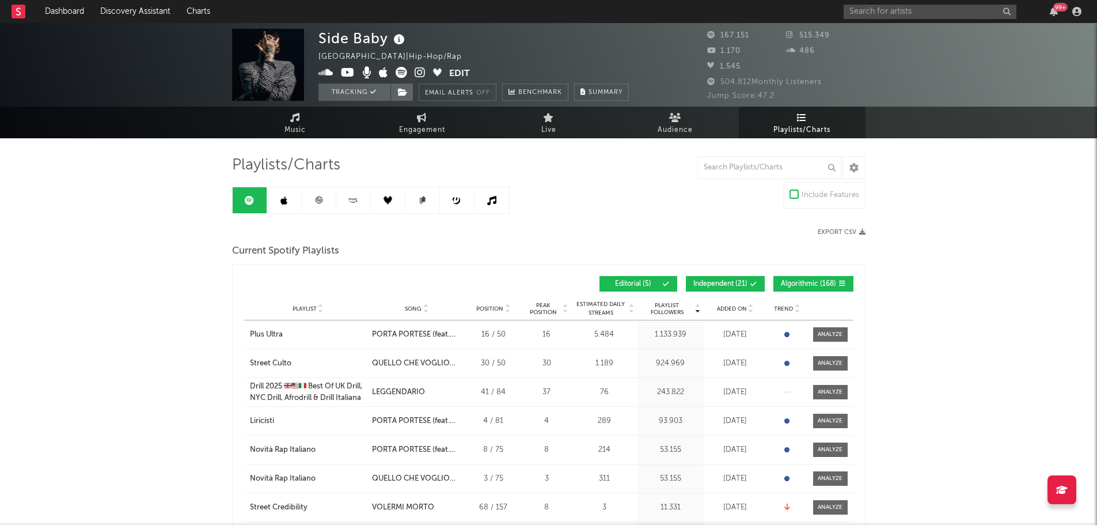
drag, startPoint x: 735, startPoint y: 282, endPoint x: 757, endPoint y: 281, distance: 21.9
click at [735, 282] on span at bounding box center [735, 283] width 2 height 7
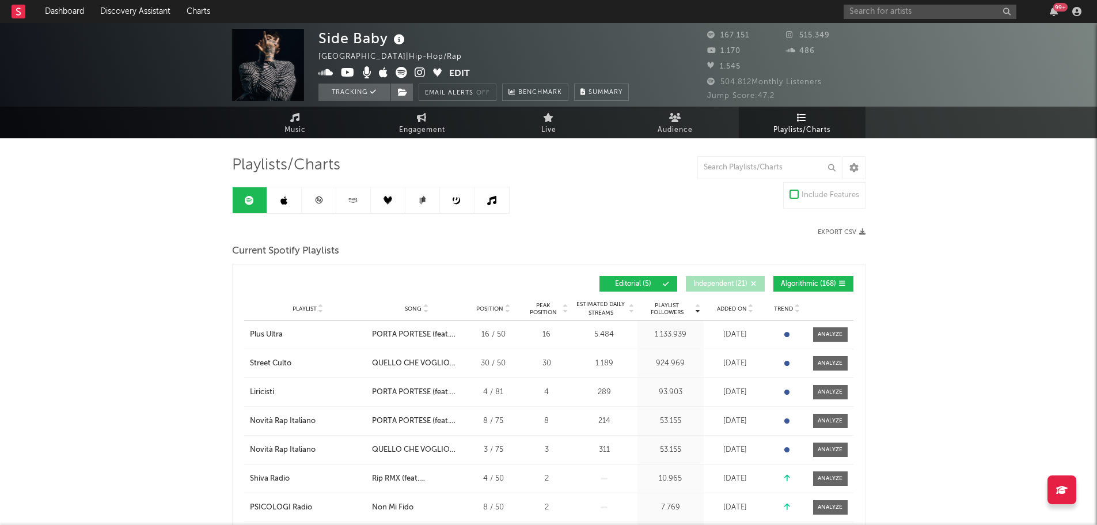
click at [816, 281] on span "Algorithmic ( 168 )" at bounding box center [808, 283] width 55 height 7
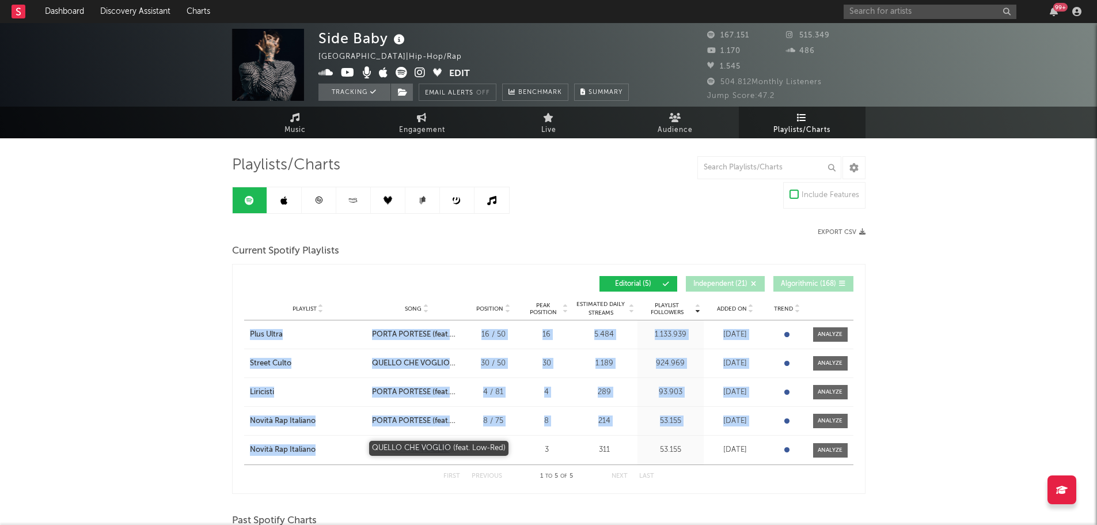
drag, startPoint x: 236, startPoint y: 331, endPoint x: 453, endPoint y: 453, distance: 249.6
click at [453, 453] on div "Playlist Followers Playlist Song Position Peak Position Playlist Followers Adde…" at bounding box center [549, 379] width 634 height 230
copy div "Plus Ultra City Song PORTA PORTESE (feat. Tormento, Tredici Pietro) Position 16…"
click at [298, 195] on link at bounding box center [284, 200] width 35 height 26
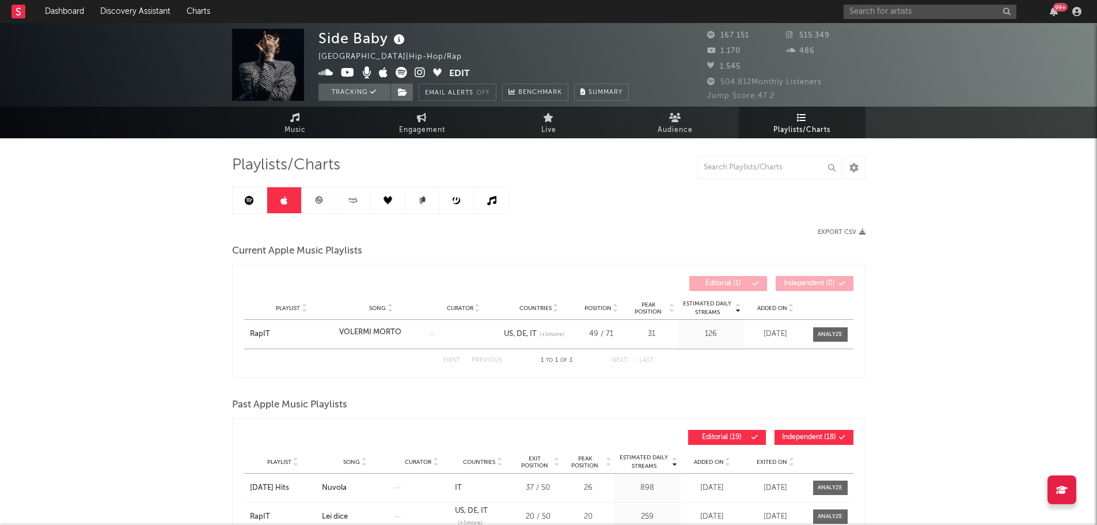
click at [248, 199] on icon at bounding box center [249, 200] width 9 height 9
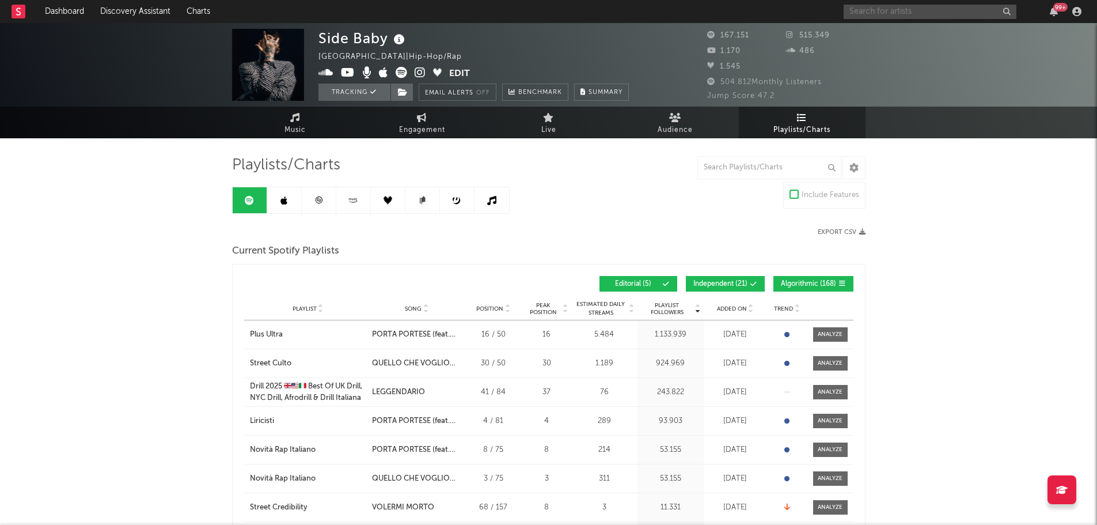
click at [885, 10] on input "text" at bounding box center [930, 12] width 173 height 14
type input "capo plaza"
click at [897, 12] on input "capo plaza" at bounding box center [930, 12] width 173 height 14
click at [902, 42] on icon at bounding box center [900, 44] width 8 height 7
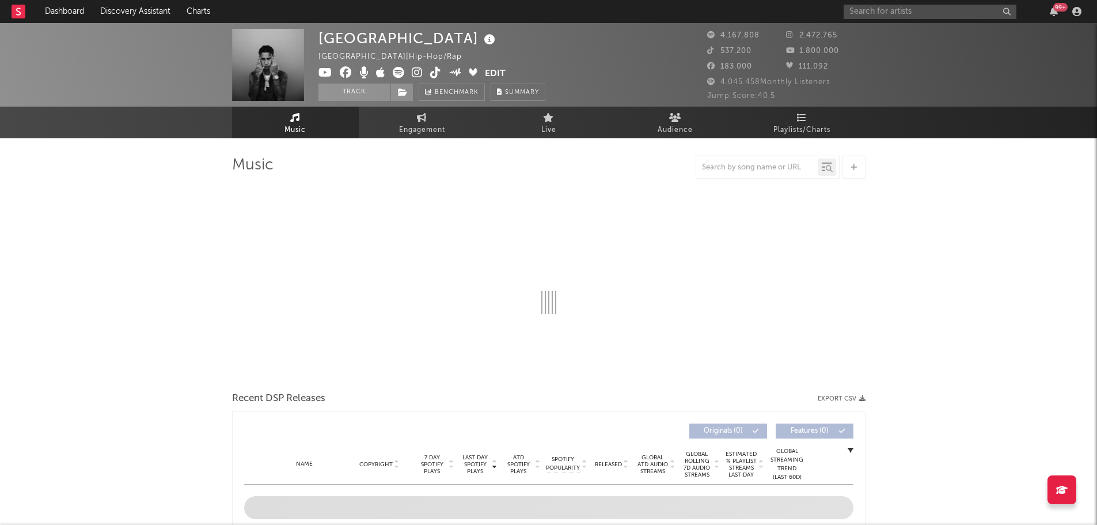
select select "6m"
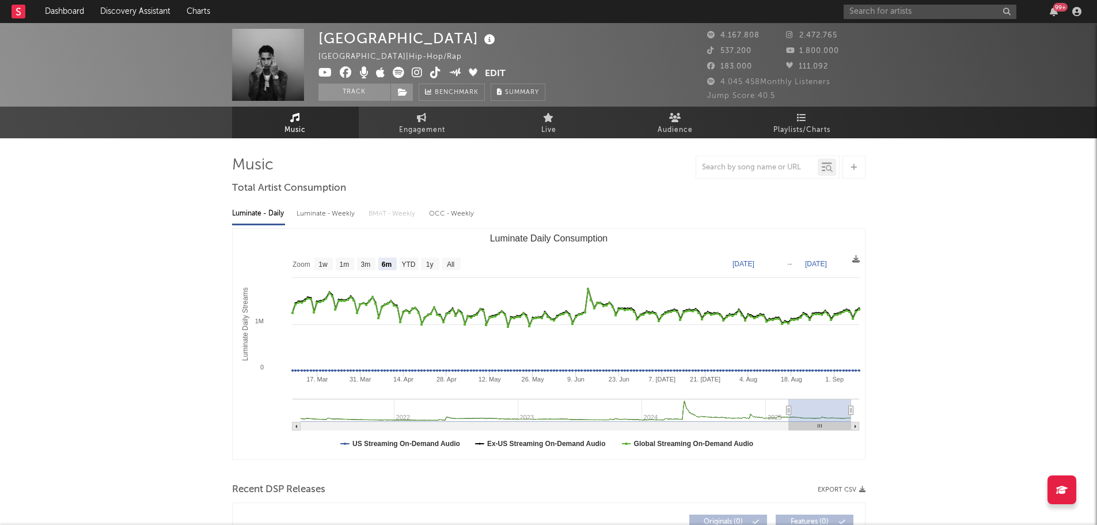
select select "6m"
click at [825, 112] on link "Playlists/Charts" at bounding box center [802, 123] width 127 height 32
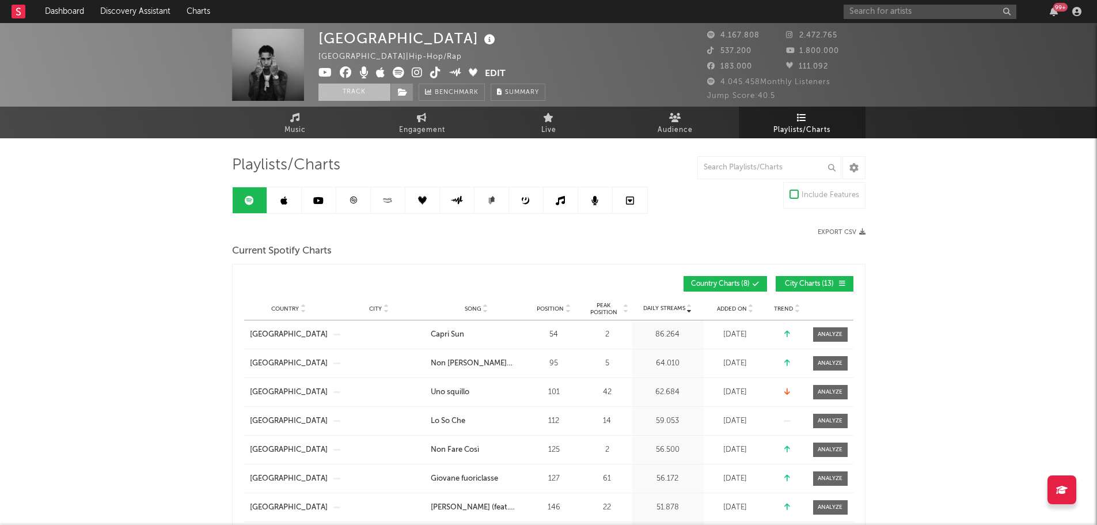
click at [351, 91] on button "Track" at bounding box center [355, 92] width 72 height 17
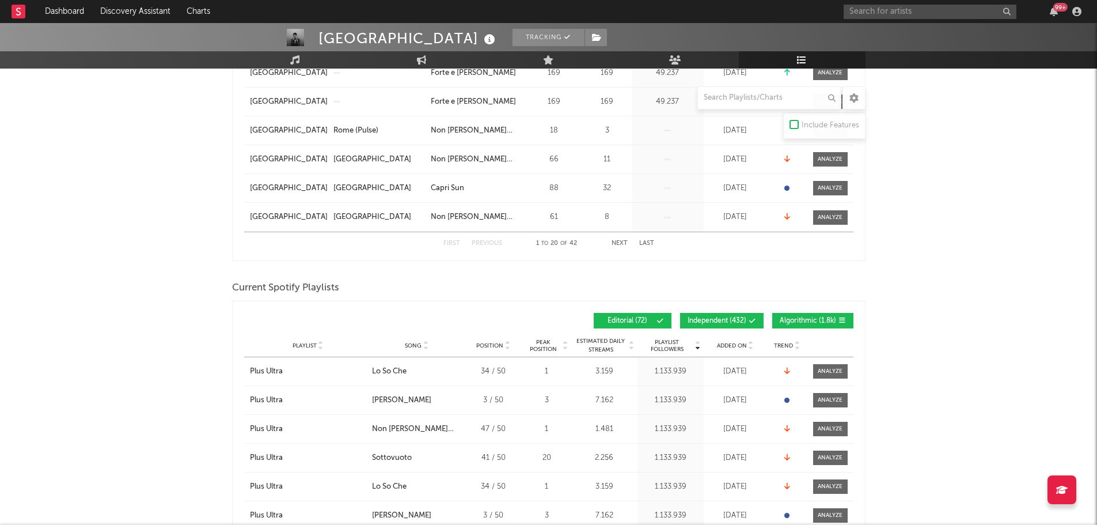
scroll to position [749, 0]
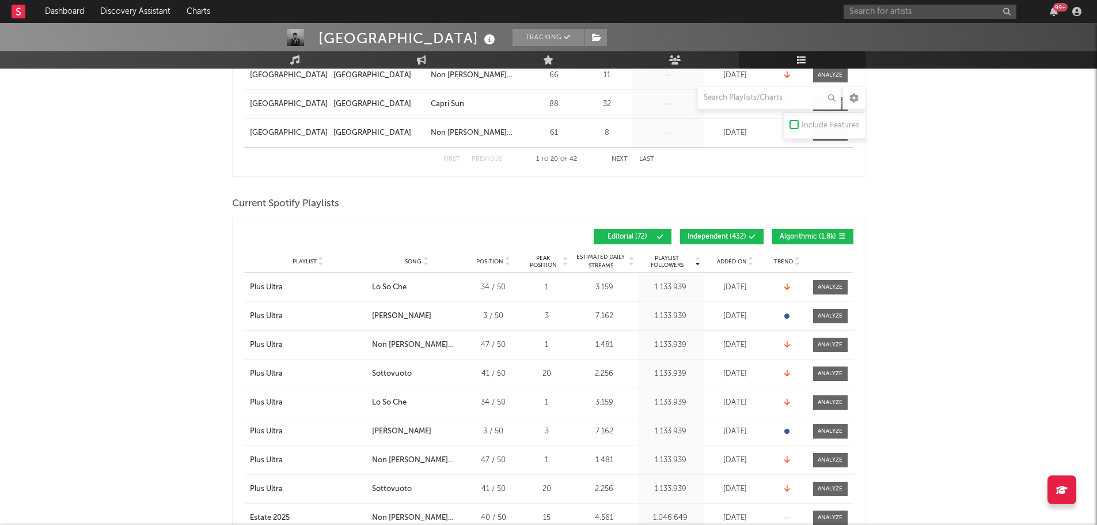
click at [734, 233] on span "Independent ( 432 )" at bounding box center [717, 236] width 59 height 7
click at [802, 237] on span "Algorithmic ( 1.8k )" at bounding box center [808, 236] width 56 height 7
click at [731, 258] on span "Added On" at bounding box center [732, 261] width 30 height 7
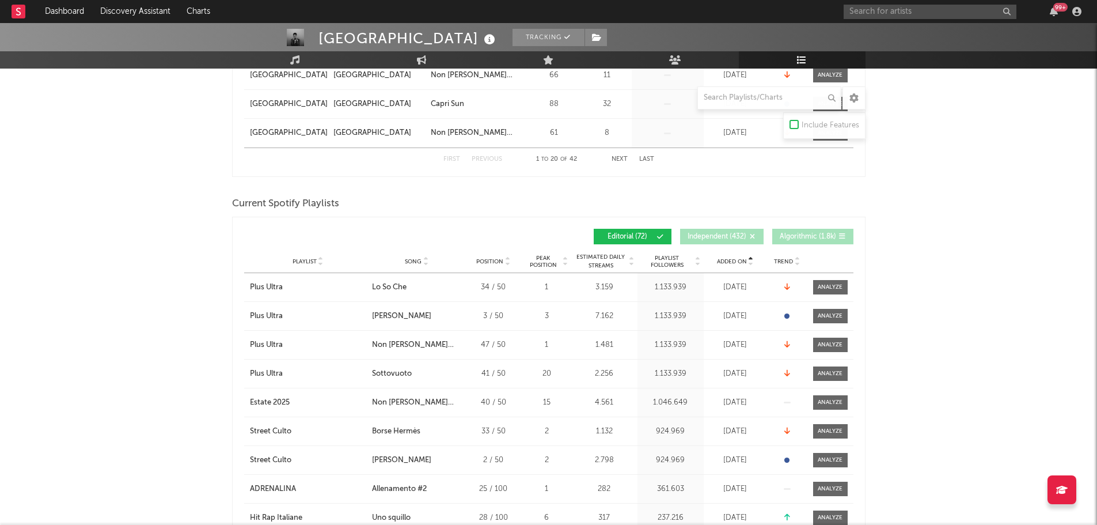
click at [731, 258] on span "Added On" at bounding box center [732, 261] width 30 height 7
click at [793, 267] on div "Playlist City Song Position Peak Position Estimated Daily Streams Playlist Foll…" at bounding box center [548, 261] width 609 height 23
click at [793, 260] on span "Trend" at bounding box center [783, 261] width 19 height 7
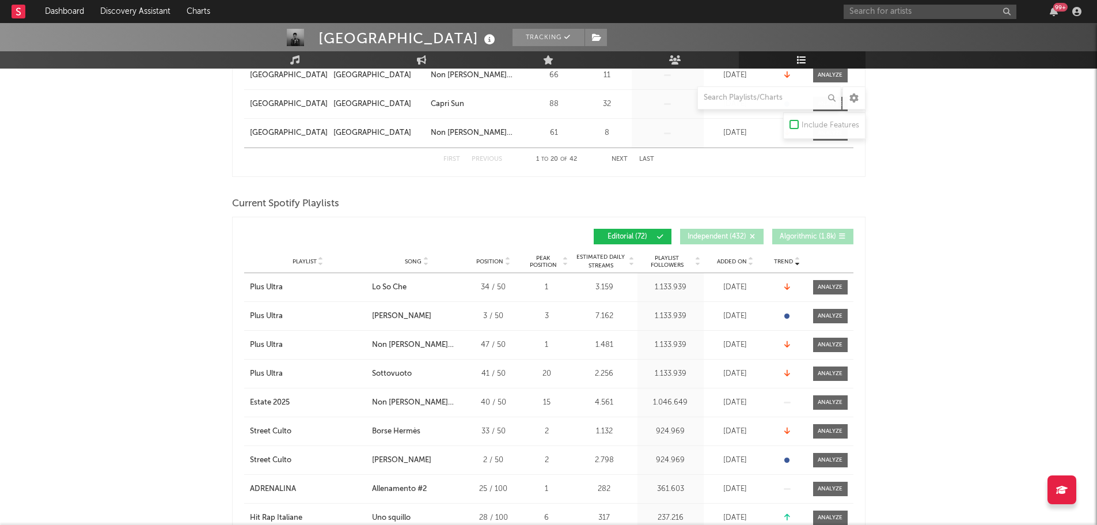
click at [793, 260] on span "Trend" at bounding box center [783, 261] width 19 height 7
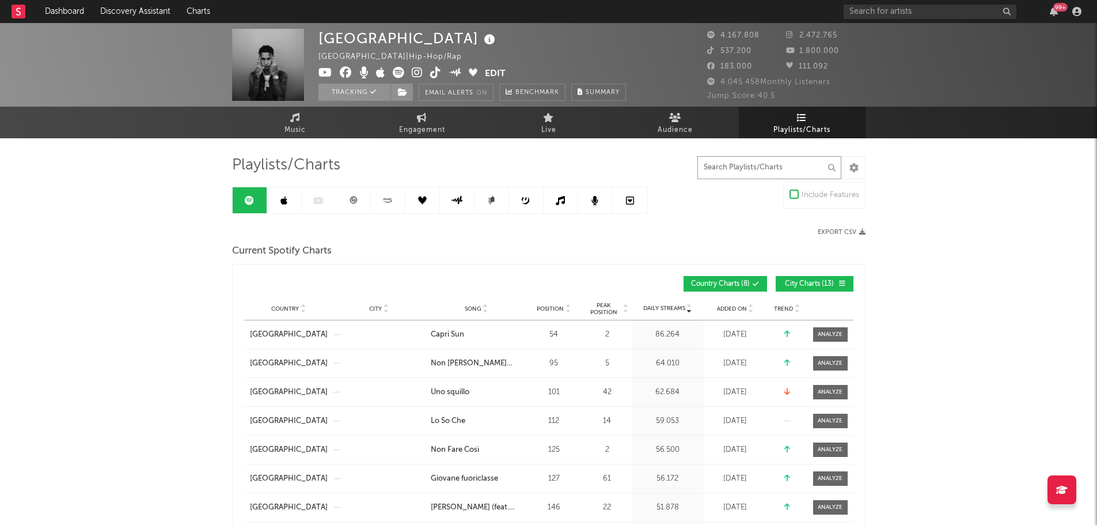
click at [782, 164] on input "text" at bounding box center [769, 167] width 144 height 23
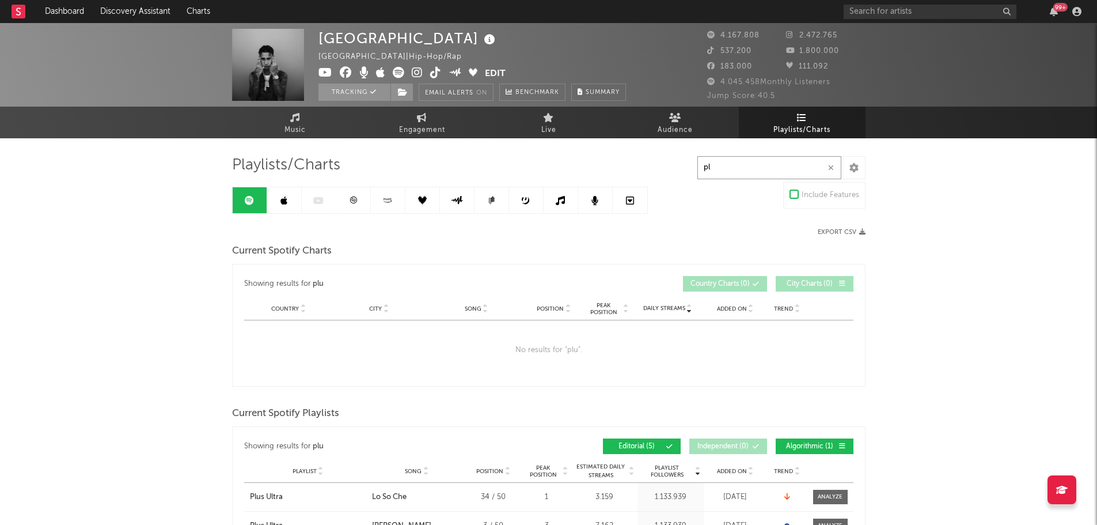
type input "p"
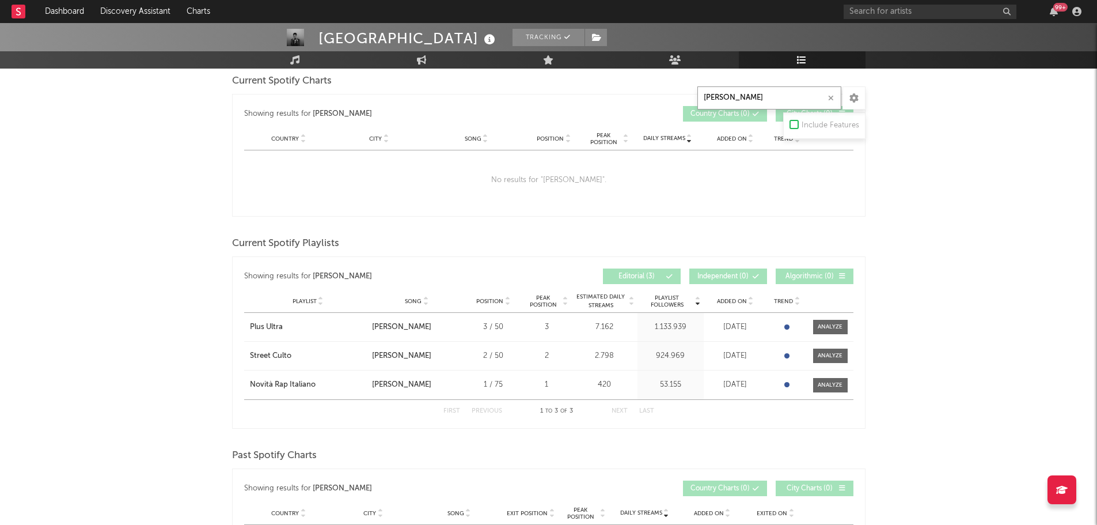
scroll to position [173, 0]
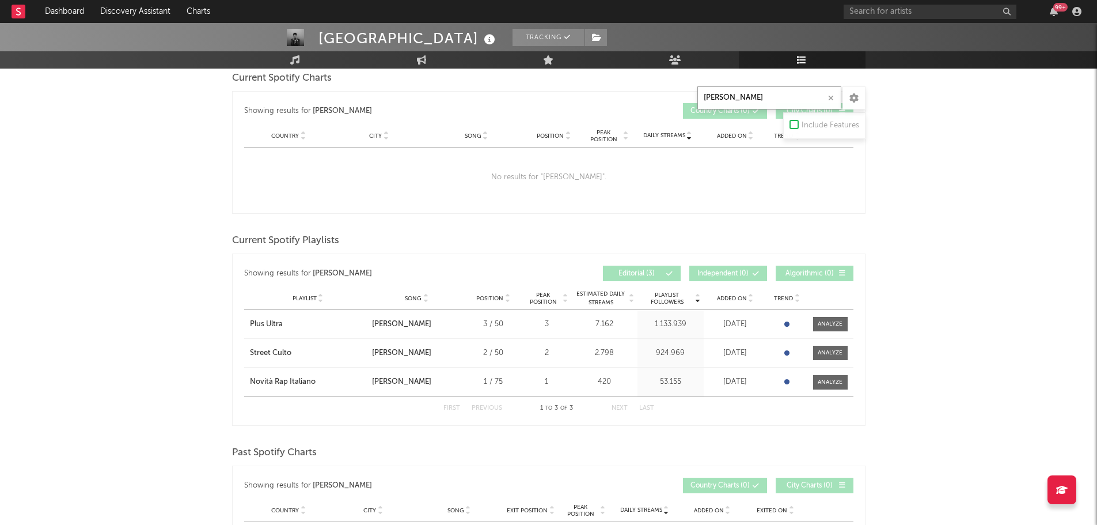
type input "larry"
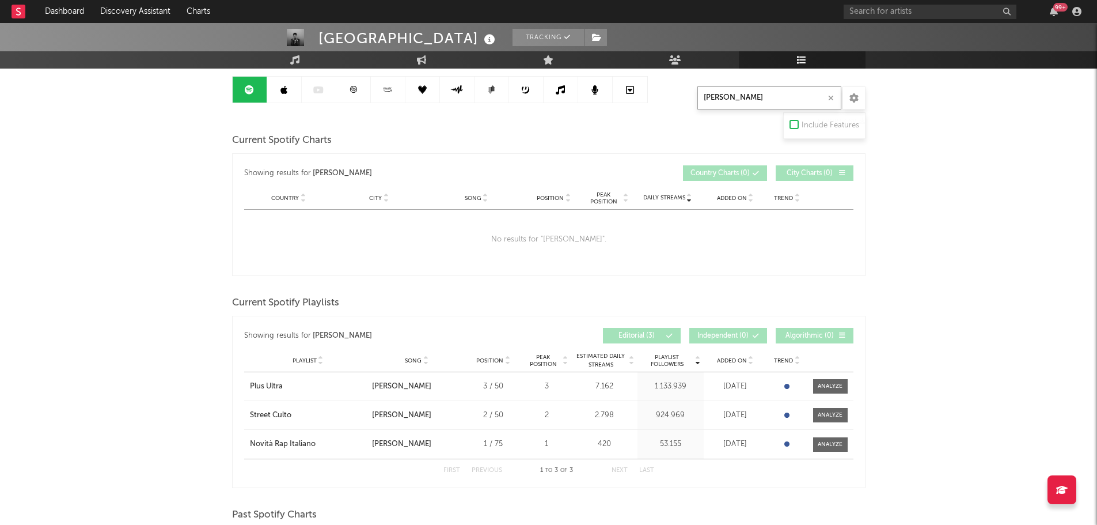
scroll to position [115, 0]
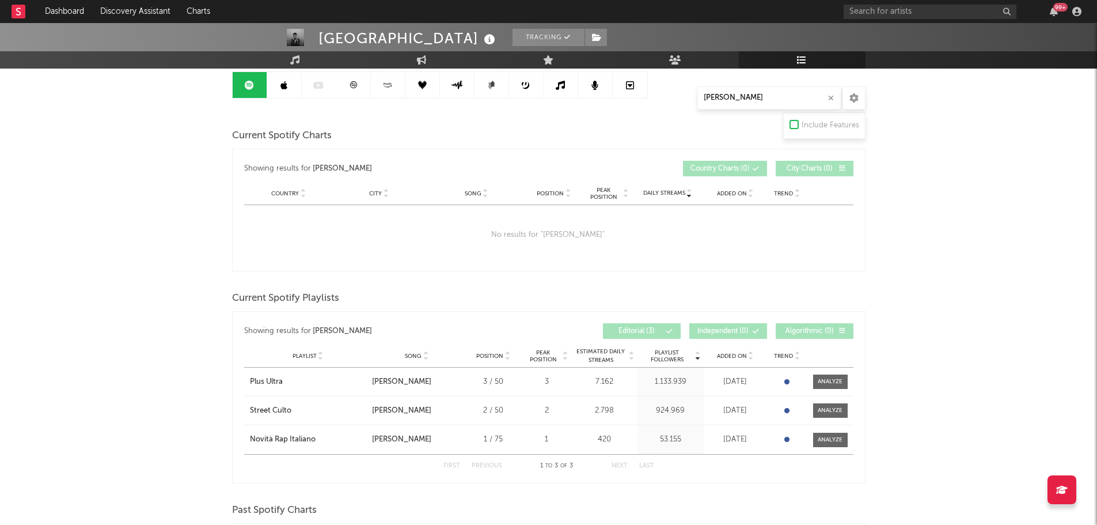
click at [292, 86] on link at bounding box center [284, 85] width 35 height 26
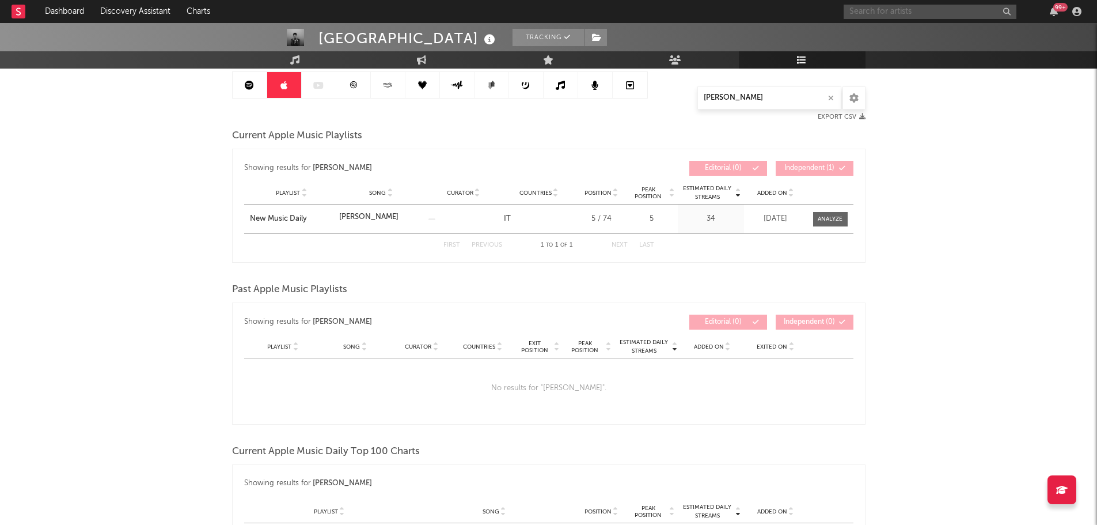
click at [879, 8] on input "text" at bounding box center [930, 12] width 173 height 14
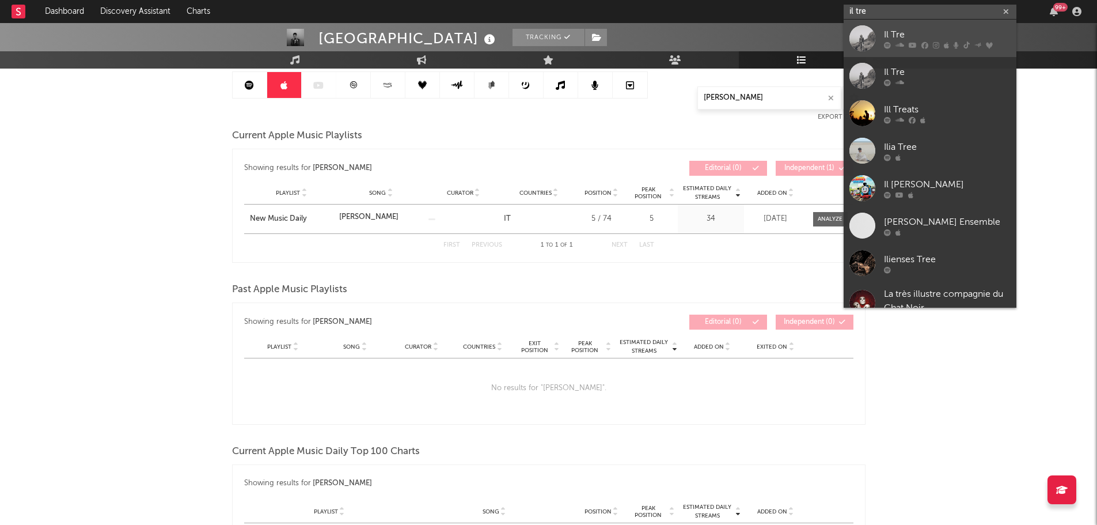
type input "il tre"
click at [896, 28] on div "Il Tre" at bounding box center [947, 35] width 127 height 14
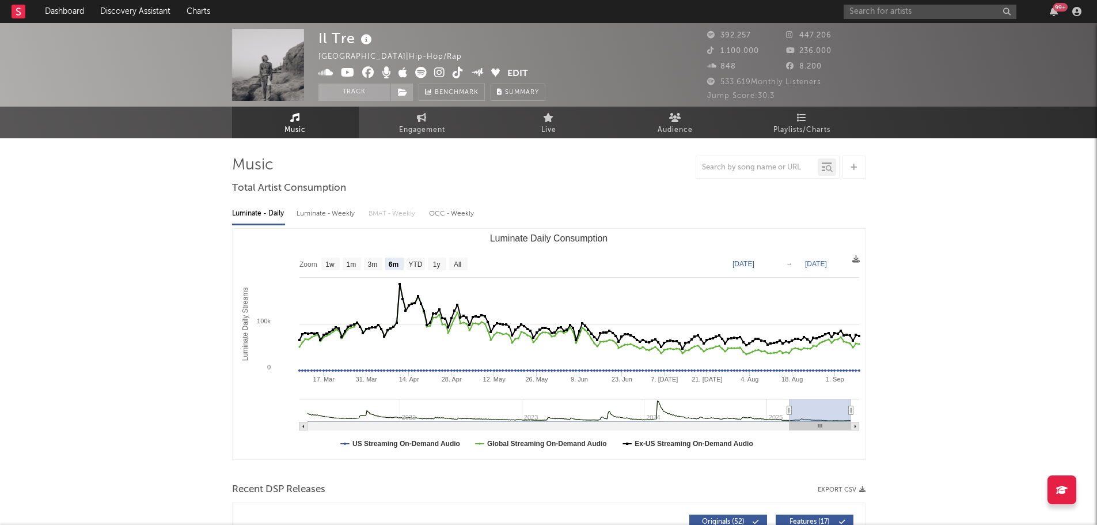
select select "6m"
click at [793, 119] on link "Playlists/Charts" at bounding box center [802, 123] width 127 height 32
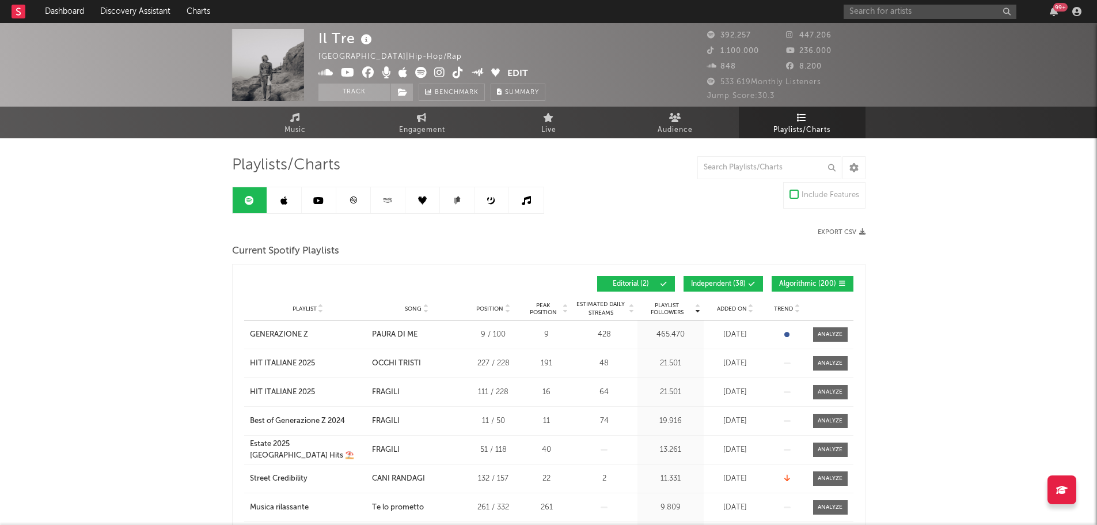
click at [723, 282] on span "Independent ( 38 )" at bounding box center [718, 283] width 55 height 7
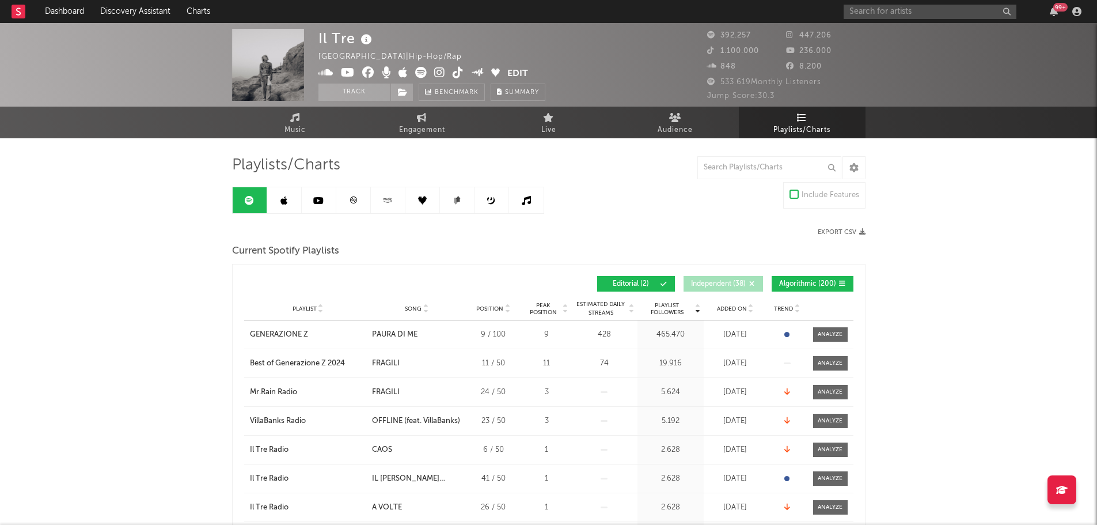
click at [820, 284] on span "Algorithmic ( 200 )" at bounding box center [807, 283] width 57 height 7
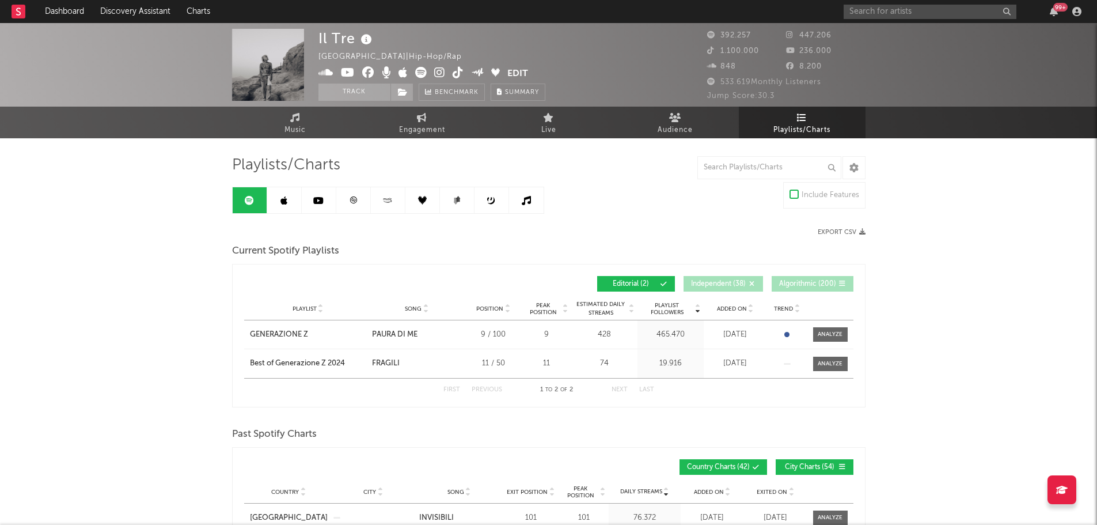
click at [738, 307] on span "Added On" at bounding box center [732, 308] width 30 height 7
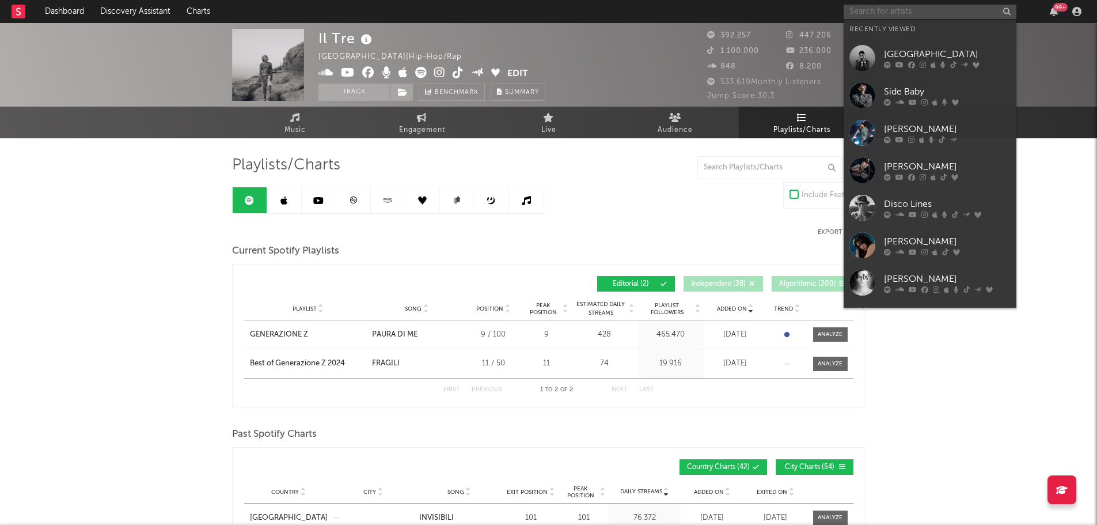
click at [945, 5] on input "text" at bounding box center [930, 12] width 173 height 14
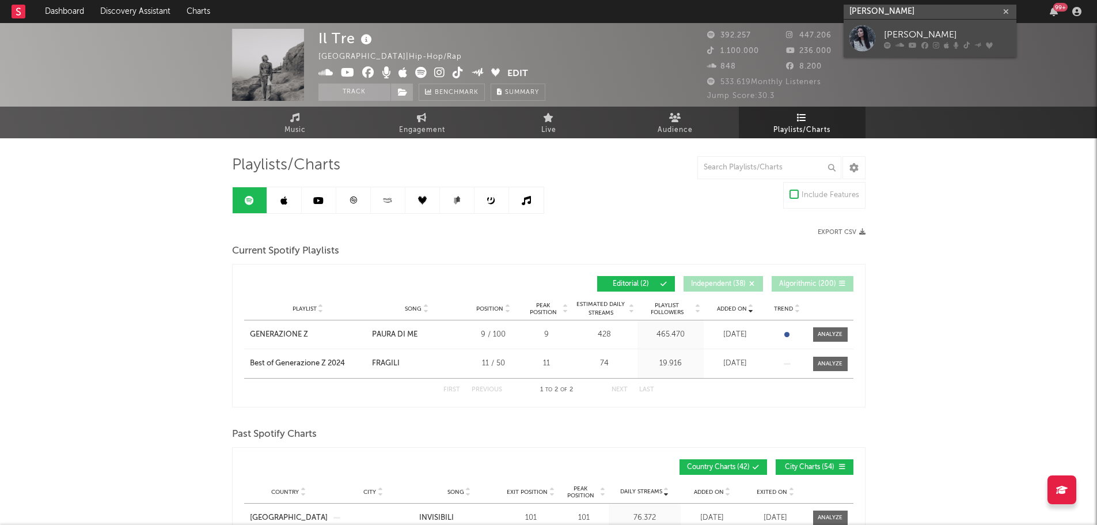
type input "laura pausini"
drag, startPoint x: 919, startPoint y: 41, endPoint x: 891, endPoint y: 0, distance: 49.4
click at [919, 41] on div "[PERSON_NAME]" at bounding box center [947, 35] width 127 height 14
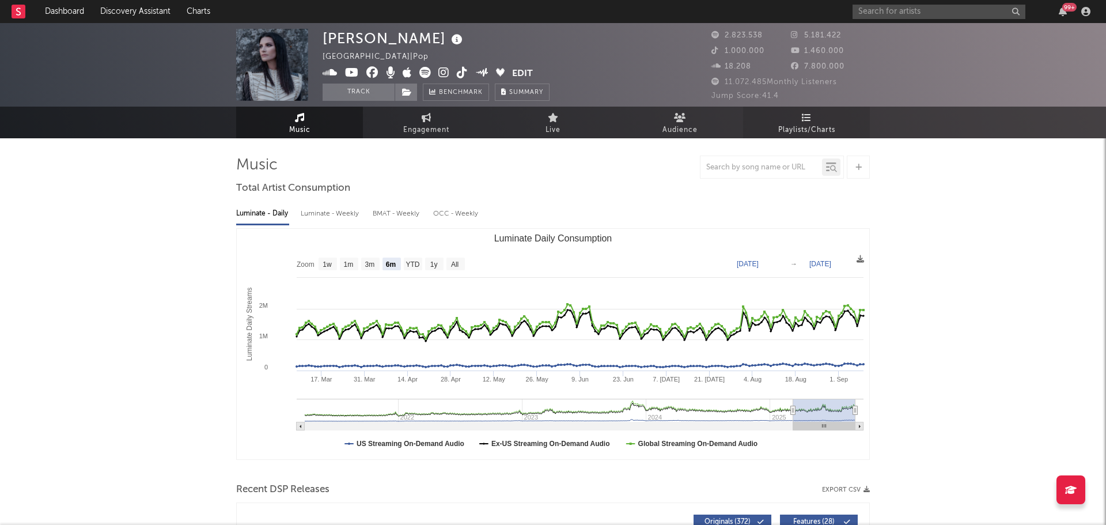
click at [789, 116] on link "Playlists/Charts" at bounding box center [806, 123] width 127 height 32
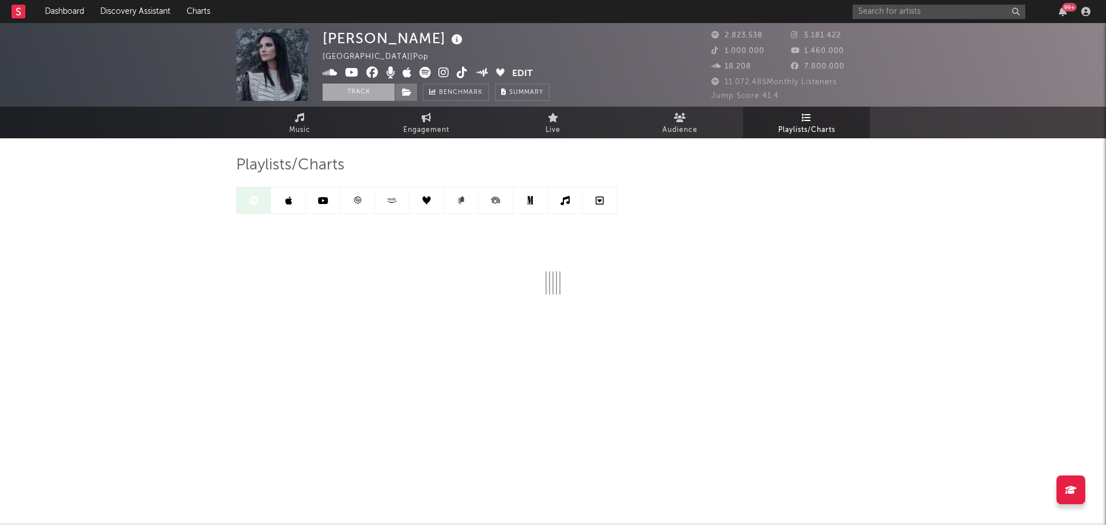
click at [378, 93] on button "Track" at bounding box center [359, 92] width 72 height 17
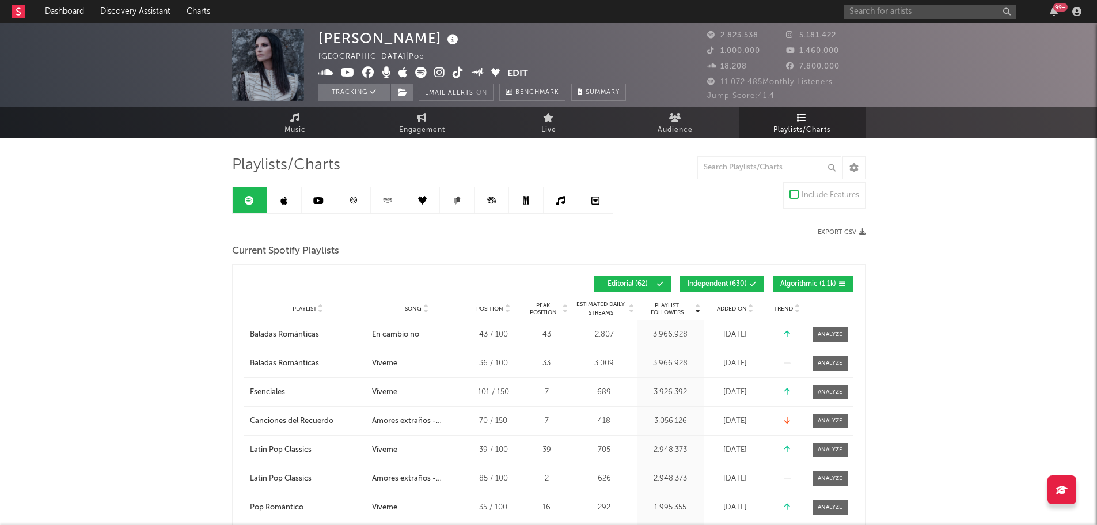
click at [748, 281] on button "Independent ( 630 )" at bounding box center [722, 284] width 84 height 16
click at [816, 286] on span "Algorithmic ( 1.1k )" at bounding box center [808, 283] width 56 height 7
click at [740, 308] on span "Added On" at bounding box center [732, 308] width 30 height 7
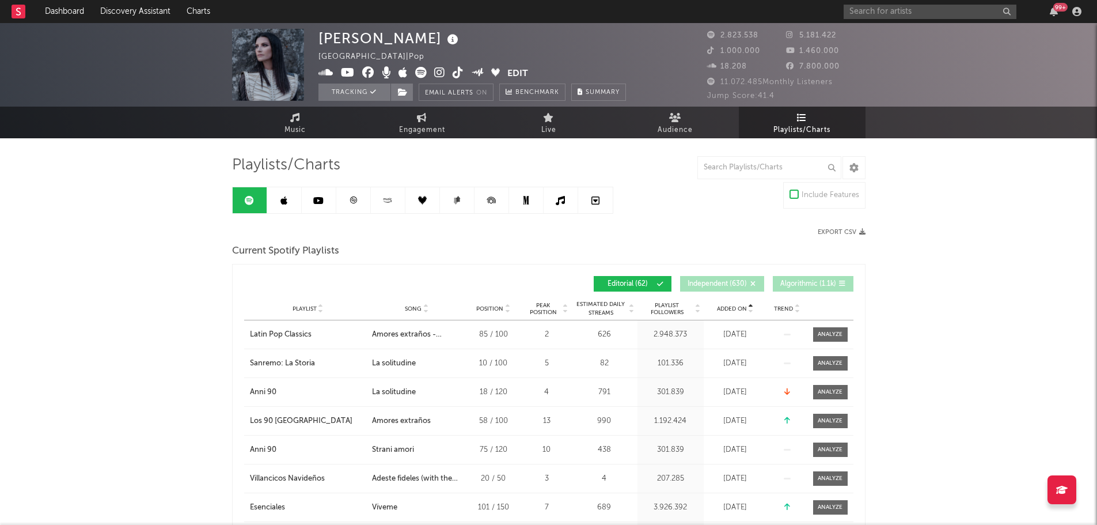
click at [740, 308] on span "Added On" at bounding box center [732, 308] width 30 height 7
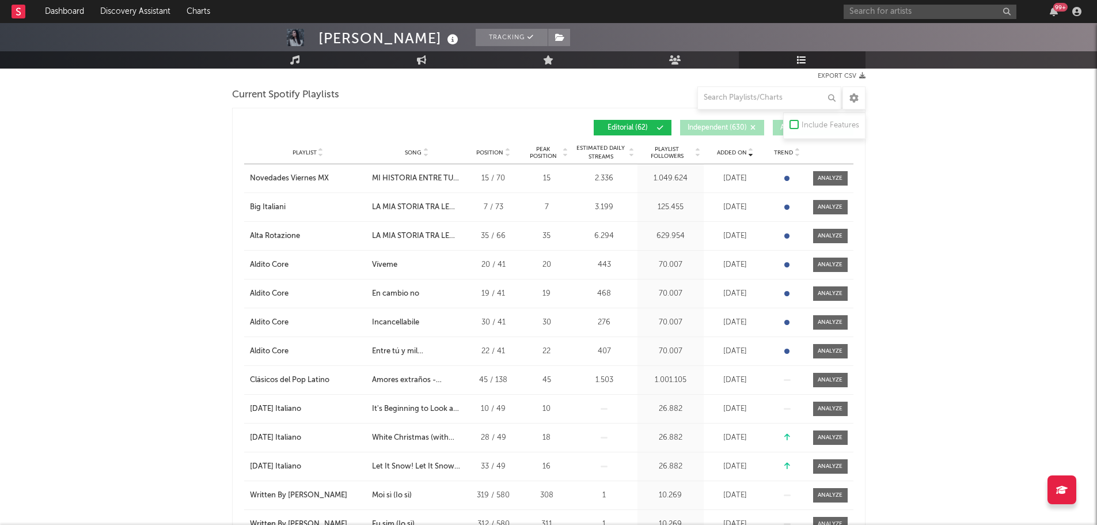
scroll to position [173, 0]
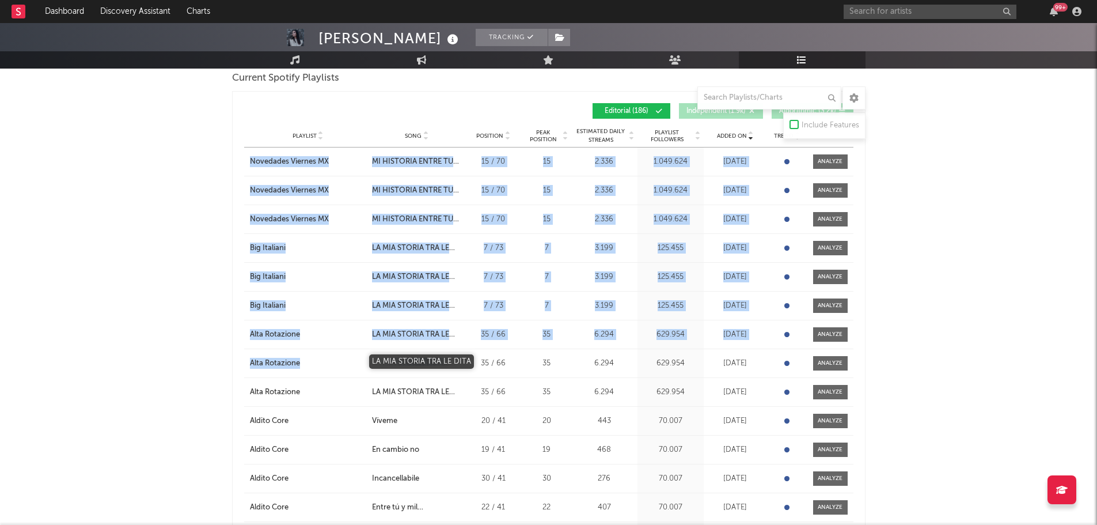
drag, startPoint x: 238, startPoint y: 156, endPoint x: 445, endPoint y: 361, distance: 291.2
click at [445, 361] on div "Added On Playlist Song Position Peak Position Playlist Followers Added On Trend…" at bounding box center [549, 422] width 634 height 662
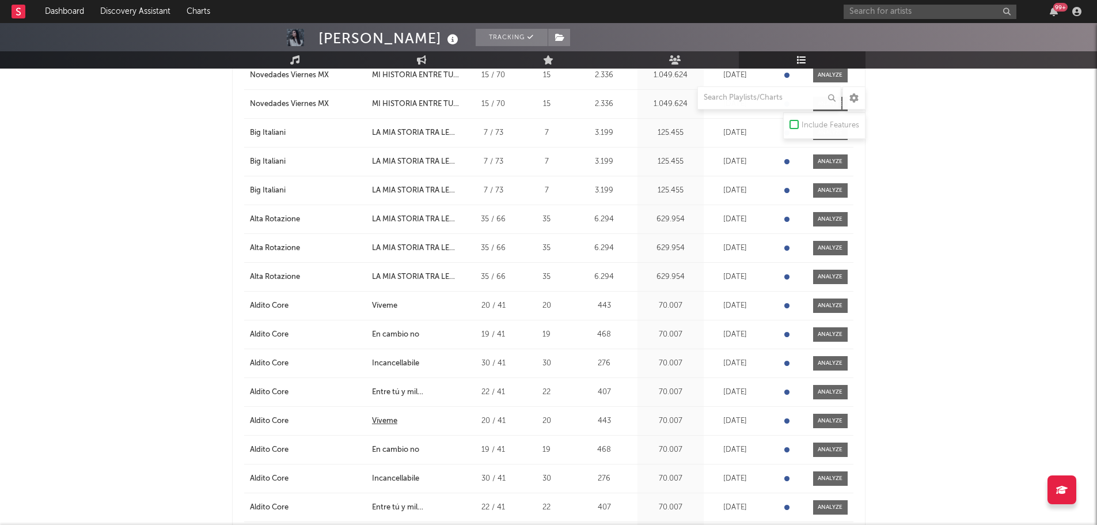
scroll to position [0, 0]
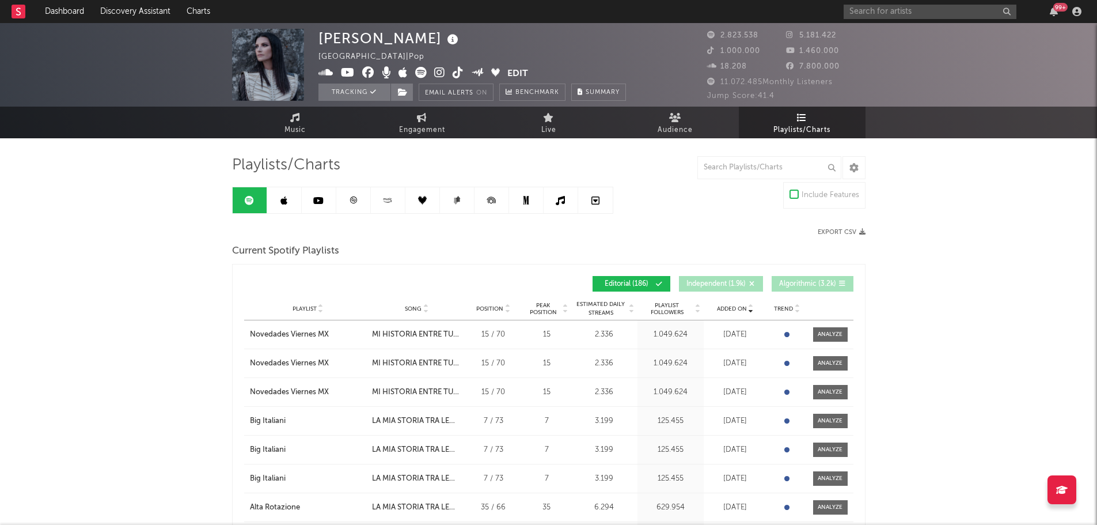
click at [860, 229] on icon "button" at bounding box center [862, 232] width 6 height 6
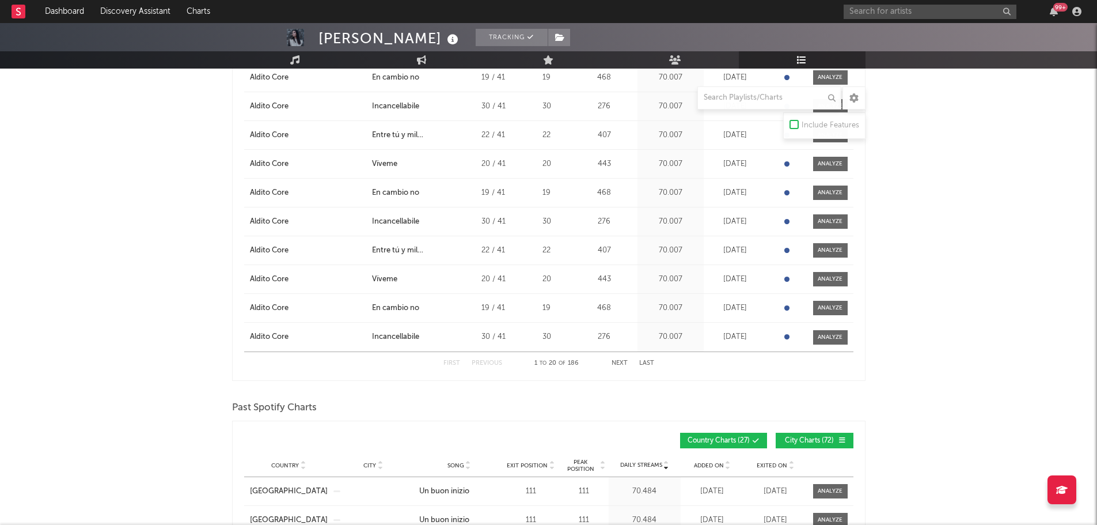
scroll to position [749, 0]
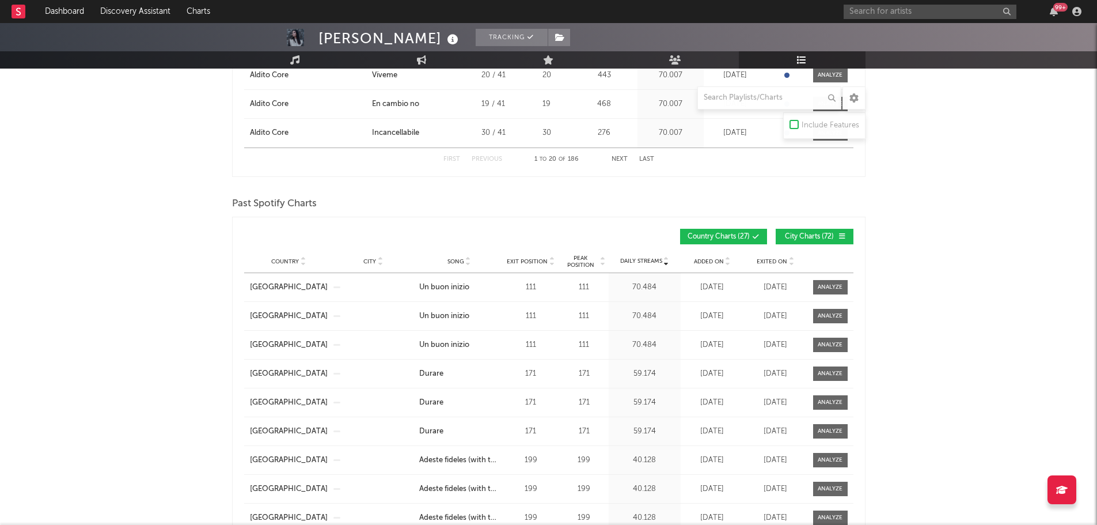
click at [623, 158] on button "Next" at bounding box center [620, 159] width 16 height 6
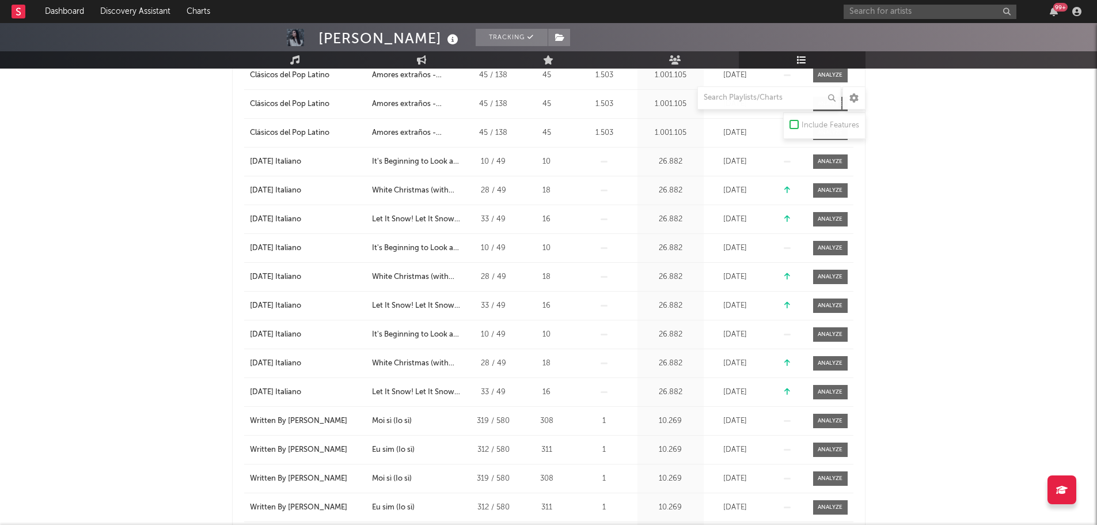
scroll to position [374, 0]
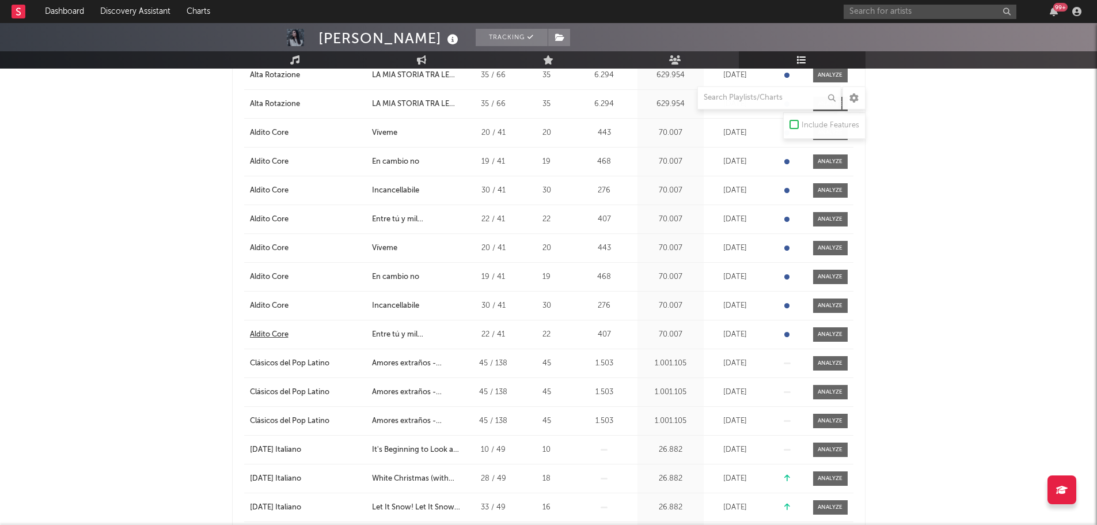
click at [281, 329] on div "Aldito Core" at bounding box center [269, 335] width 39 height 12
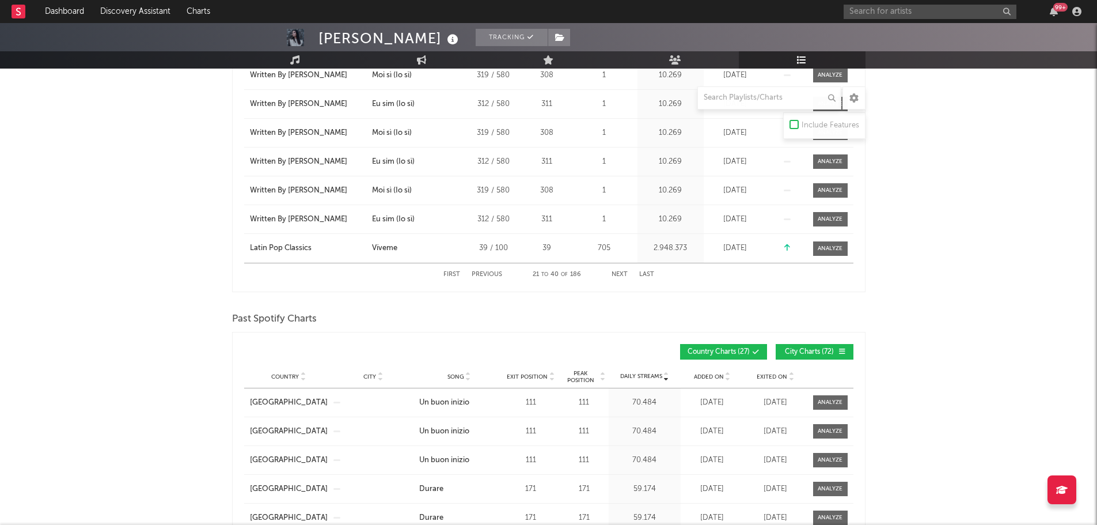
scroll to position [835, 0]
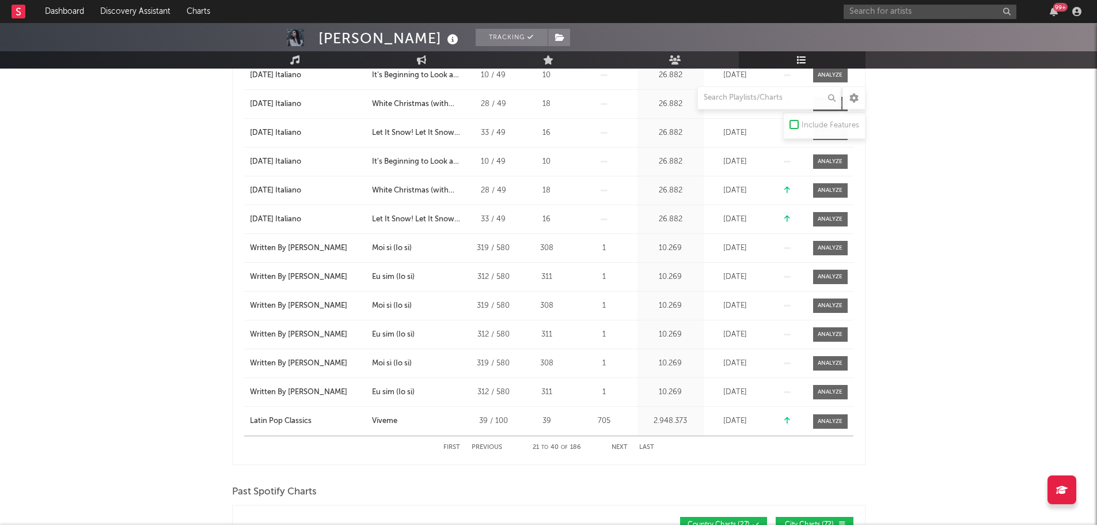
drag, startPoint x: 615, startPoint y: 445, endPoint x: 617, endPoint y: 471, distance: 25.4
click at [456, 445] on button "First" at bounding box center [451, 447] width 17 height 6
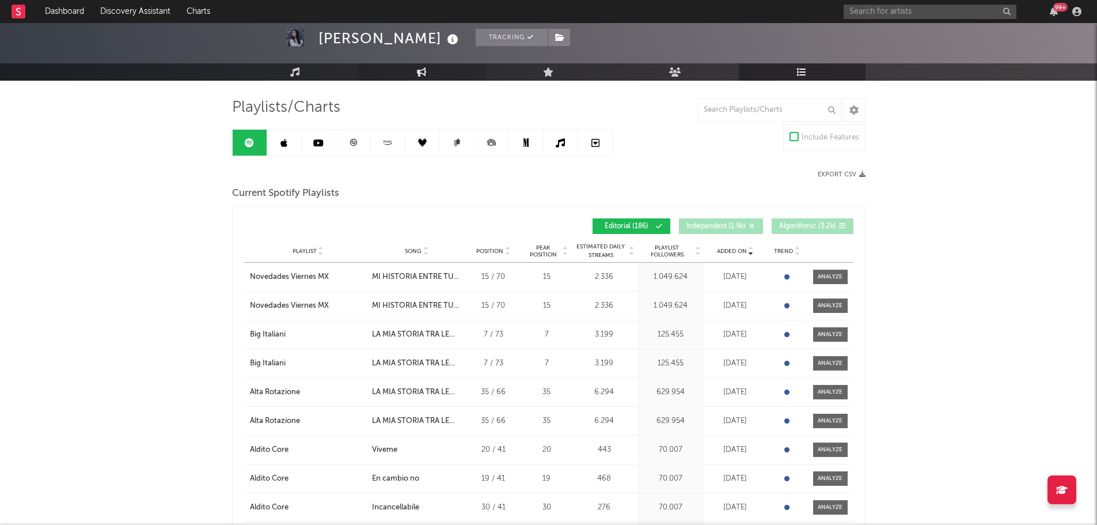
scroll to position [0, 0]
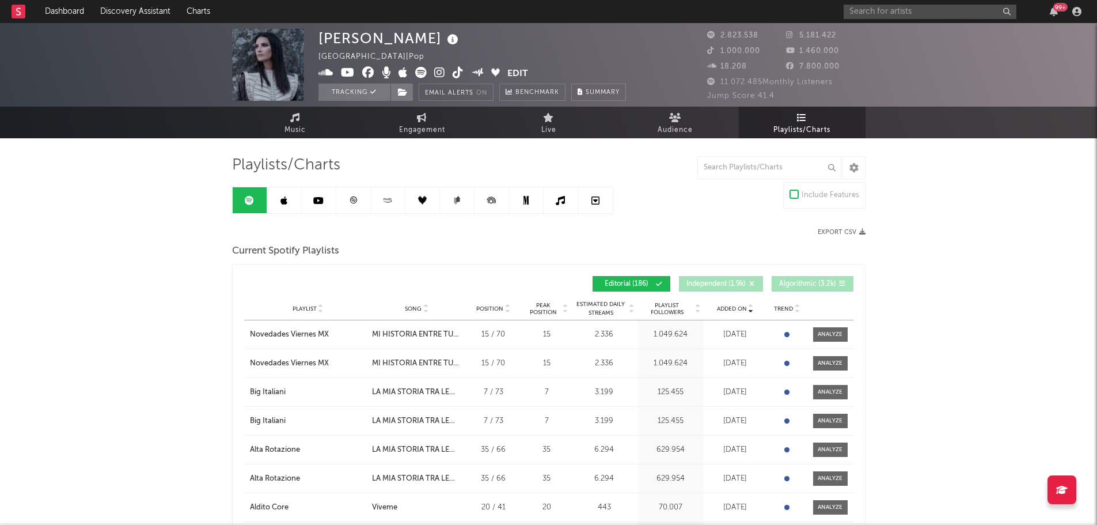
click at [275, 203] on link at bounding box center [284, 200] width 35 height 26
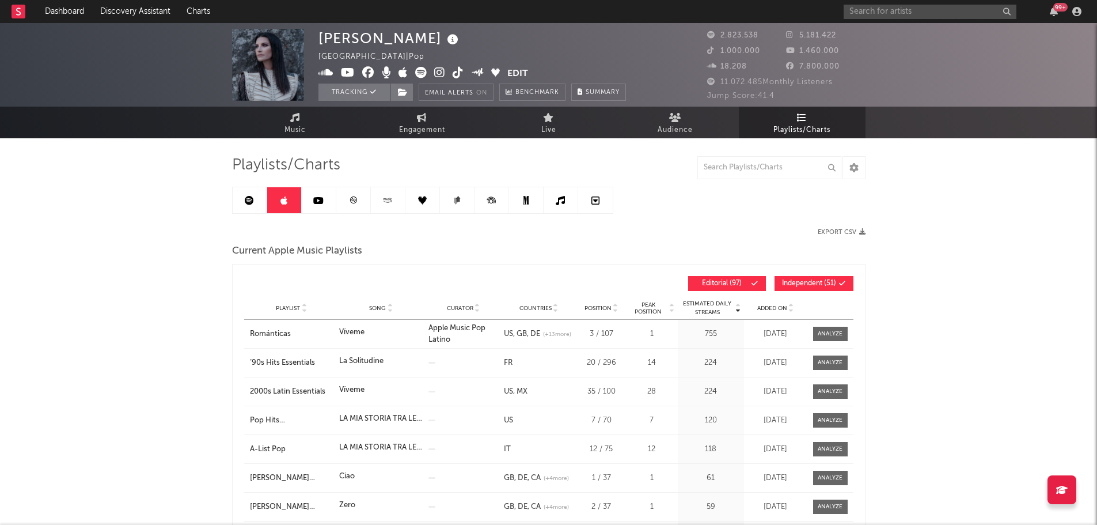
click at [768, 309] on span "Added On" at bounding box center [772, 308] width 30 height 7
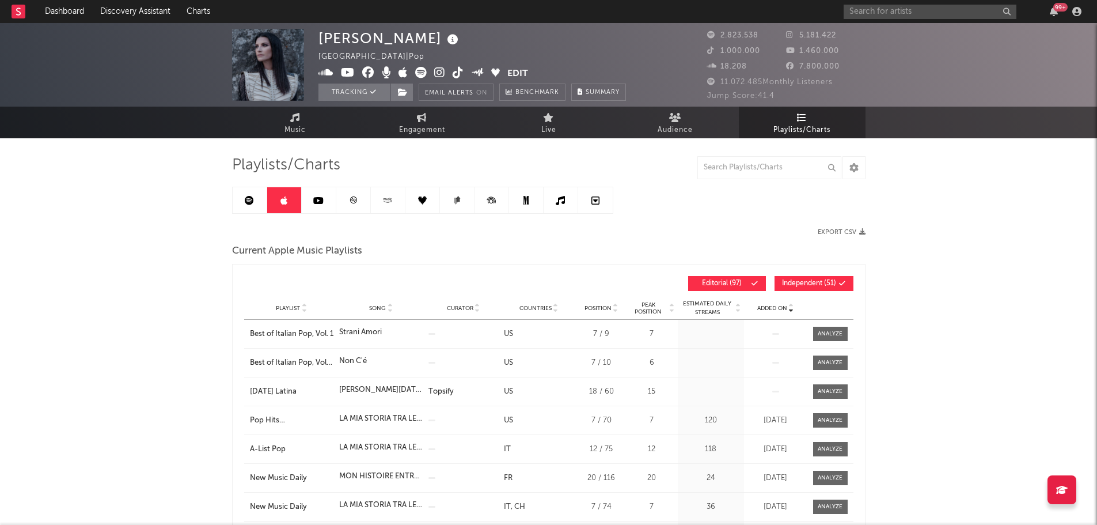
click at [768, 309] on span "Added On" at bounding box center [772, 308] width 30 height 7
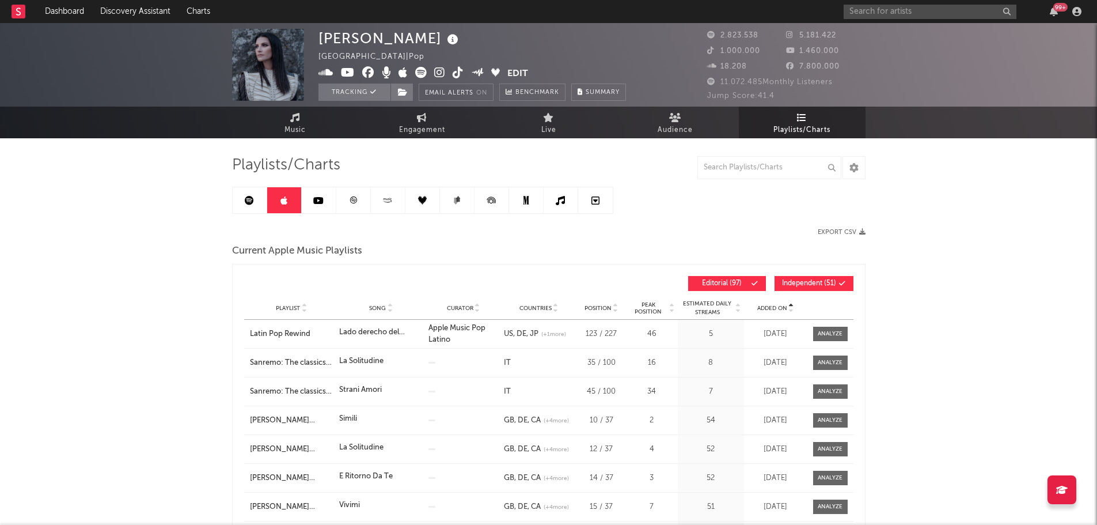
click at [768, 309] on span "Added On" at bounding box center [772, 308] width 30 height 7
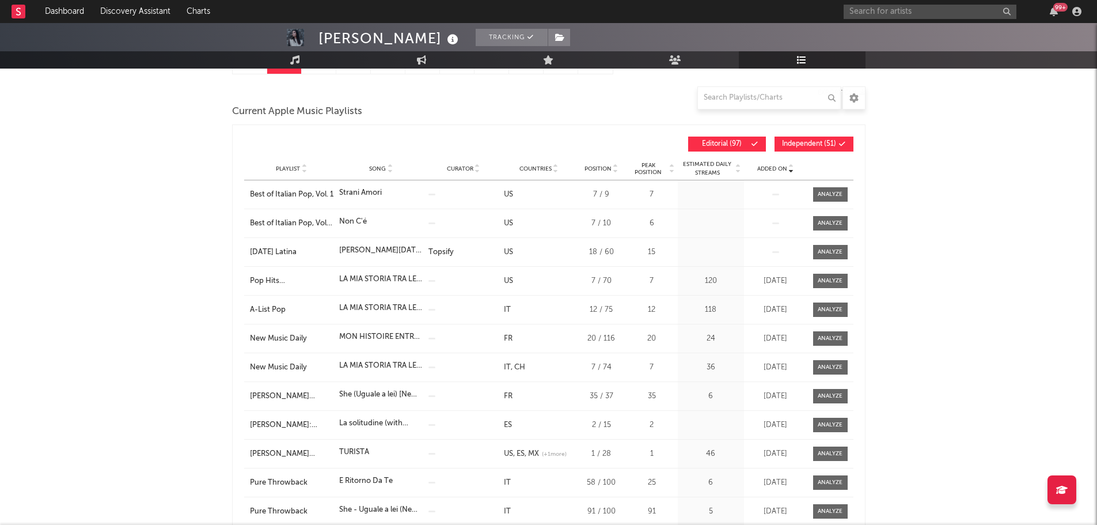
scroll to position [58, 0]
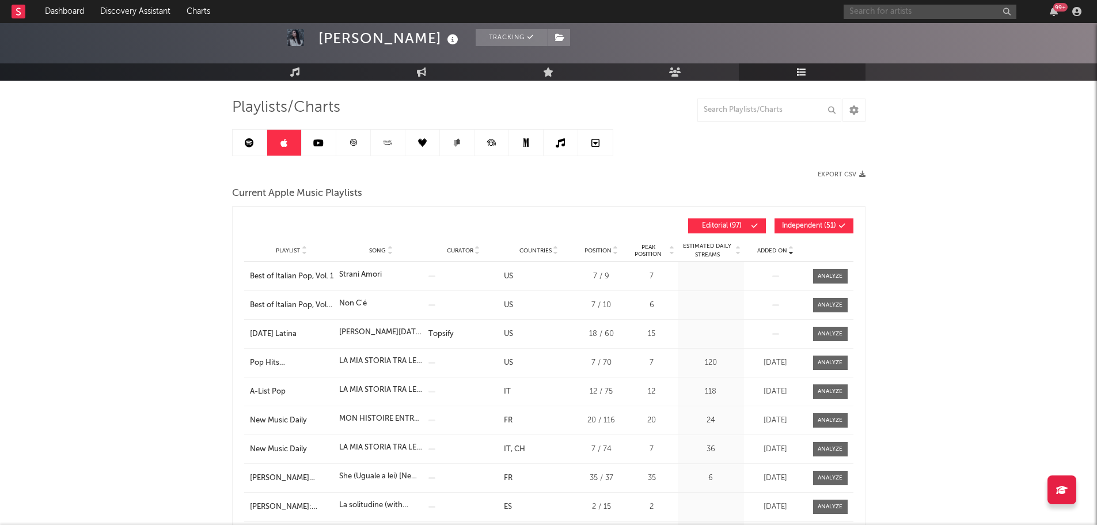
click at [866, 10] on input "text" at bounding box center [930, 12] width 173 height 14
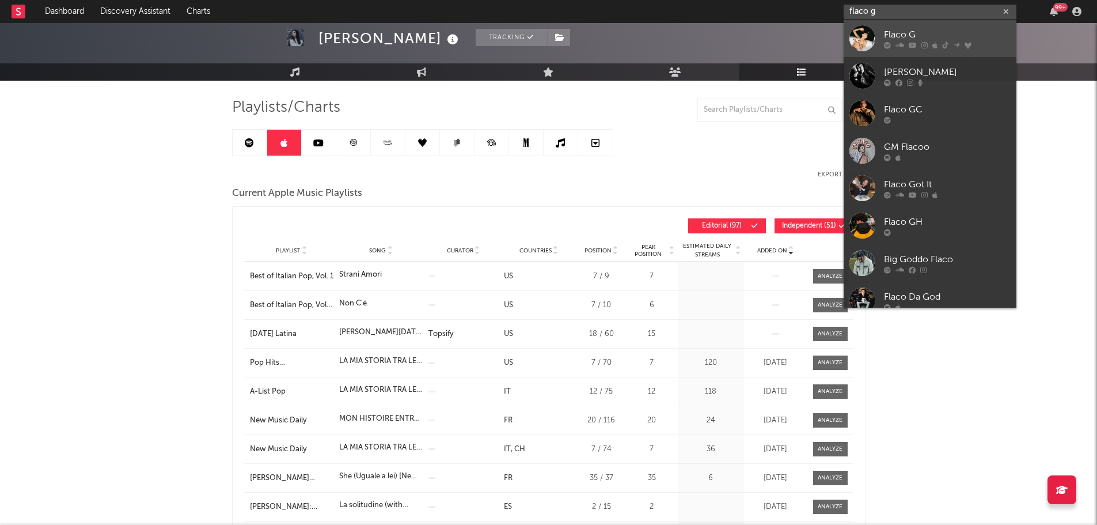
type input "flaco g"
click at [894, 33] on div "Flaco G" at bounding box center [947, 35] width 127 height 14
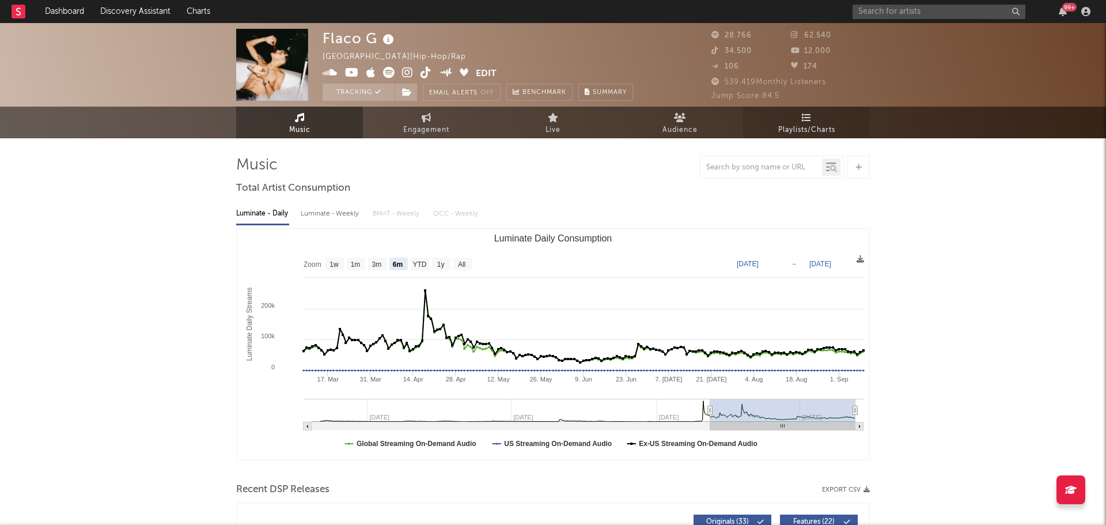
click at [826, 124] on span "Playlists/Charts" at bounding box center [806, 130] width 57 height 14
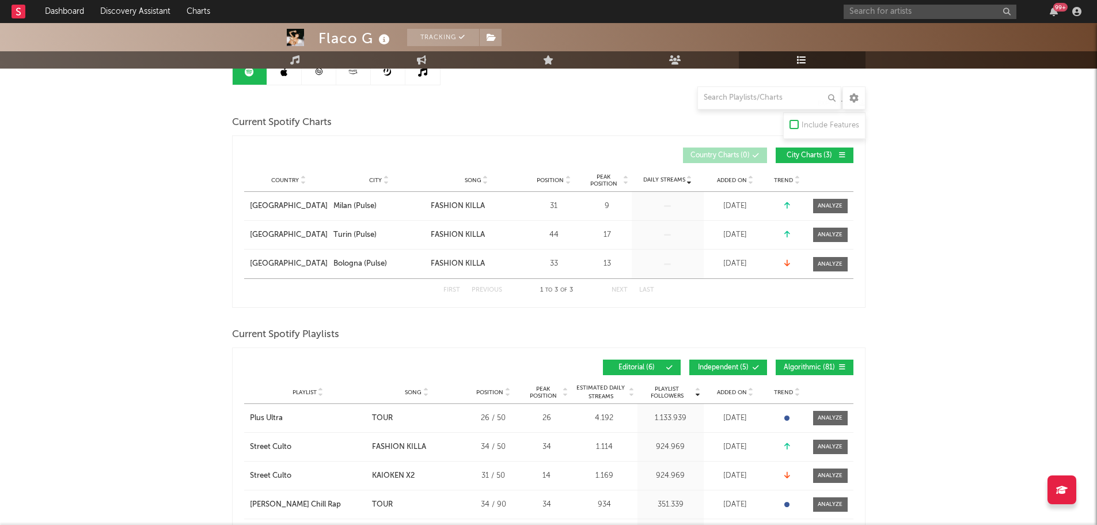
scroll to position [173, 0]
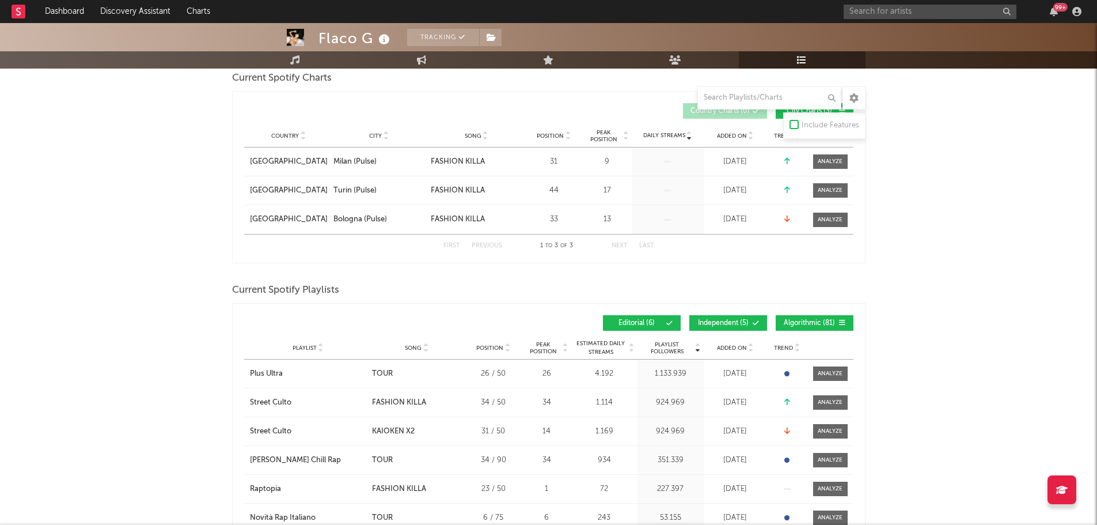
click at [749, 323] on span "Independent ( 5 )" at bounding box center [723, 323] width 53 height 7
click at [809, 320] on span "Algorithmic ( 81 )" at bounding box center [809, 323] width 53 height 7
click at [727, 351] on div "Added On" at bounding box center [736, 347] width 58 height 9
click at [729, 344] on span "Added On" at bounding box center [732, 347] width 30 height 7
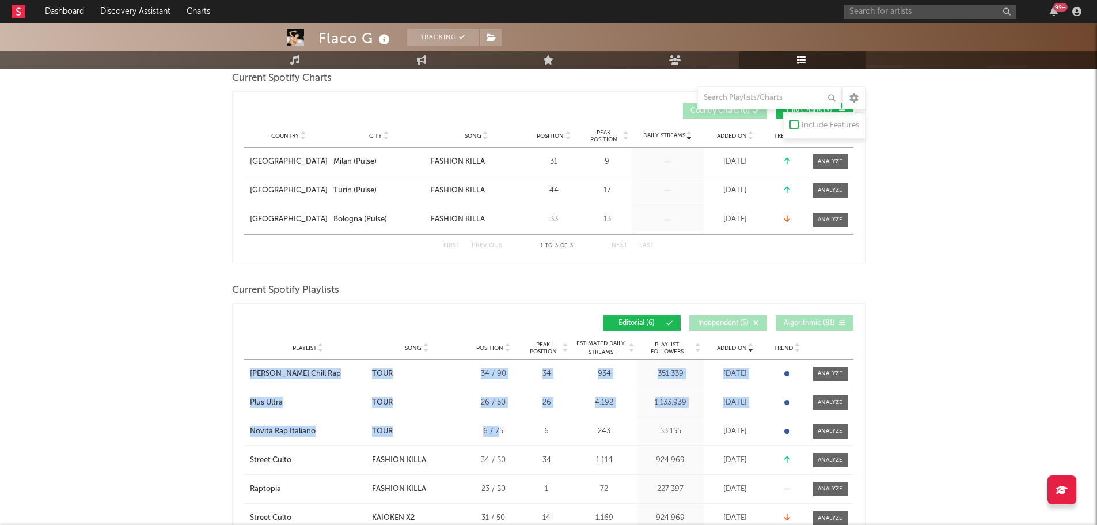
drag, startPoint x: 243, startPoint y: 370, endPoint x: 500, endPoint y: 434, distance: 264.9
click at [500, 434] on div "Added On Playlist Song Position Peak Position Playlist Followers Added On Trend…" at bounding box center [549, 432] width 634 height 259
copy div "Mezzanotte Chill Rap City Song TOUR Position 34 / 90 Peak Position 34 Estimated…"
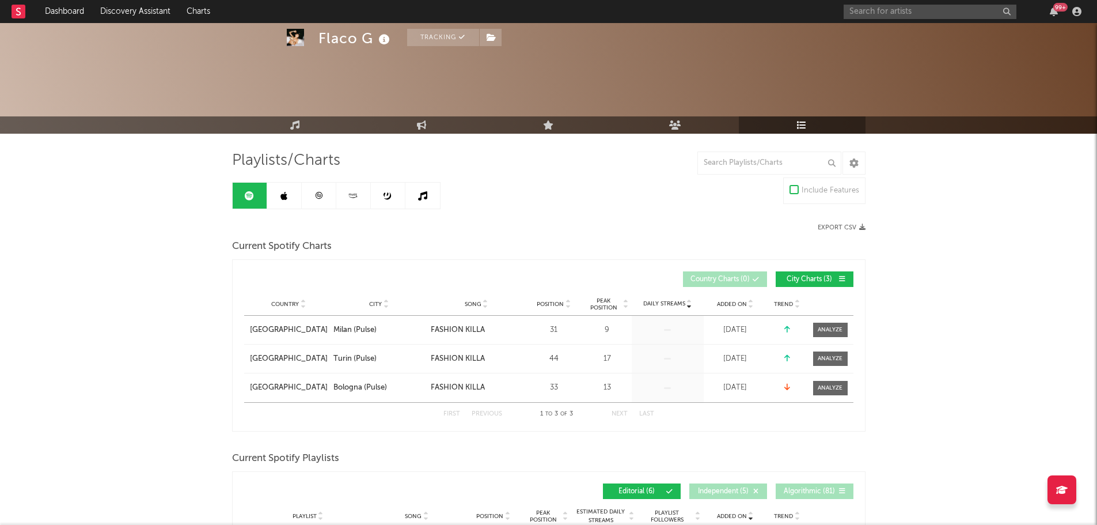
scroll to position [0, 0]
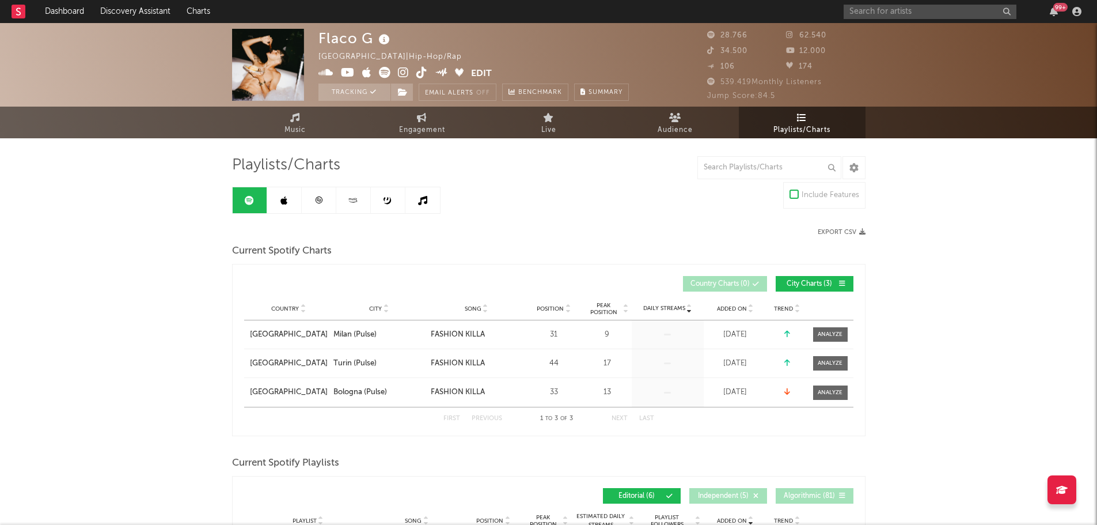
click at [293, 196] on link at bounding box center [284, 200] width 35 height 26
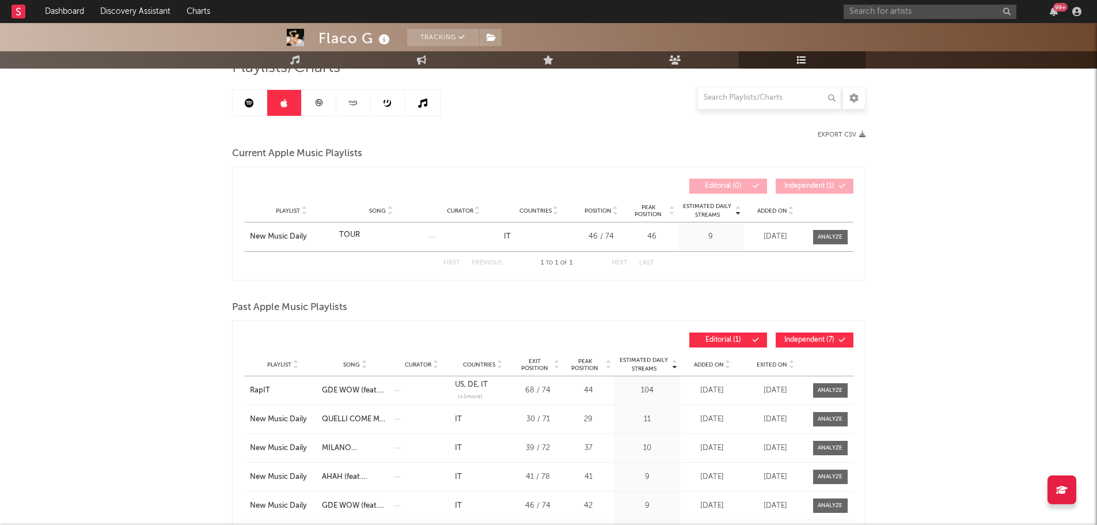
scroll to position [115, 0]
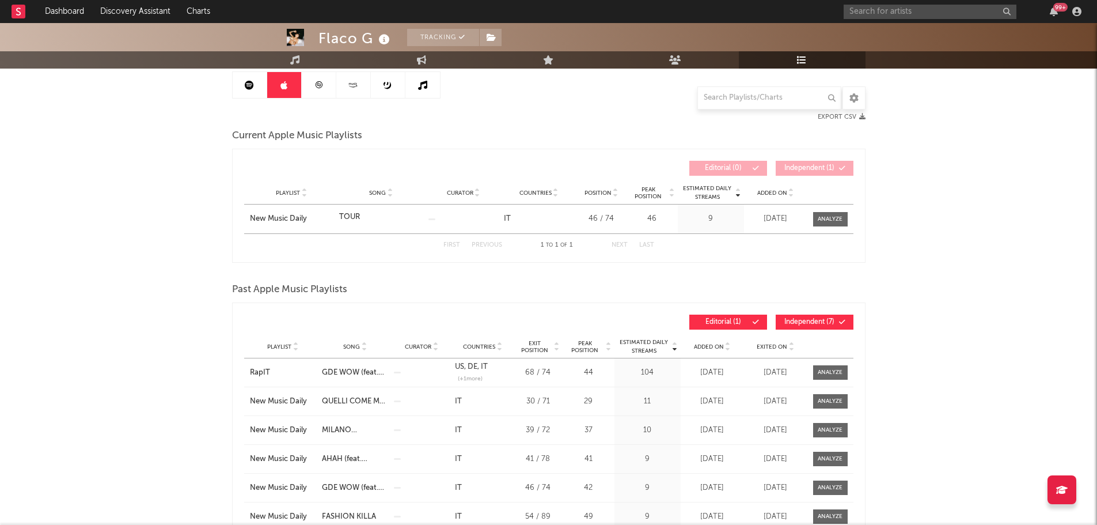
click at [725, 343] on icon at bounding box center [728, 344] width 6 height 5
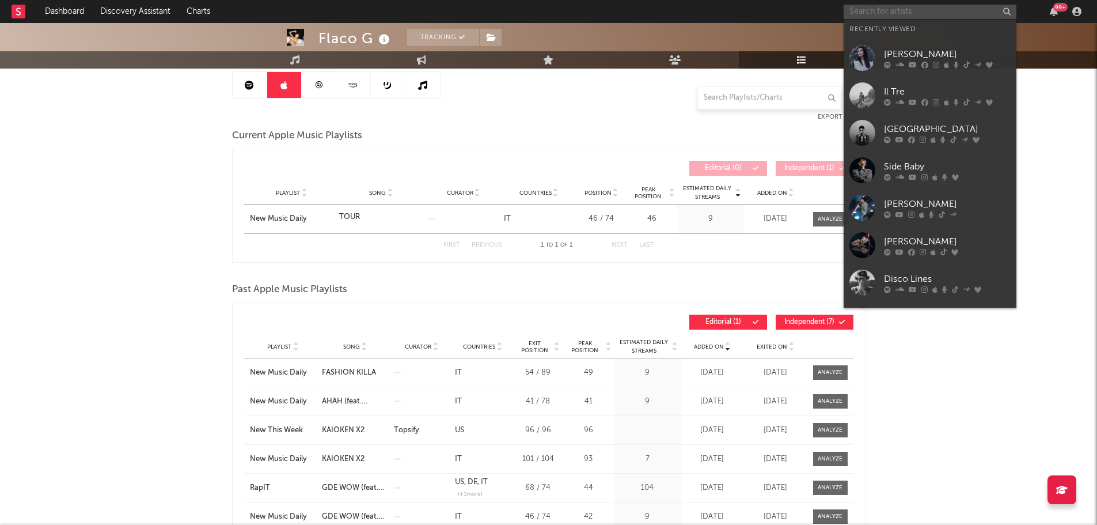
click at [897, 12] on input "text" at bounding box center [930, 12] width 173 height 14
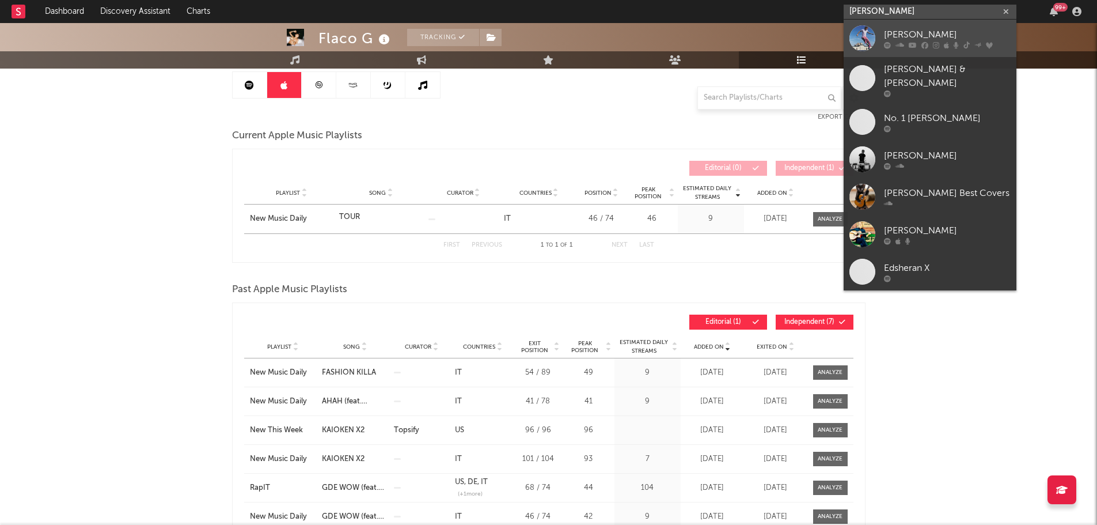
type input "ed sheeran"
click at [913, 29] on div "[PERSON_NAME]" at bounding box center [947, 35] width 127 height 14
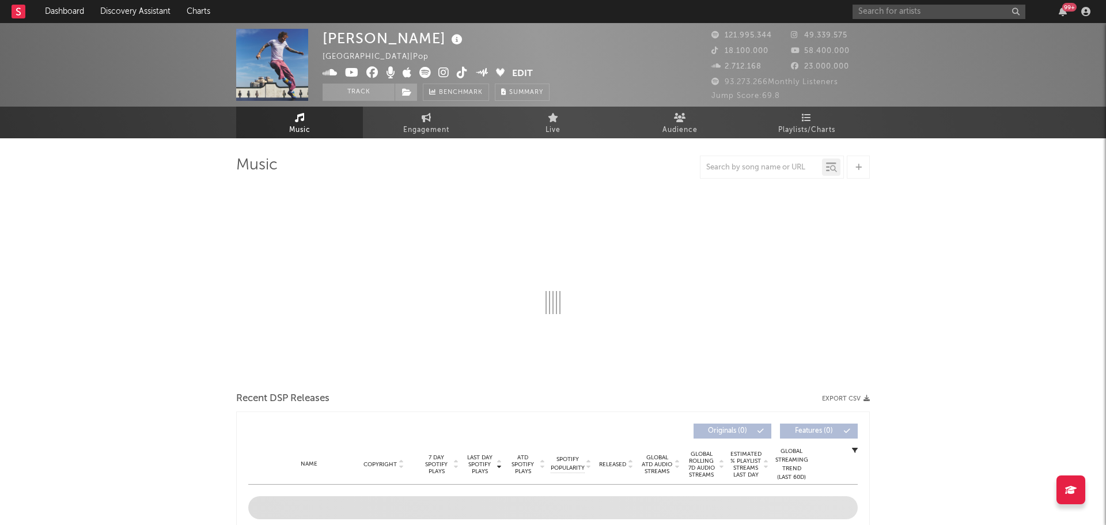
select select "6m"
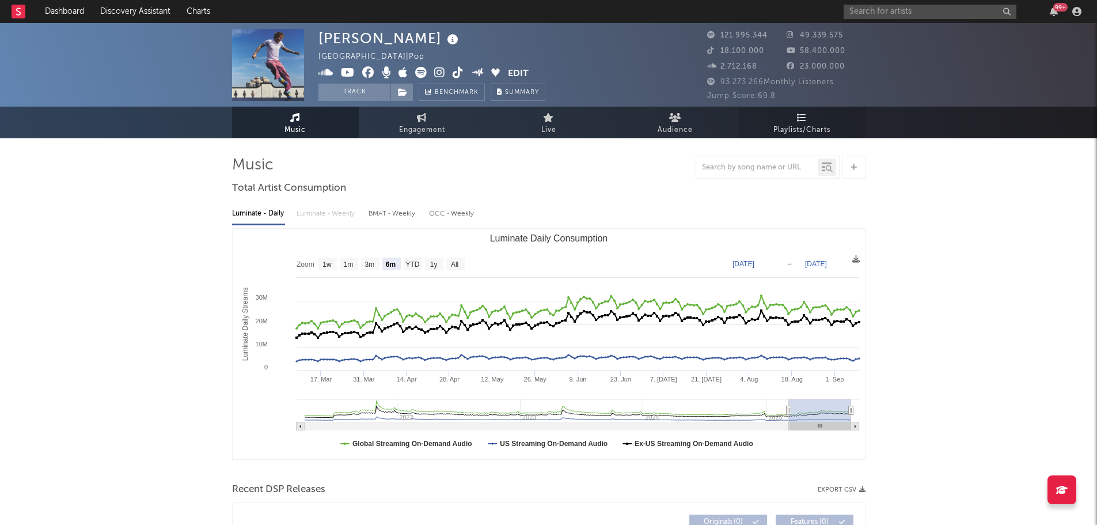
select select "6m"
click at [815, 116] on link "Playlists/Charts" at bounding box center [802, 123] width 127 height 32
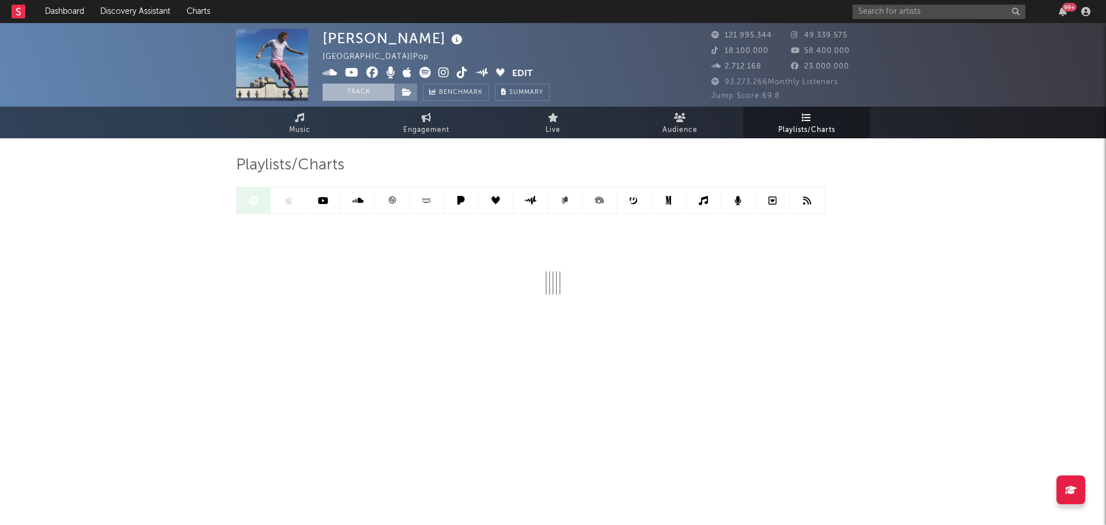
click at [371, 93] on button "Track" at bounding box center [359, 92] width 72 height 17
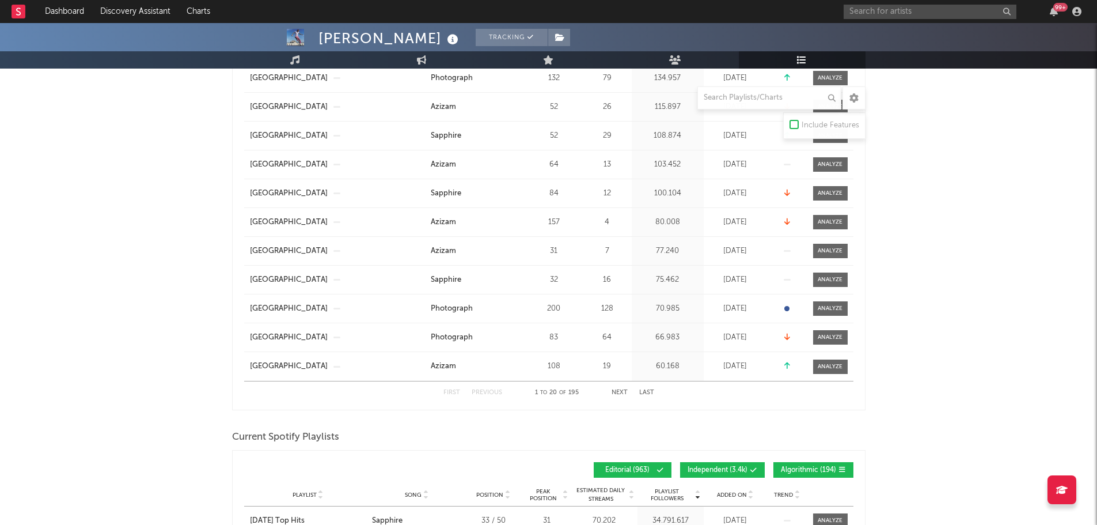
scroll to position [576, 0]
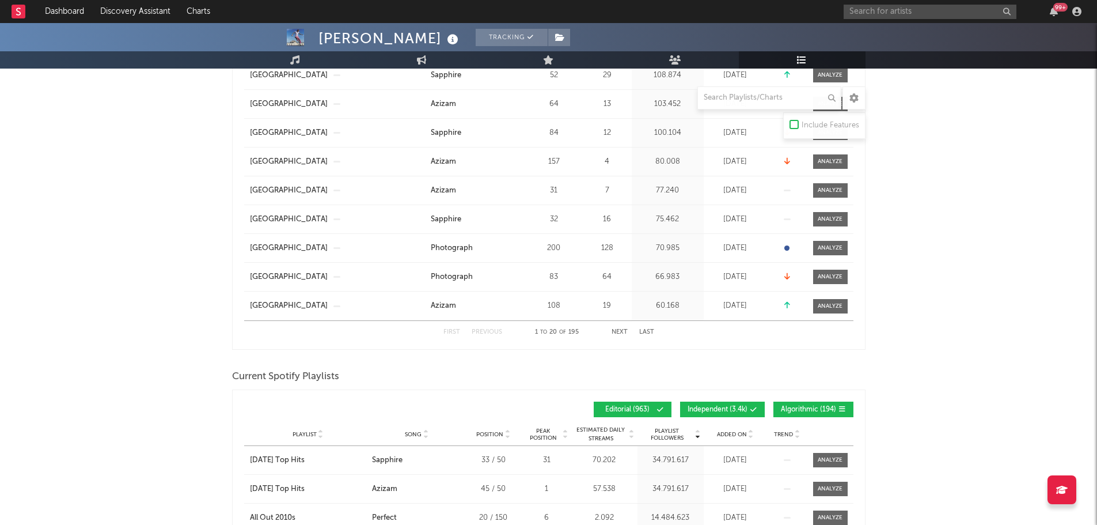
drag, startPoint x: 733, startPoint y: 403, endPoint x: 743, endPoint y: 404, distance: 10.5
click at [733, 403] on button "Independent ( 3.4k )" at bounding box center [722, 409] width 85 height 16
click at [799, 406] on span "Algorithmic ( 194 )" at bounding box center [808, 409] width 55 height 7
click at [727, 435] on span "Added On" at bounding box center [732, 434] width 30 height 7
click at [727, 433] on span "Added On" at bounding box center [732, 434] width 30 height 7
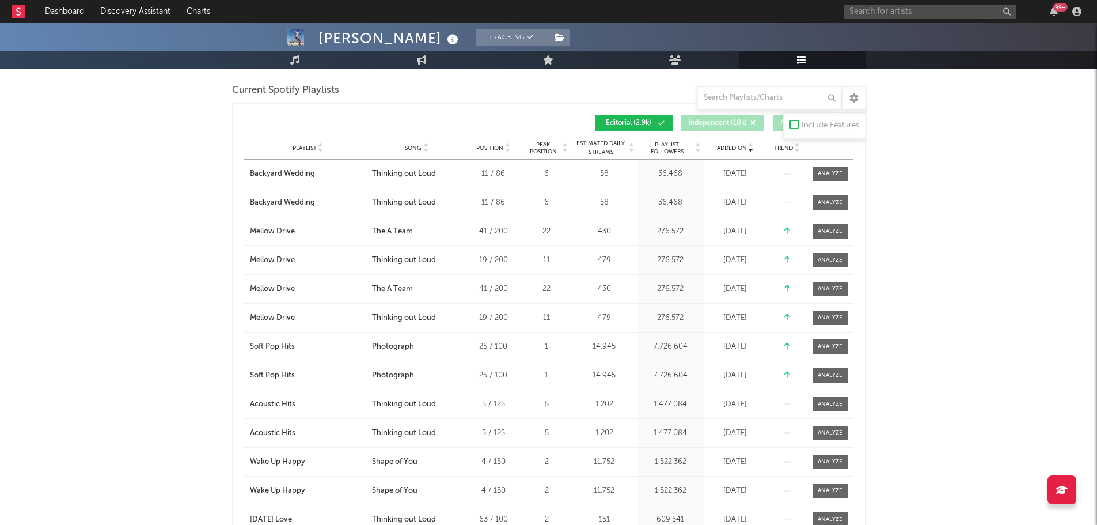
scroll to position [864, 0]
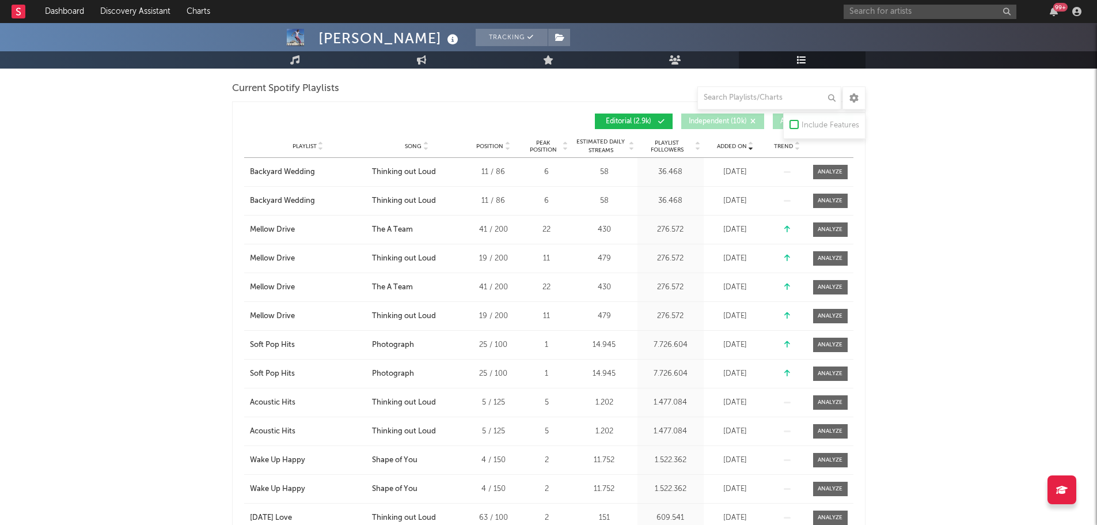
click at [721, 143] on span "Added On" at bounding box center [732, 146] width 30 height 7
click at [729, 147] on span "Added On" at bounding box center [732, 146] width 30 height 7
click at [718, 101] on input "text" at bounding box center [769, 97] width 144 height 23
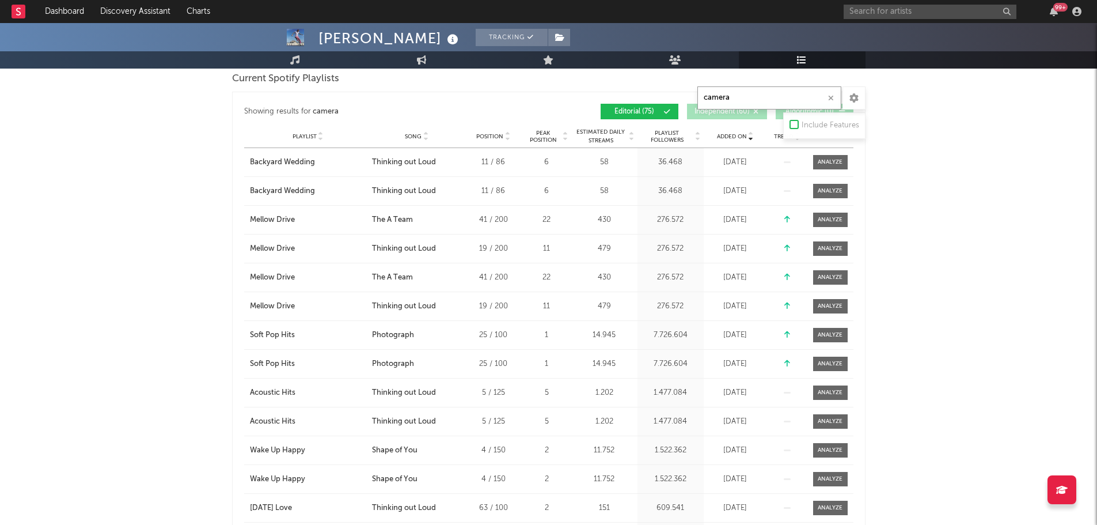
scroll to position [173, 0]
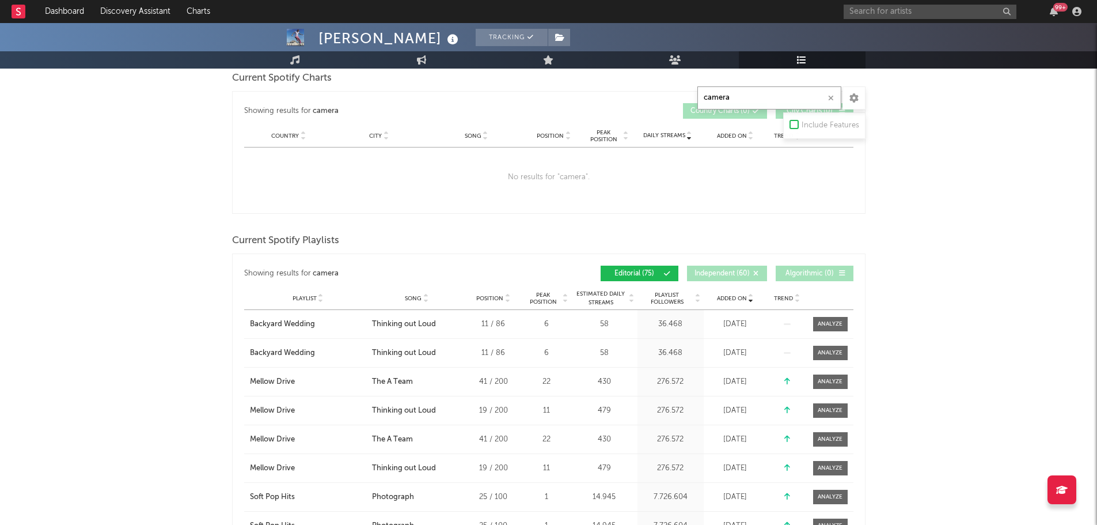
type input "camera"
click at [725, 294] on div "Added On" at bounding box center [736, 298] width 58 height 9
click at [733, 295] on span "Added On" at bounding box center [732, 298] width 30 height 7
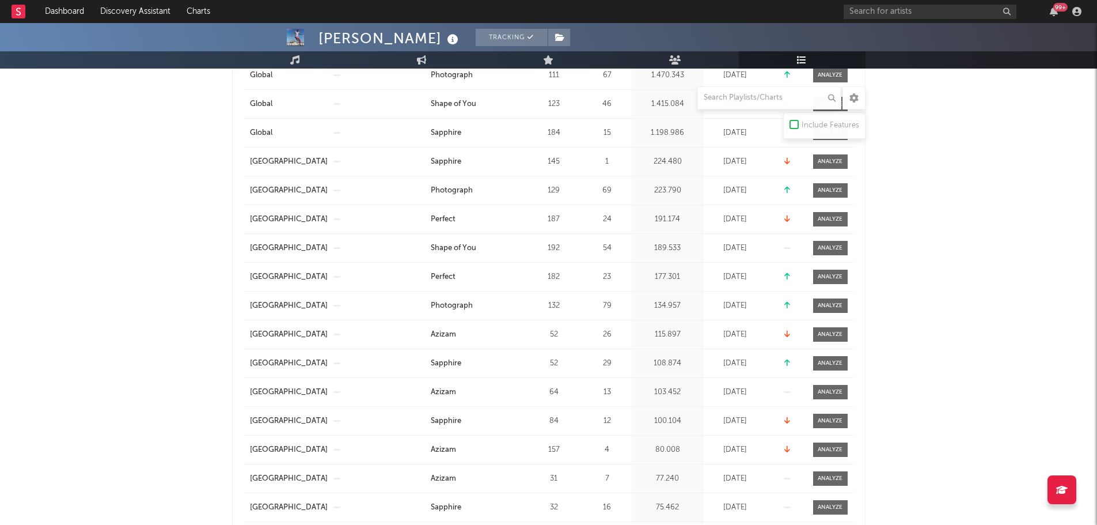
scroll to position [691, 0]
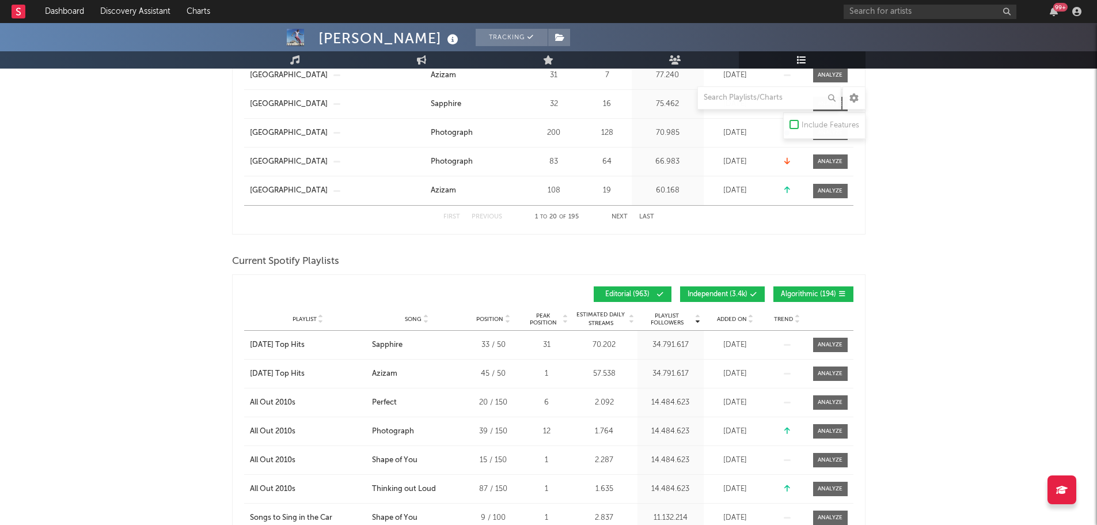
click at [737, 296] on span "Independent ( 3.4k )" at bounding box center [718, 294] width 60 height 7
click at [792, 294] on span "Algorithmic ( 194 )" at bounding box center [808, 294] width 55 height 7
click at [765, 103] on input "text" at bounding box center [769, 97] width 144 height 23
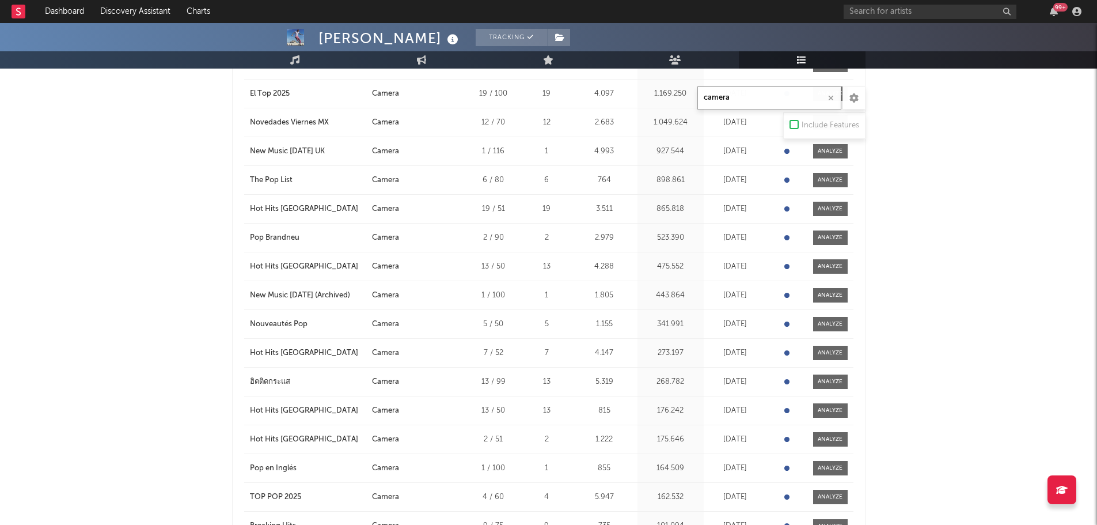
scroll to position [576, 0]
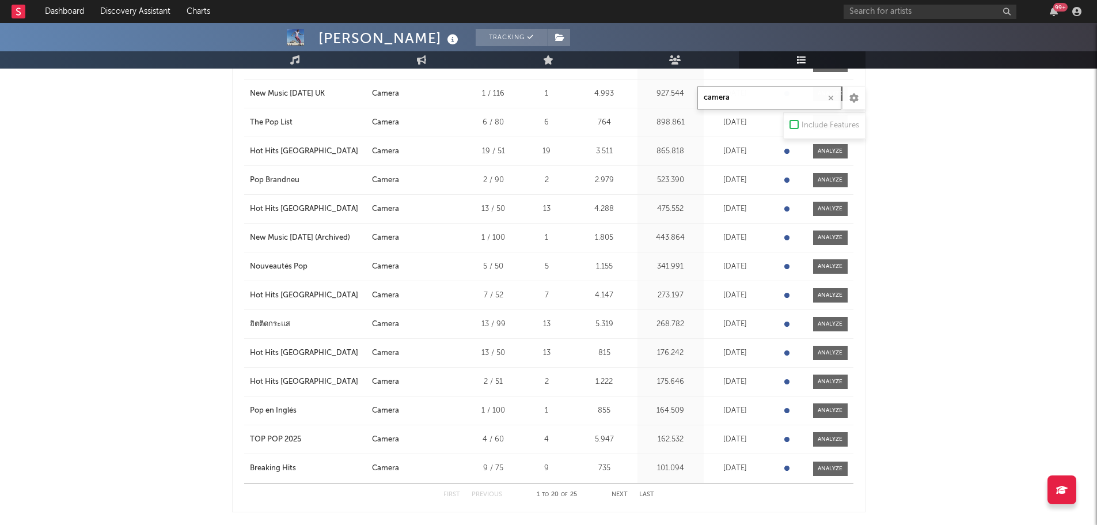
click at [614, 492] on button "Next" at bounding box center [620, 494] width 16 height 6
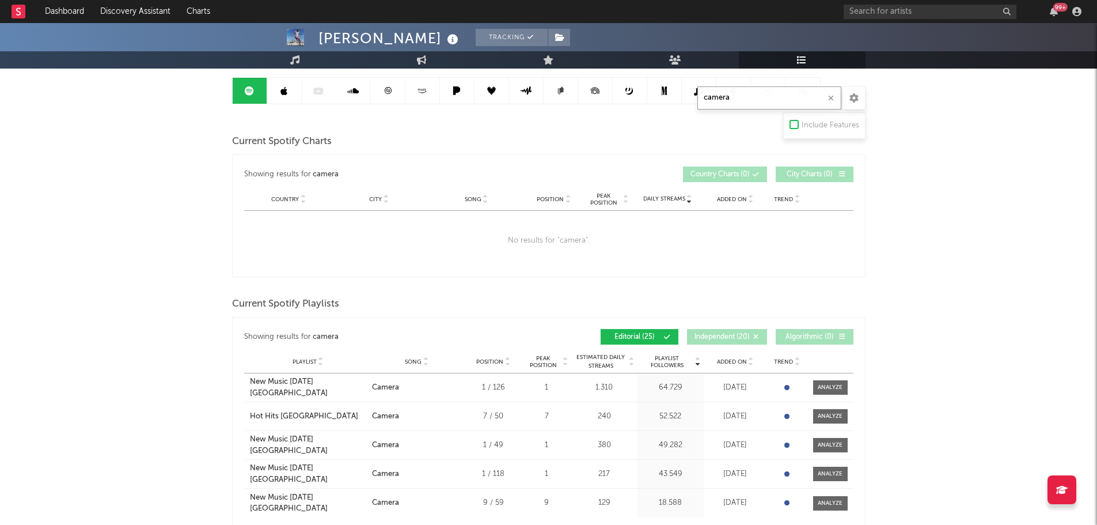
scroll to position [58, 0]
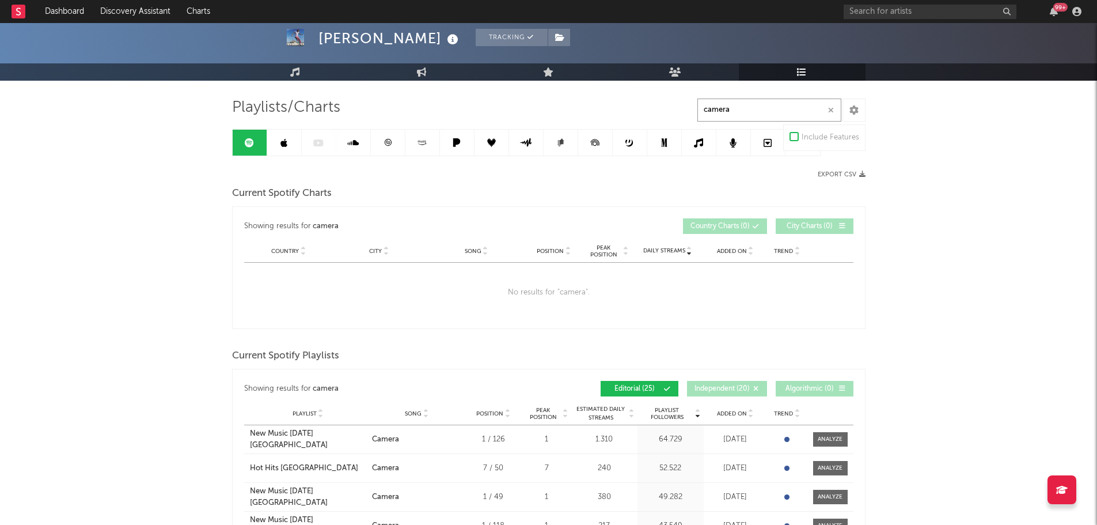
type input "camera"
click at [911, 9] on input "text" at bounding box center [930, 12] width 173 height 14
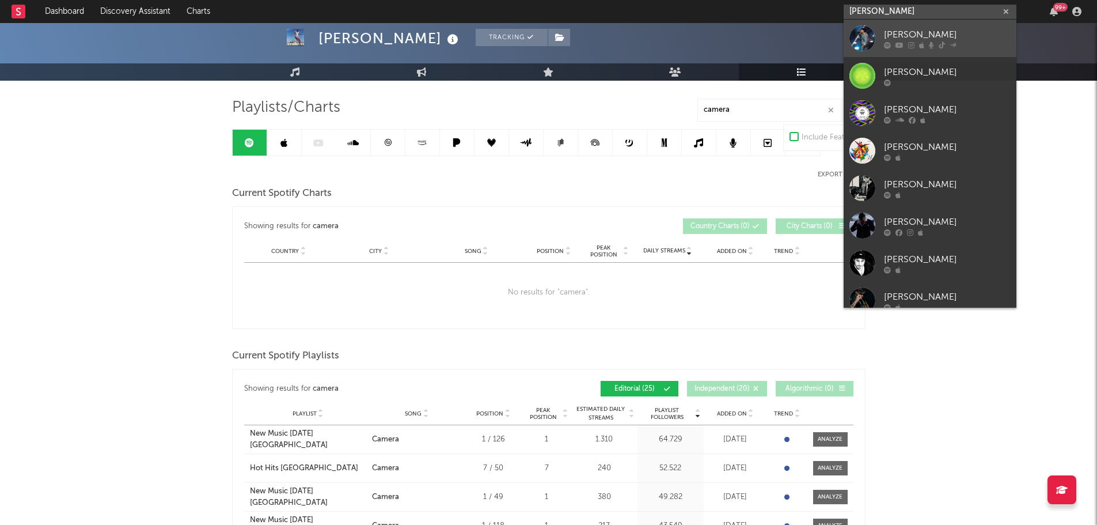
type input "[PERSON_NAME]"
click at [914, 30] on div "[PERSON_NAME]" at bounding box center [947, 35] width 127 height 14
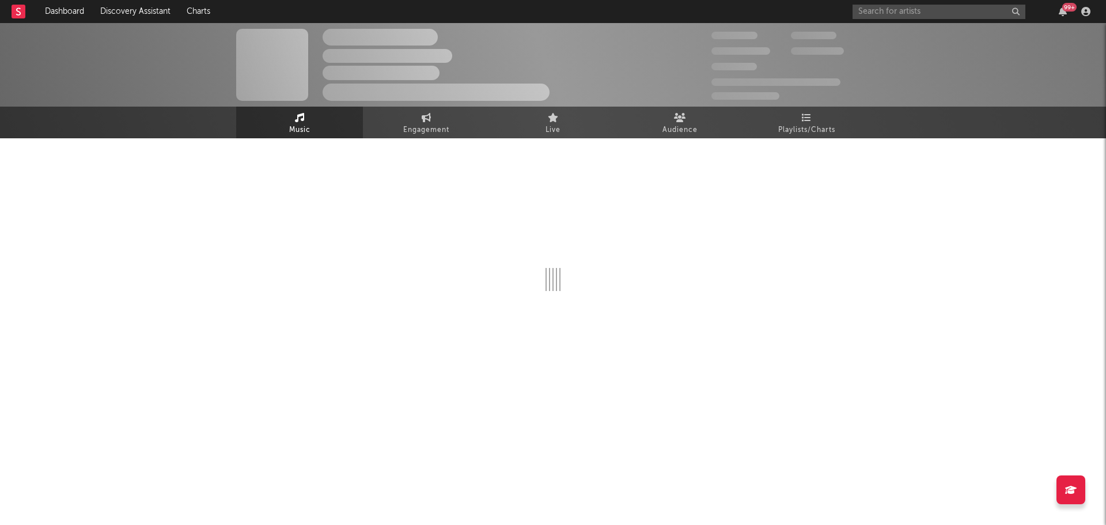
select select "6m"
